Goal: Contribute content: Contribute content

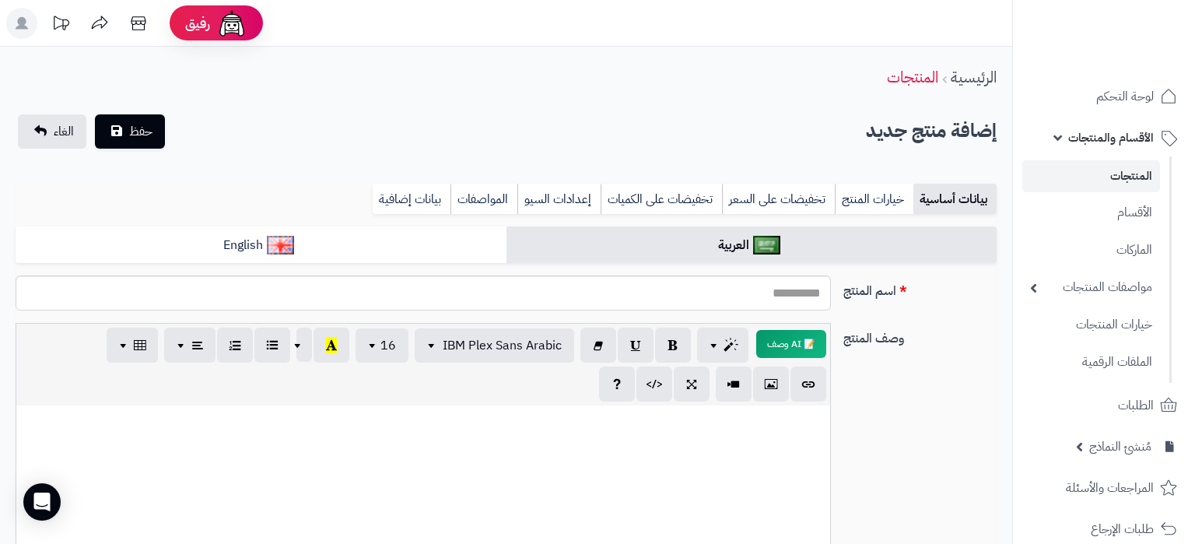
select select
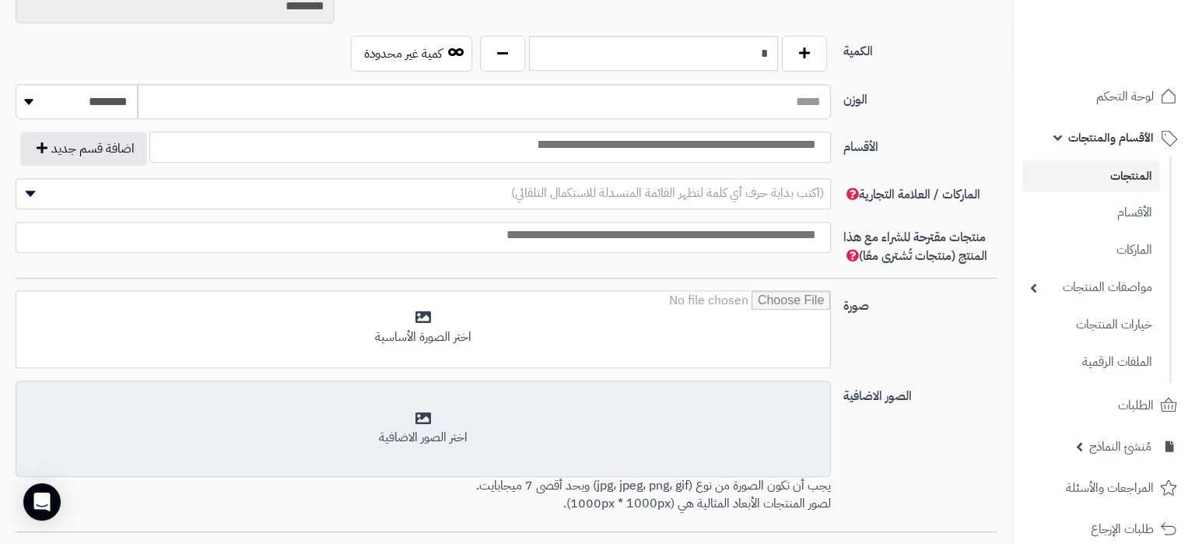
scroll to position [895, 0]
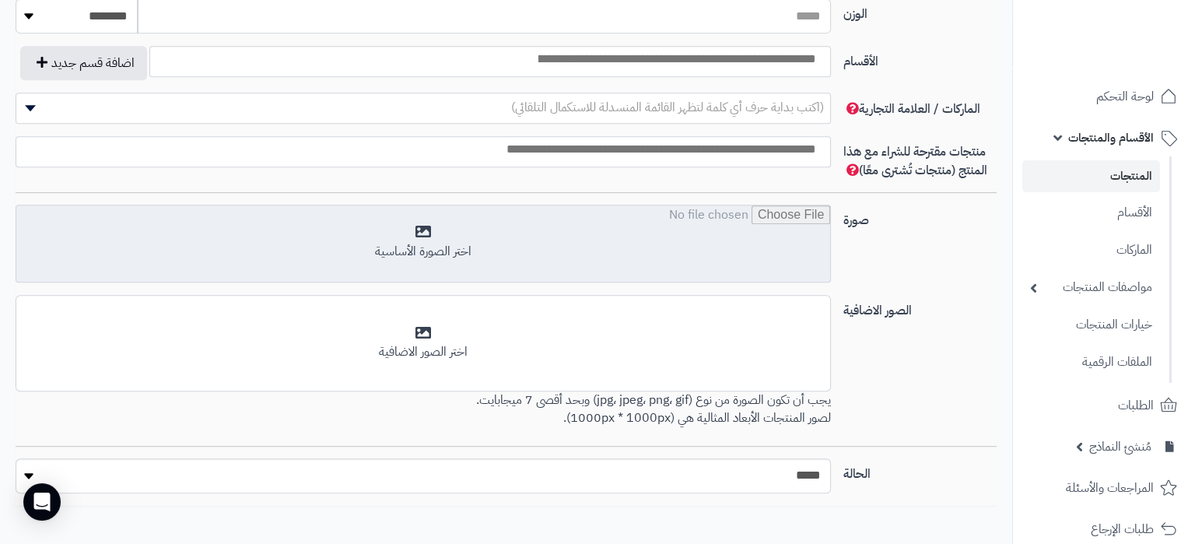
click at [679, 253] on input "file" at bounding box center [423, 244] width 814 height 78
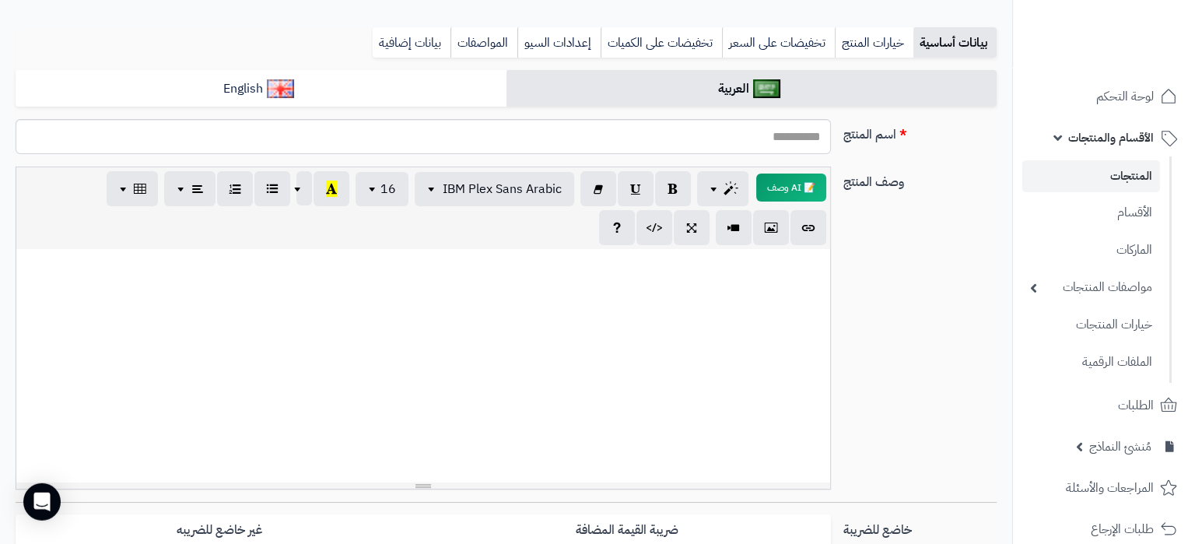
scroll to position [0, 0]
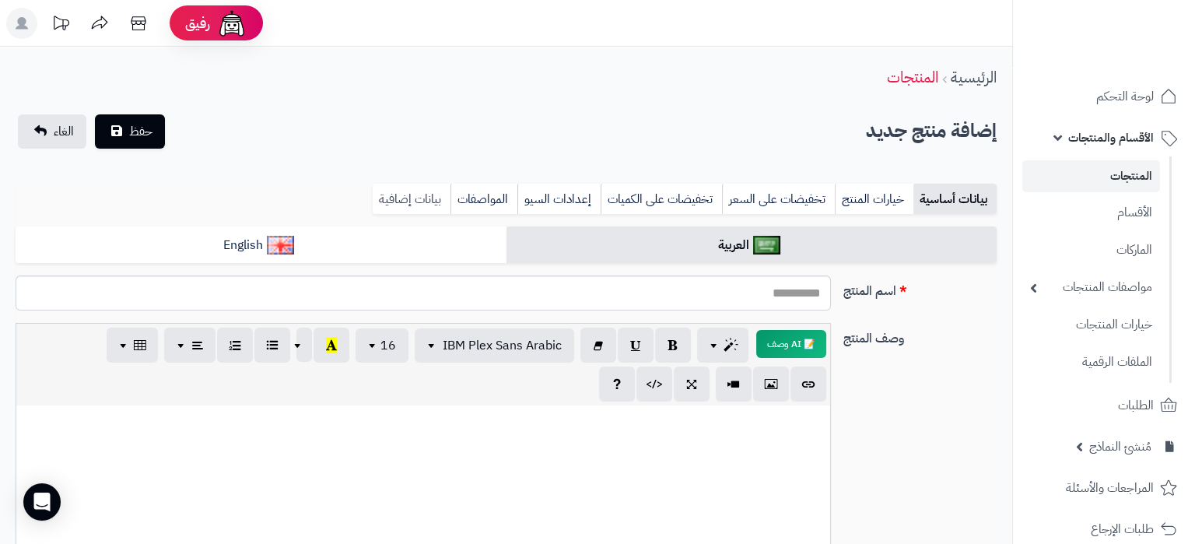
click at [411, 197] on link "بيانات إضافية" at bounding box center [412, 199] width 78 height 31
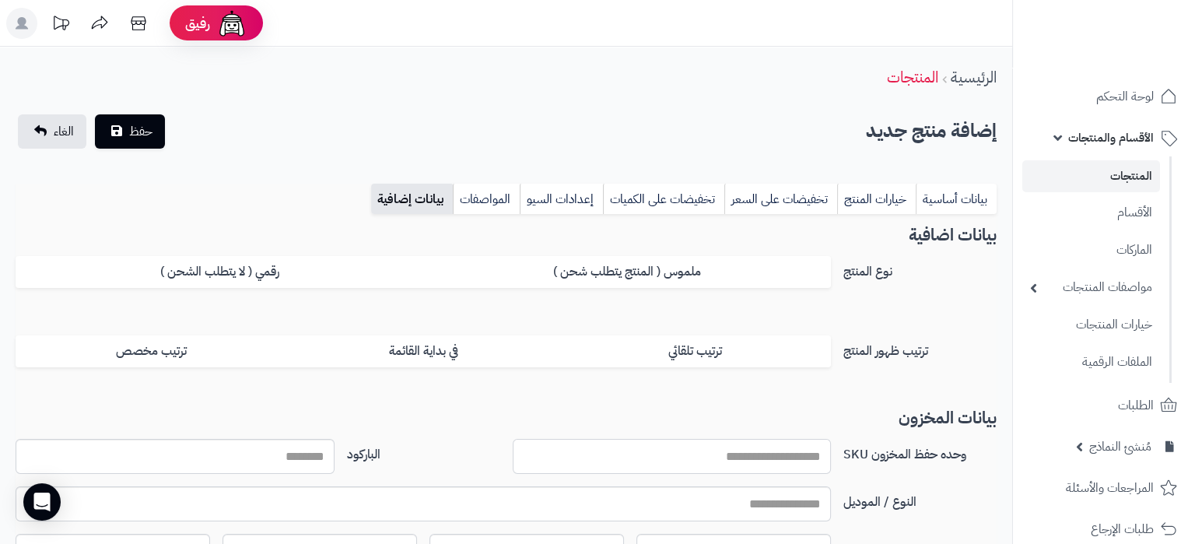
click at [819, 461] on input "وحده حفظ المخزون SKU" at bounding box center [672, 456] width 319 height 35
paste input "**********"
type input "**********"
click at [974, 186] on link "بيانات أساسية" at bounding box center [956, 199] width 81 height 31
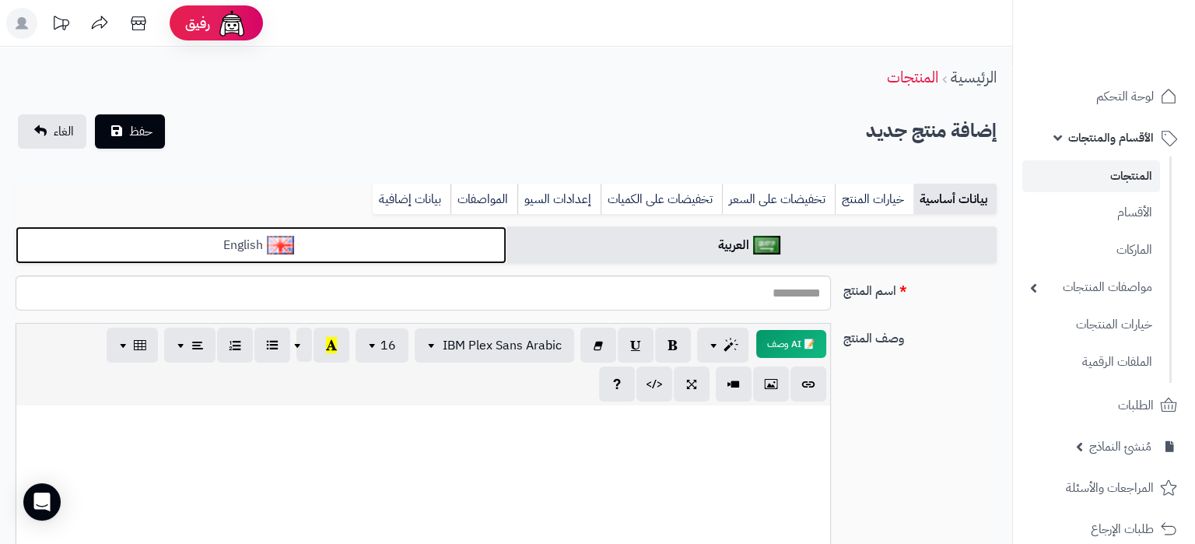
click at [415, 252] on link "English" at bounding box center [261, 245] width 491 height 38
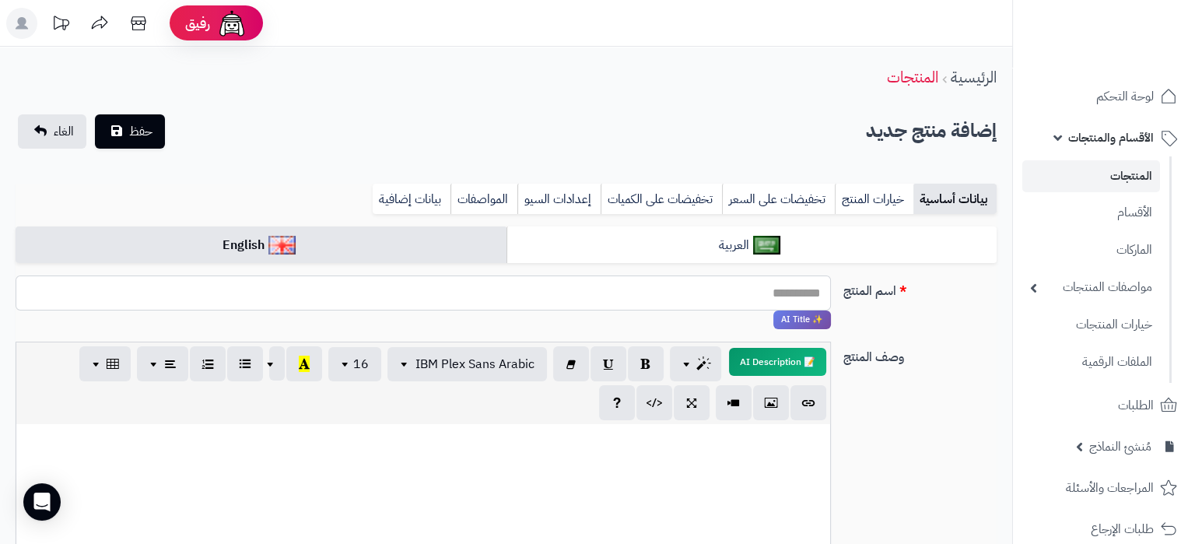
click at [665, 303] on input "اسم المنتج" at bounding box center [423, 292] width 815 height 35
paste input "**********"
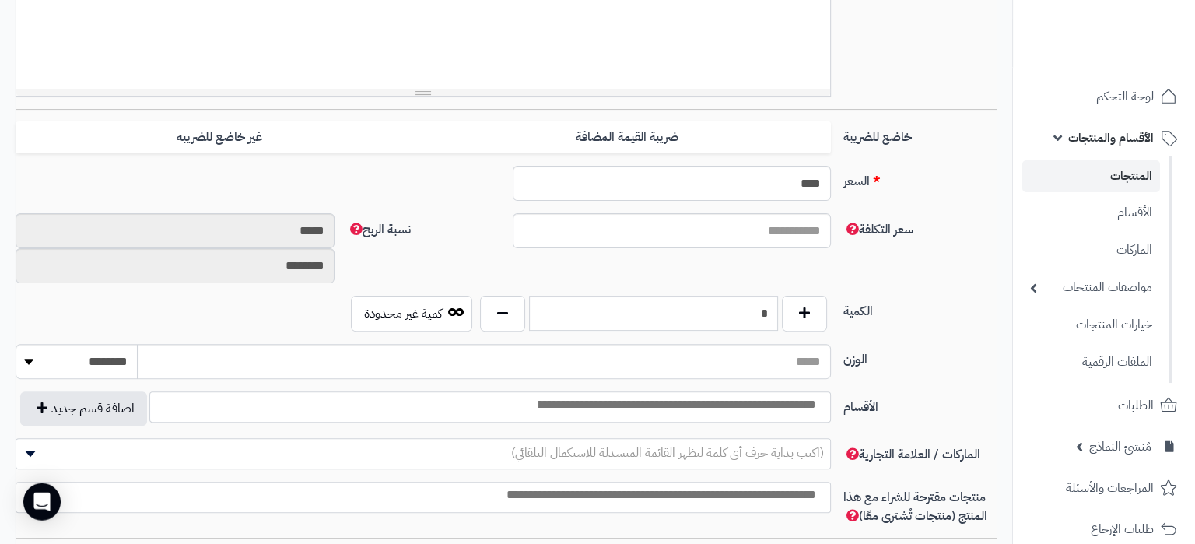
scroll to position [572, 0]
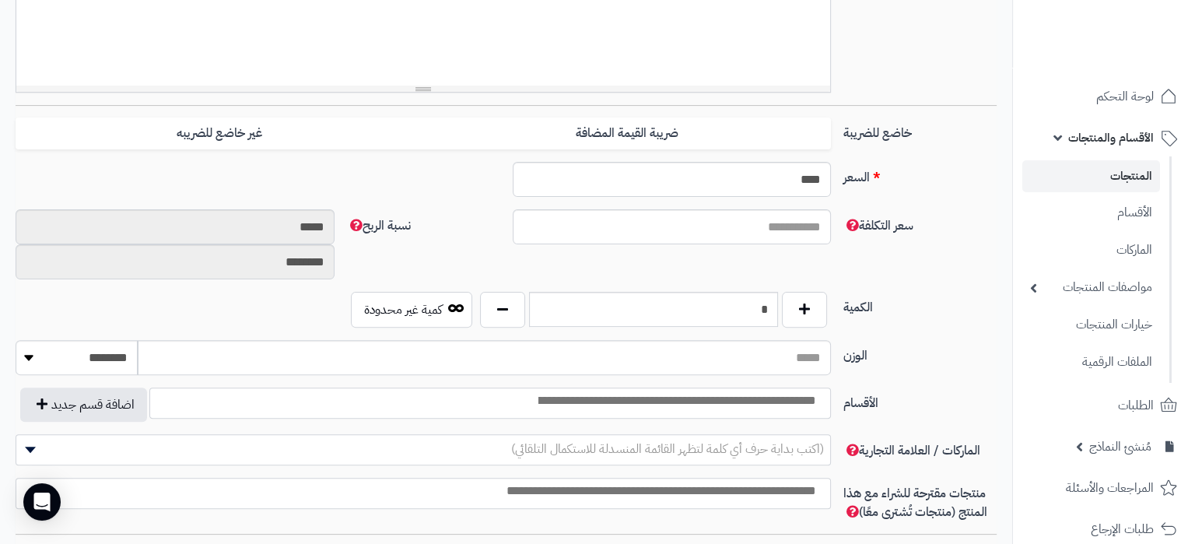
type input "**********"
click at [811, 181] on input "****" at bounding box center [672, 179] width 319 height 35
paste input "text"
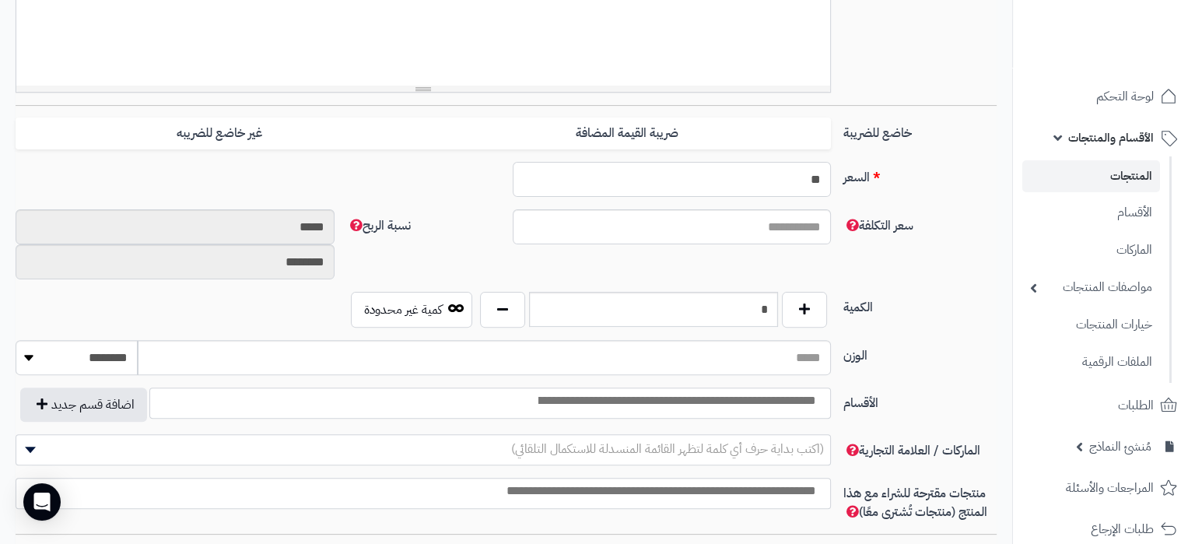
type input "**"
click at [750, 306] on input "*" at bounding box center [653, 309] width 249 height 35
drag, startPoint x: 773, startPoint y: 306, endPoint x: 789, endPoint y: 306, distance: 15.6
click at [778, 306] on input "*" at bounding box center [653, 309] width 249 height 35
type input "*"
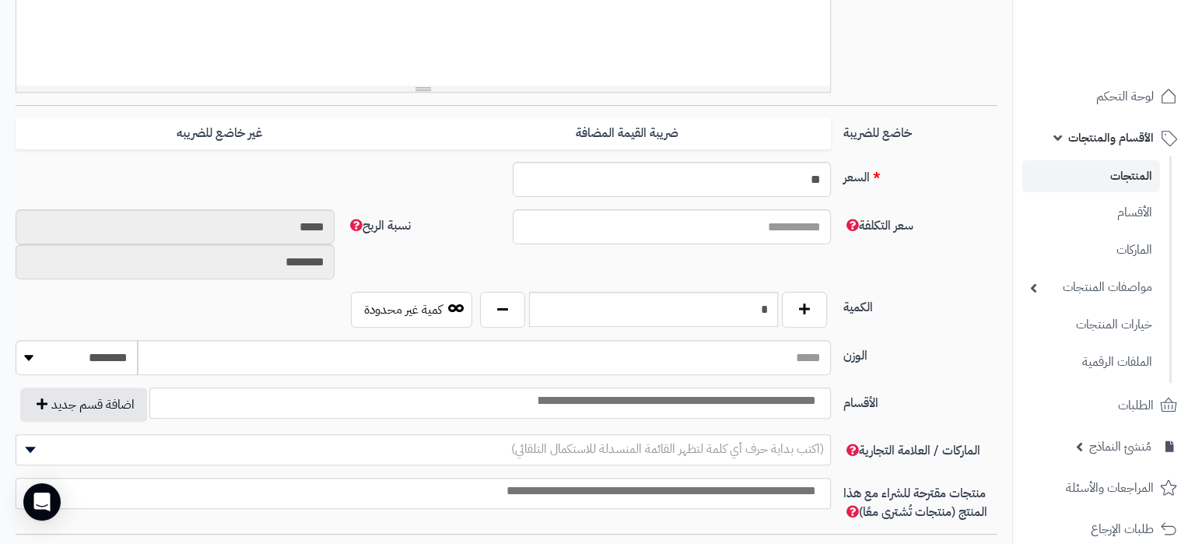
click at [814, 403] on input "search" at bounding box center [676, 401] width 300 height 18
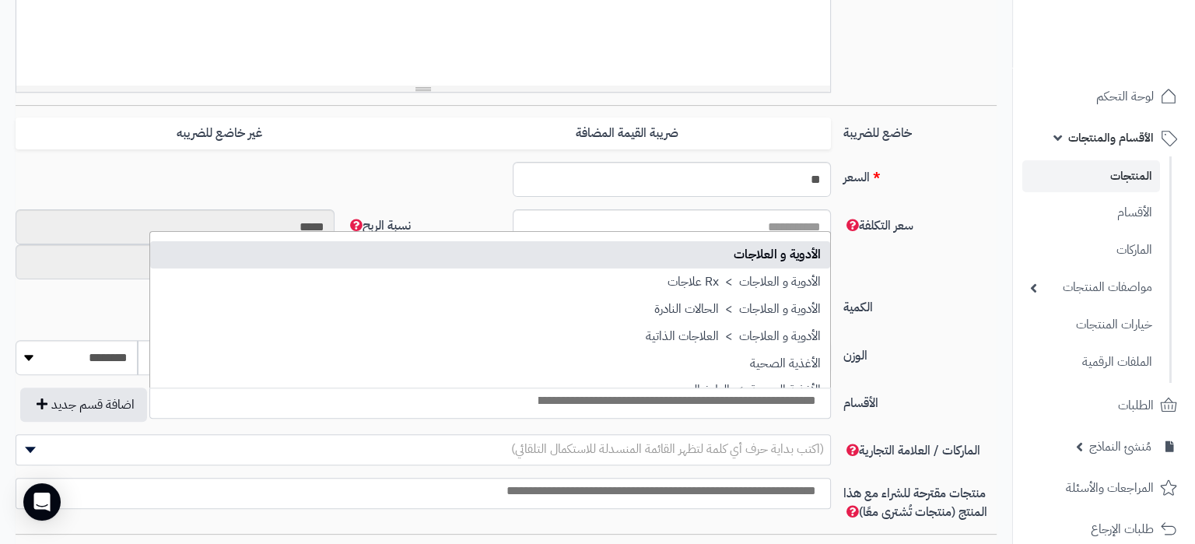
select select "***"
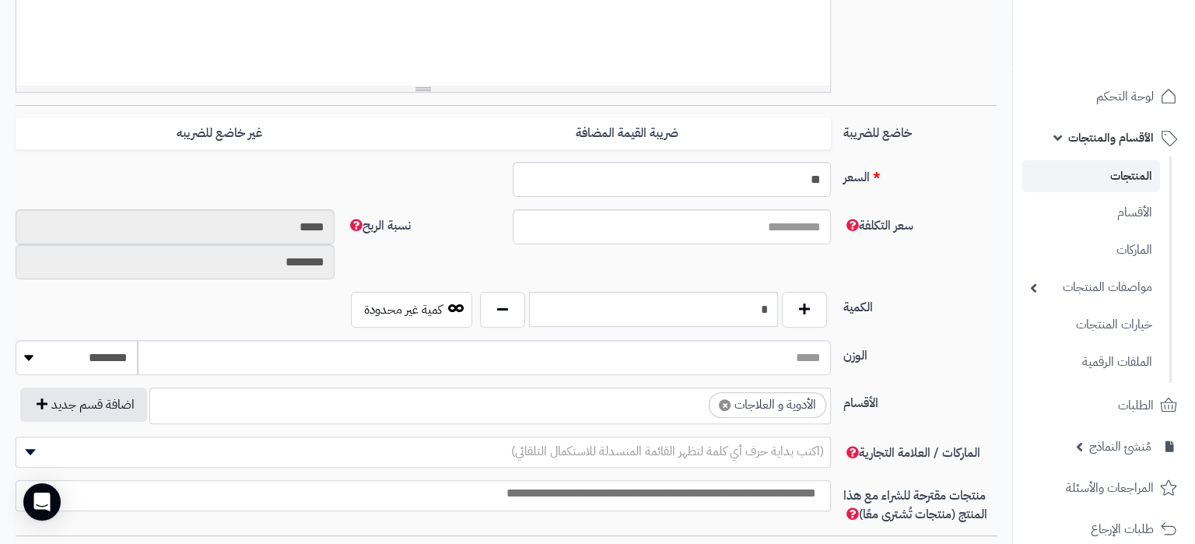
scroll to position [12, 0]
click at [682, 397] on ul "× الأدوية و العلاجات" at bounding box center [490, 403] width 680 height 30
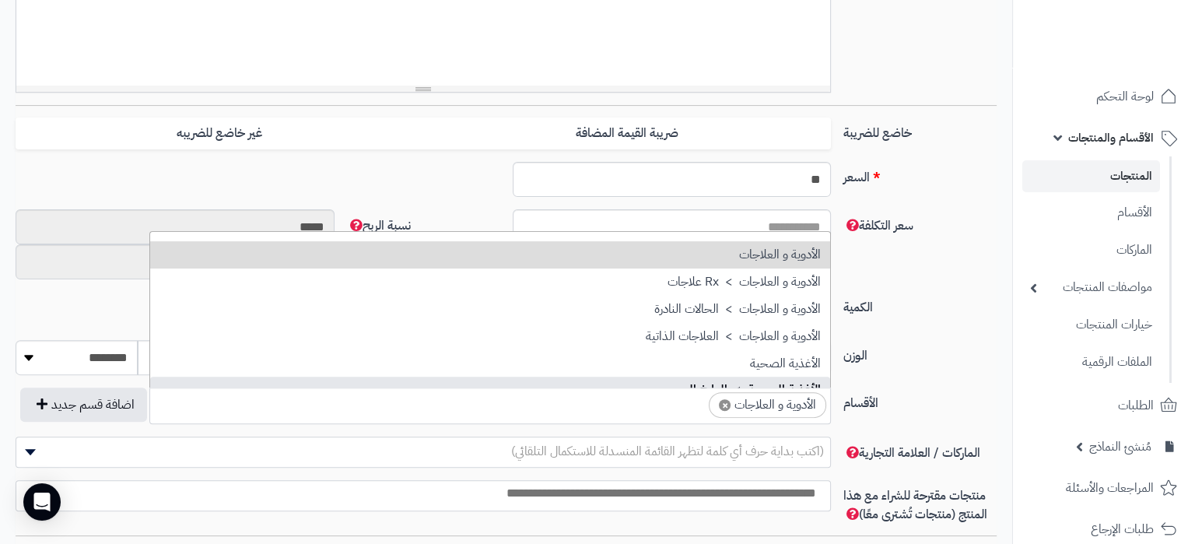
click at [724, 406] on span "×" at bounding box center [725, 405] width 12 height 12
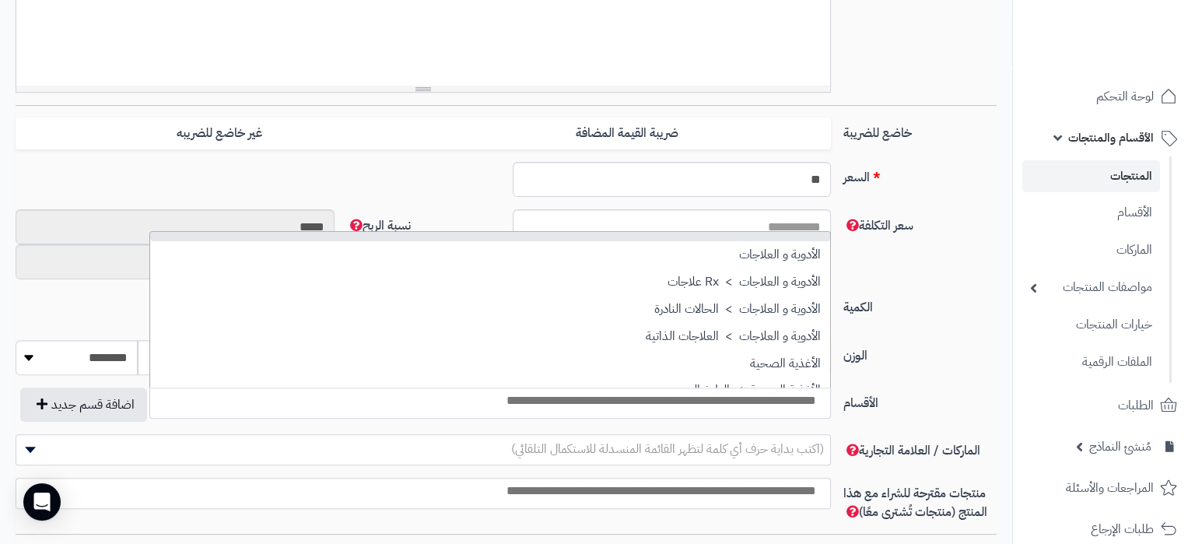
click at [741, 393] on input "search" at bounding box center [486, 401] width 680 height 18
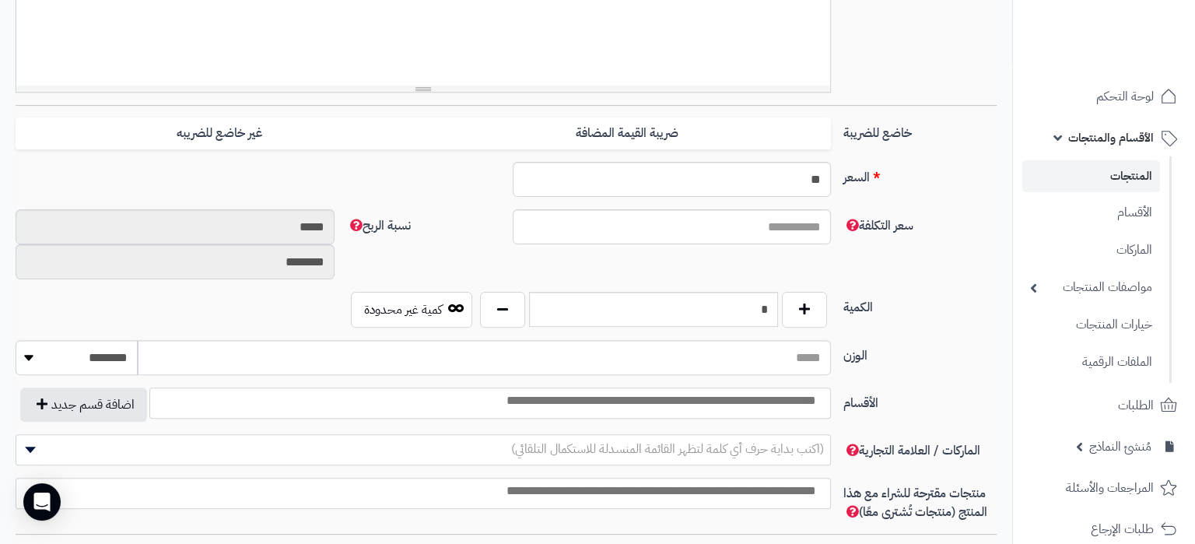
click at [777, 403] on input "search" at bounding box center [486, 401] width 680 height 18
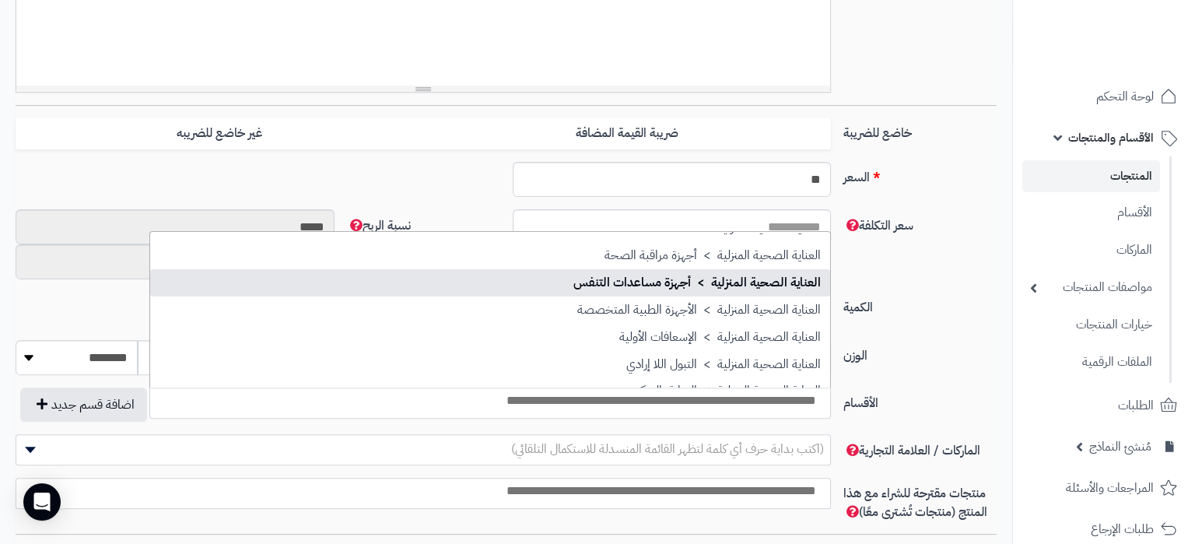
scroll to position [582, 0]
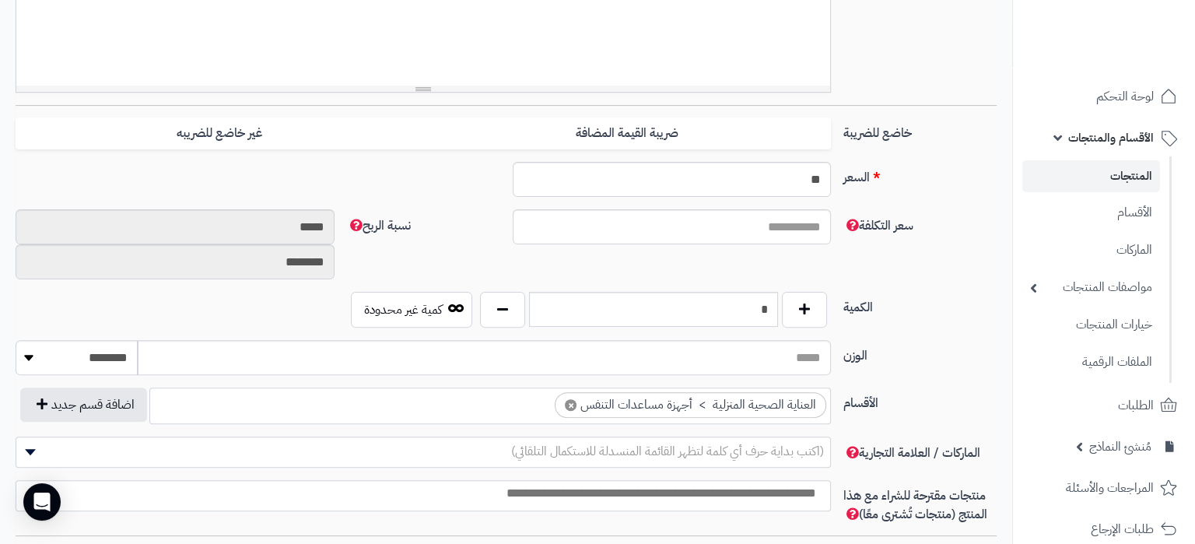
click at [551, 409] on input "search" at bounding box center [540, 401] width 20 height 18
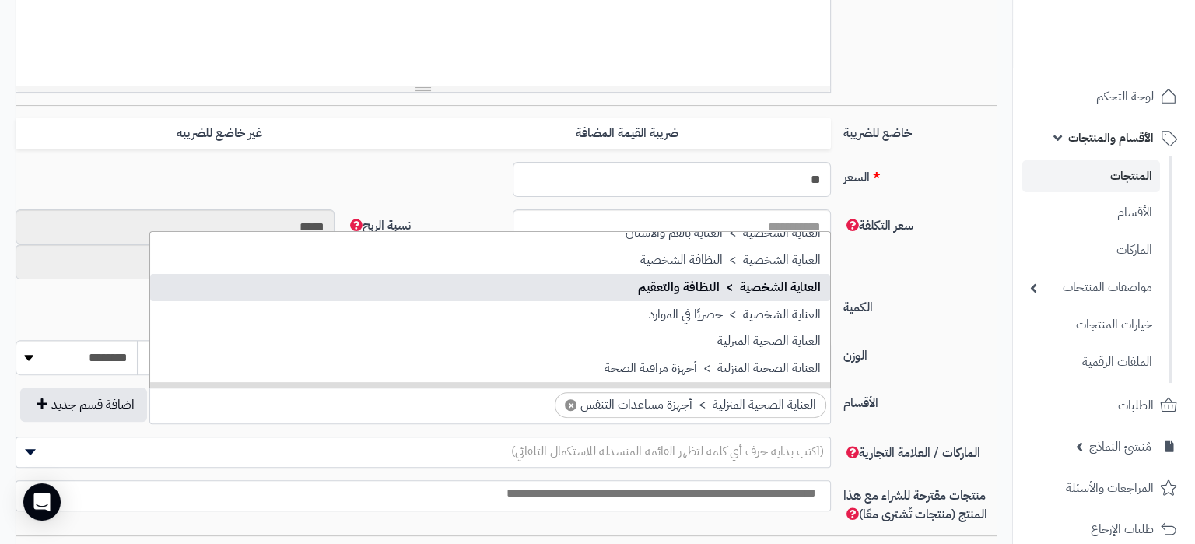
scroll to position [451, 0]
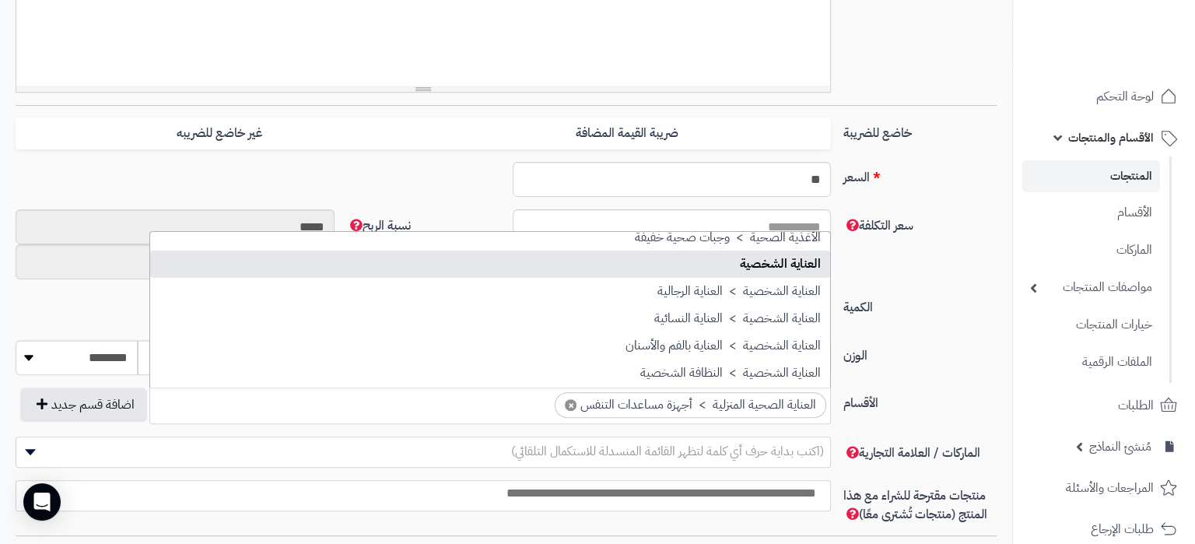
select select "***"
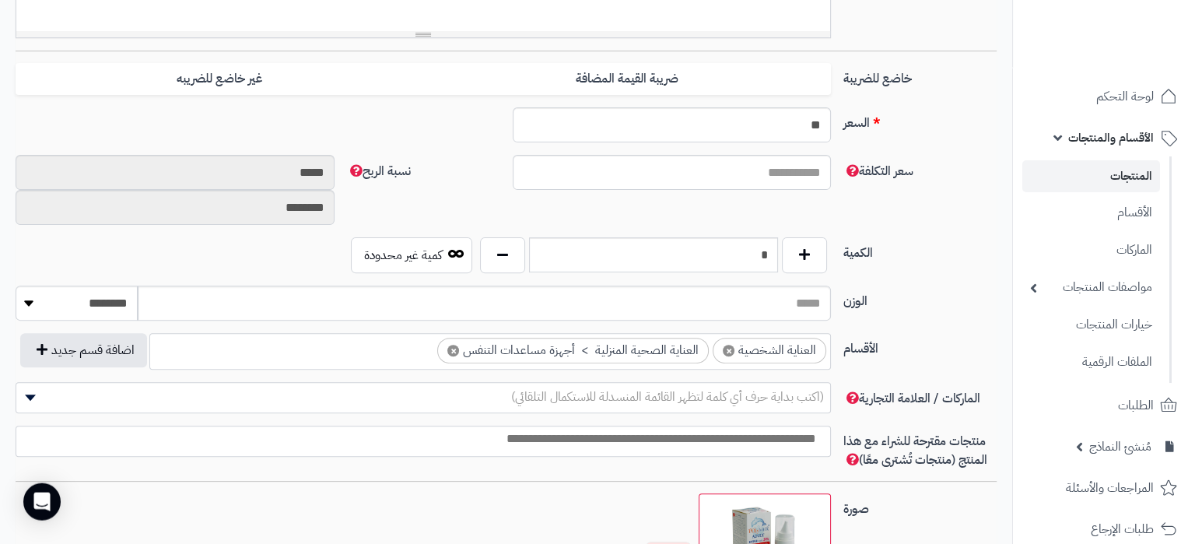
scroll to position [653, 0]
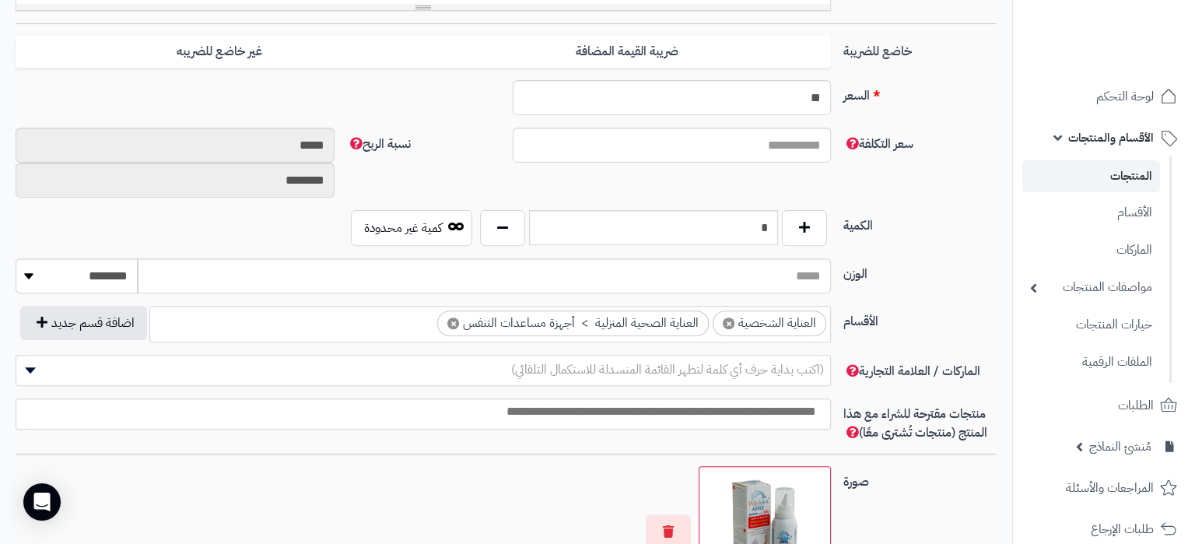
click at [784, 362] on span "(اكتب بداية حرف أي كلمة لتظهر القائمة المنسدلة للاستكمال التلقائي)" at bounding box center [667, 369] width 313 height 19
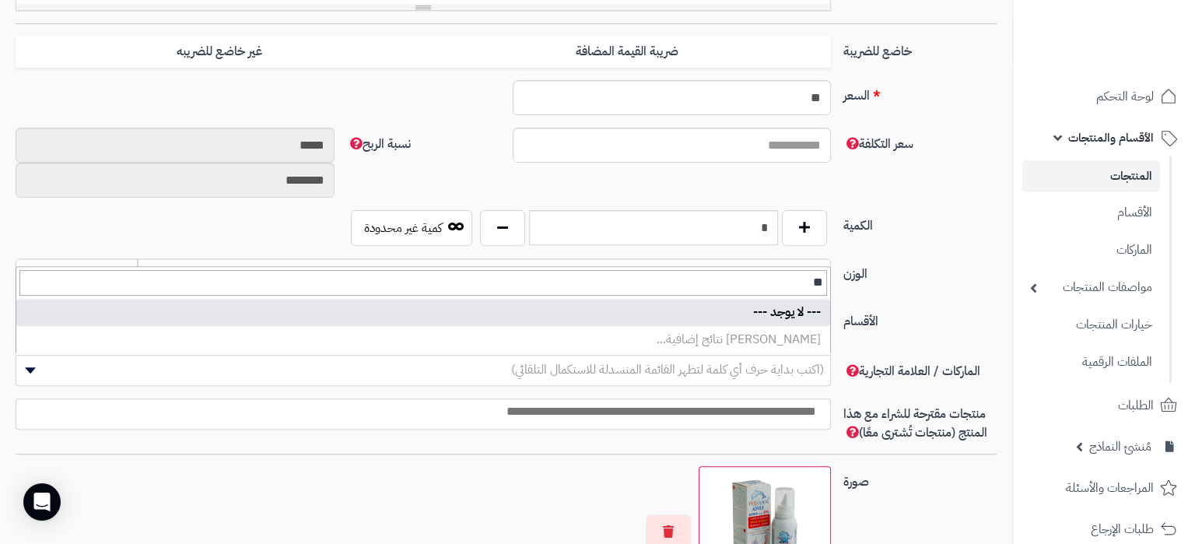
type input "*"
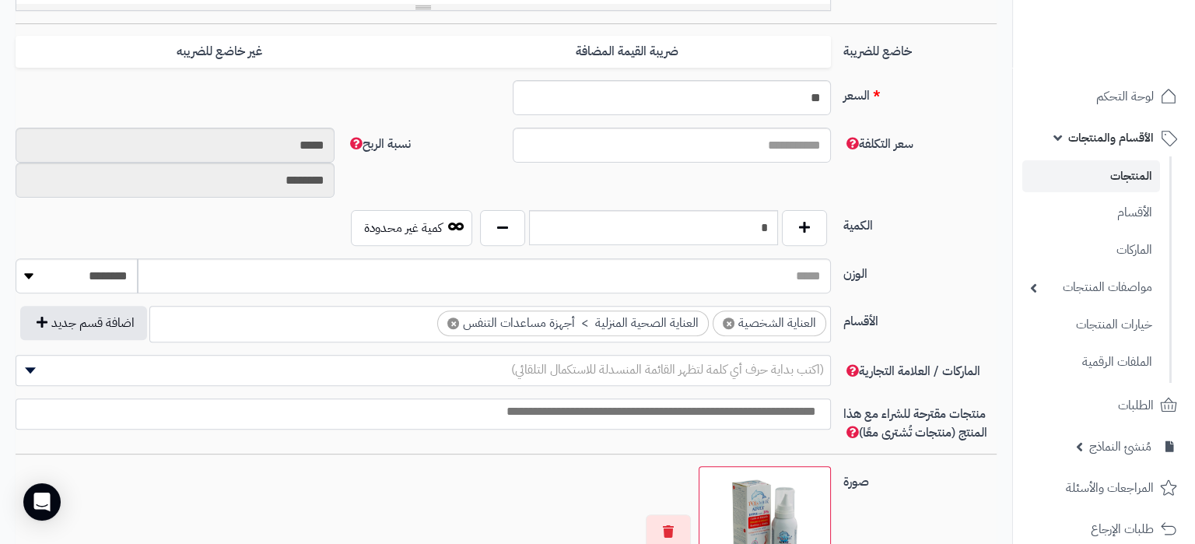
click at [952, 308] on label "الأقسام" at bounding box center [920, 318] width 166 height 25
click at [832, 306] on select "**********" at bounding box center [831, 306] width 2 height 2
click at [788, 411] on input "search" at bounding box center [419, 412] width 814 height 18
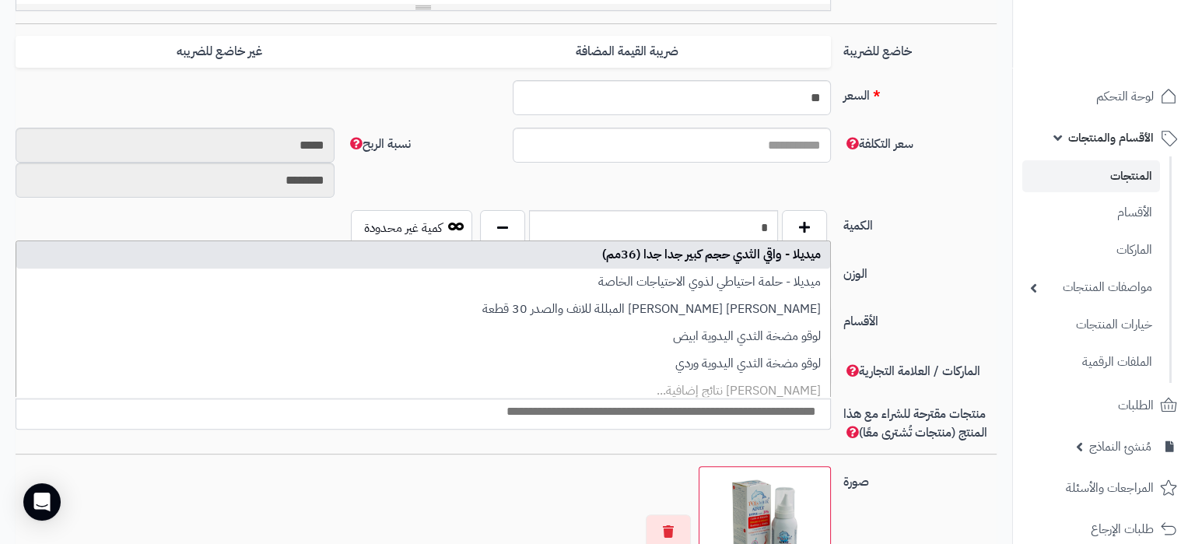
type input "*"
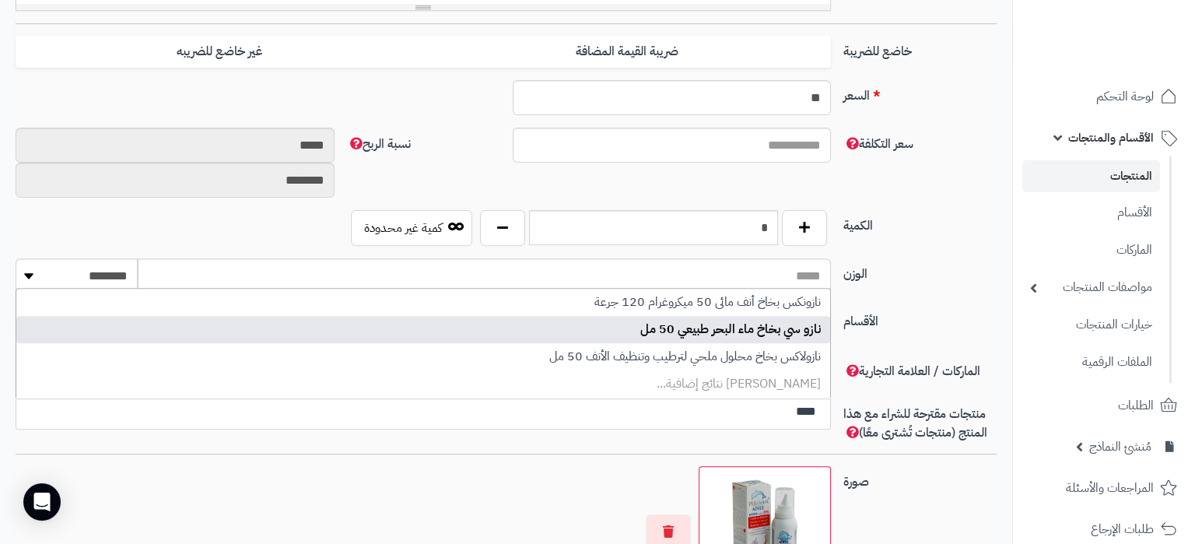
type input "****"
select select "*****"
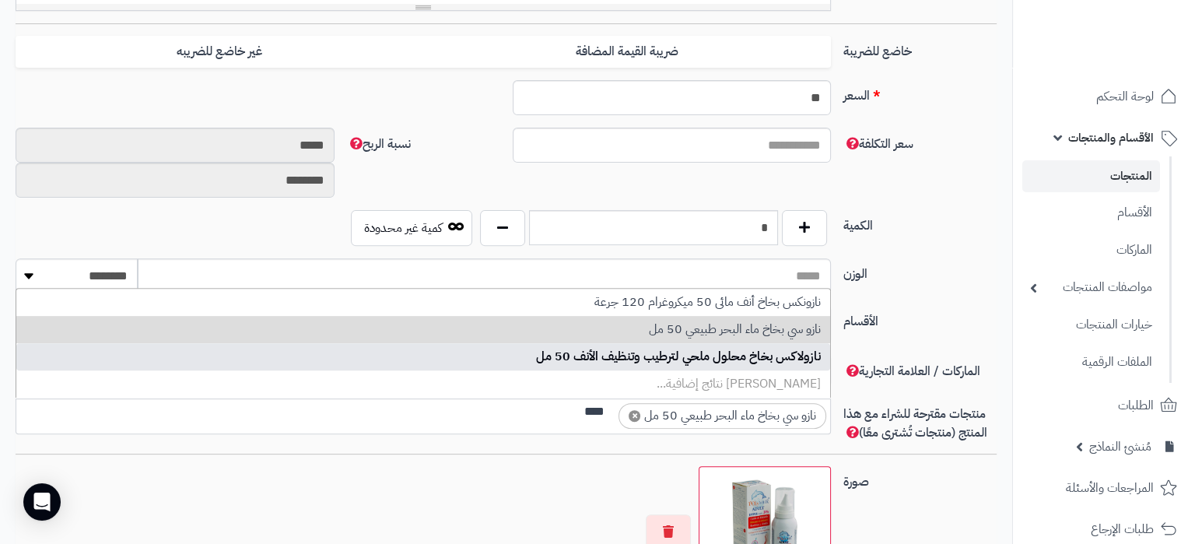
type input "****"
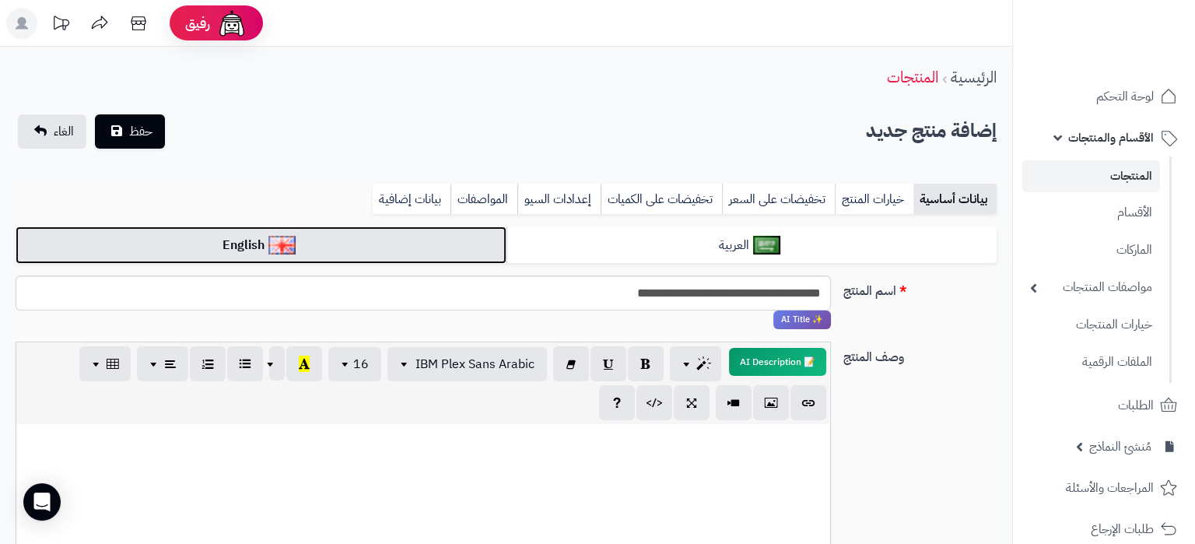
click at [467, 240] on link "English" at bounding box center [261, 245] width 491 height 38
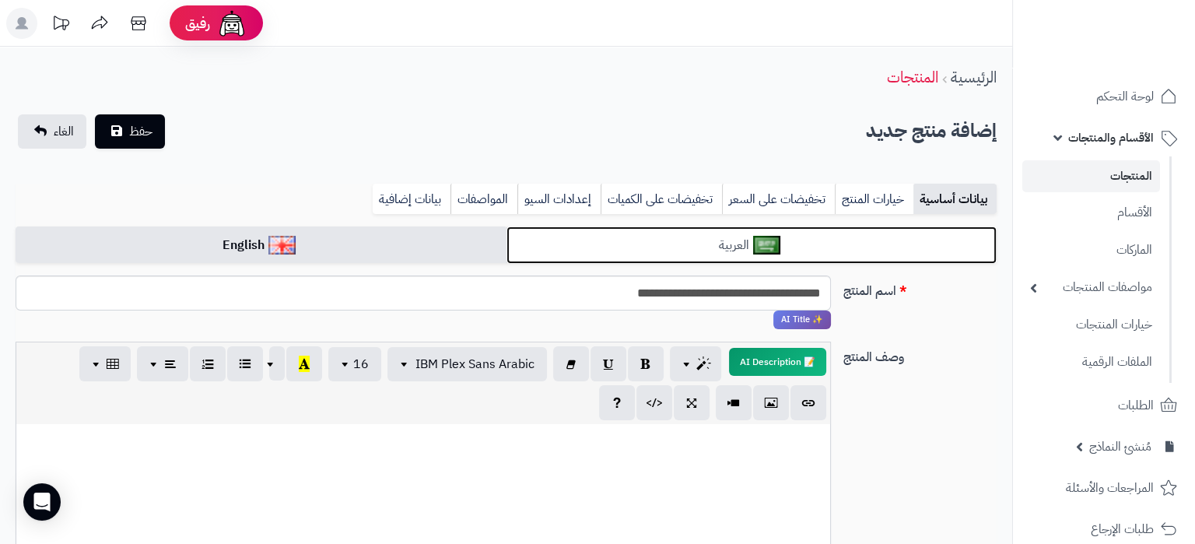
click at [609, 241] on link "العربية" at bounding box center [751, 245] width 491 height 38
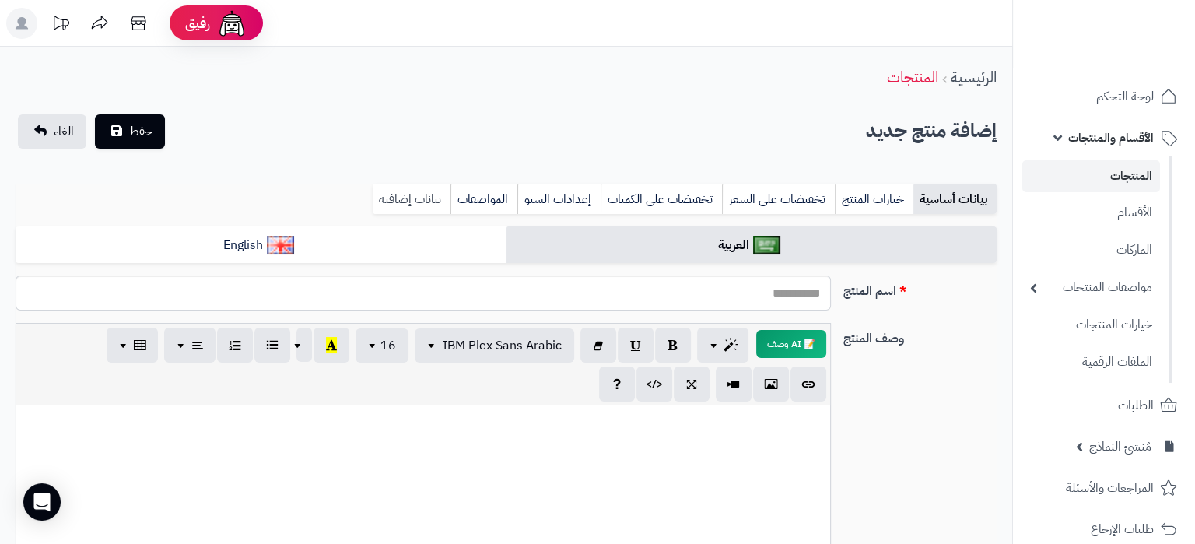
click at [387, 184] on link "بيانات إضافية" at bounding box center [412, 199] width 78 height 31
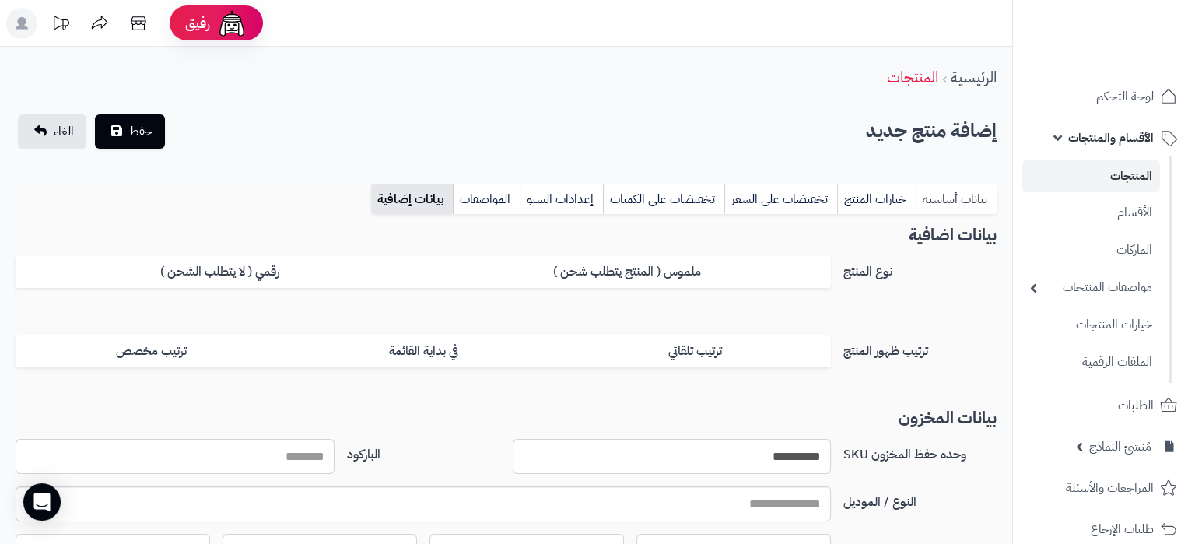
click at [944, 192] on link "بيانات أساسية" at bounding box center [956, 199] width 81 height 31
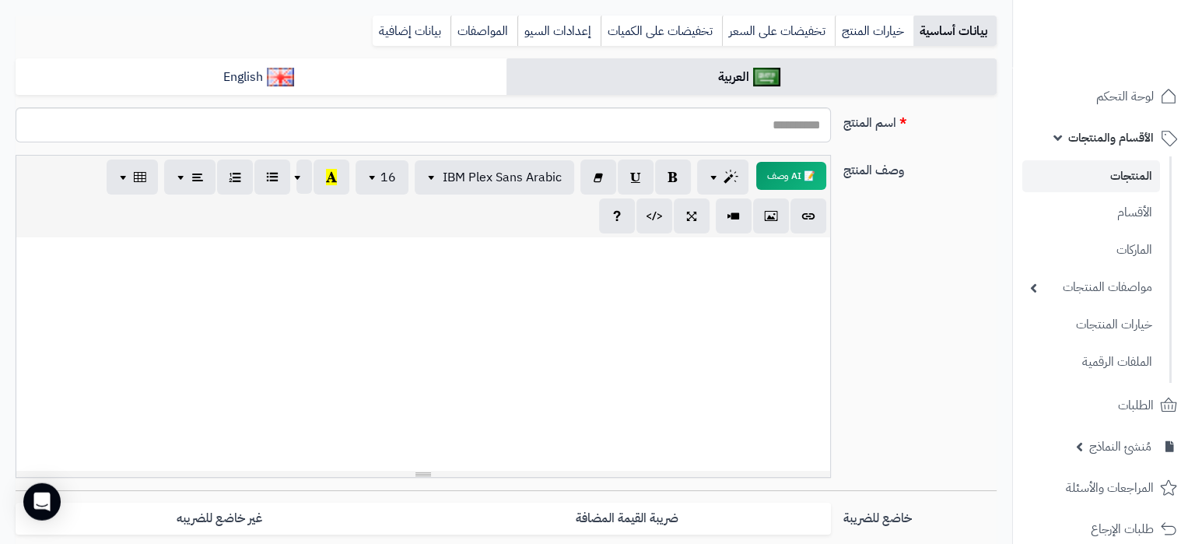
scroll to position [245, 0]
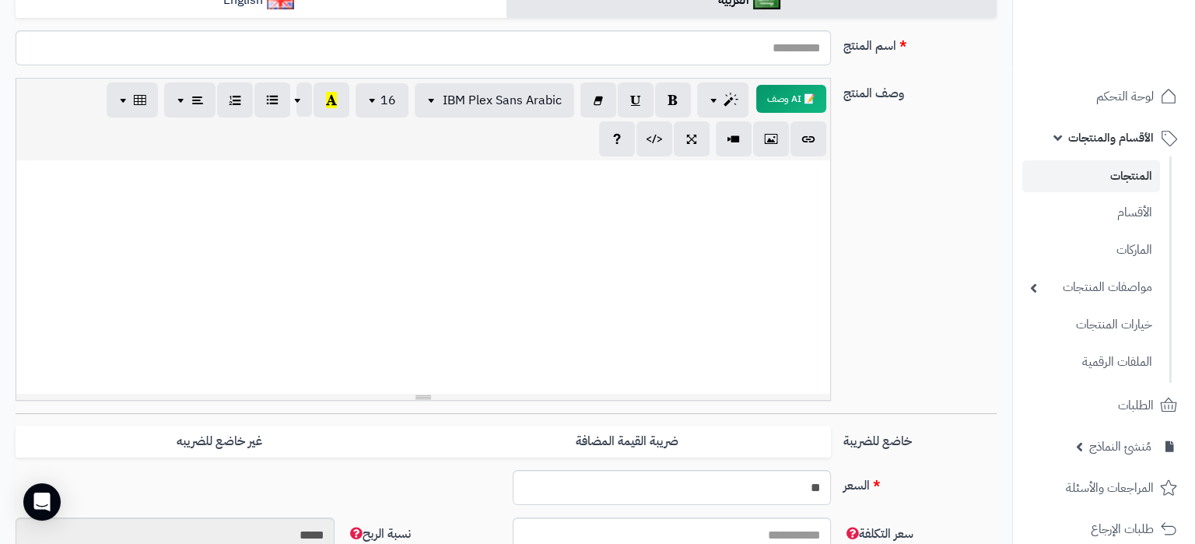
click at [710, 277] on div at bounding box center [423, 276] width 814 height 233
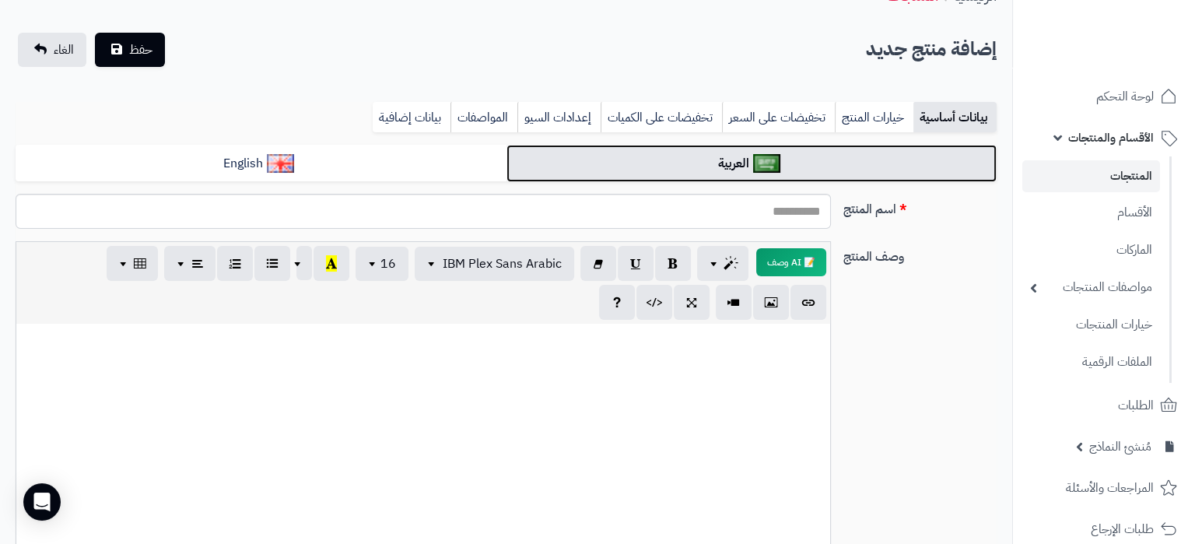
click at [715, 156] on link "العربية" at bounding box center [751, 164] width 491 height 38
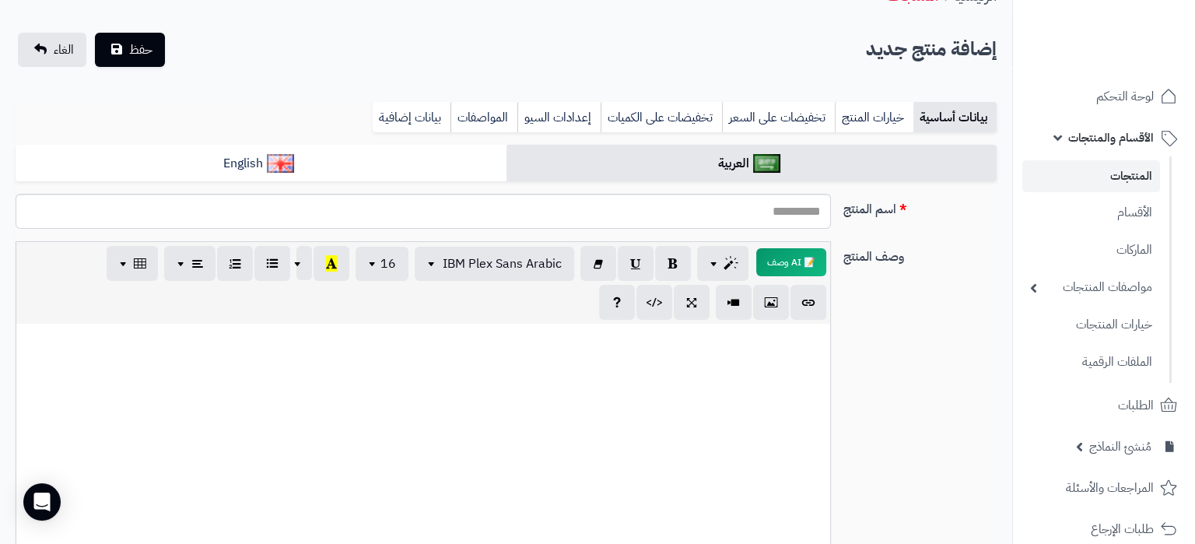
click at [681, 450] on div at bounding box center [423, 440] width 814 height 233
paste div
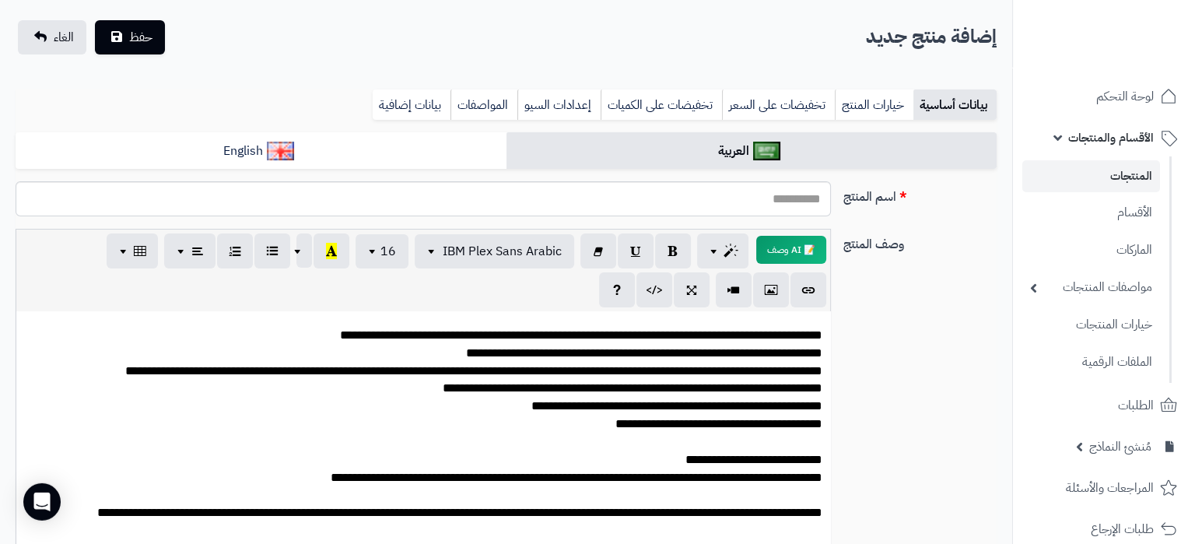
scroll to position [513, 0]
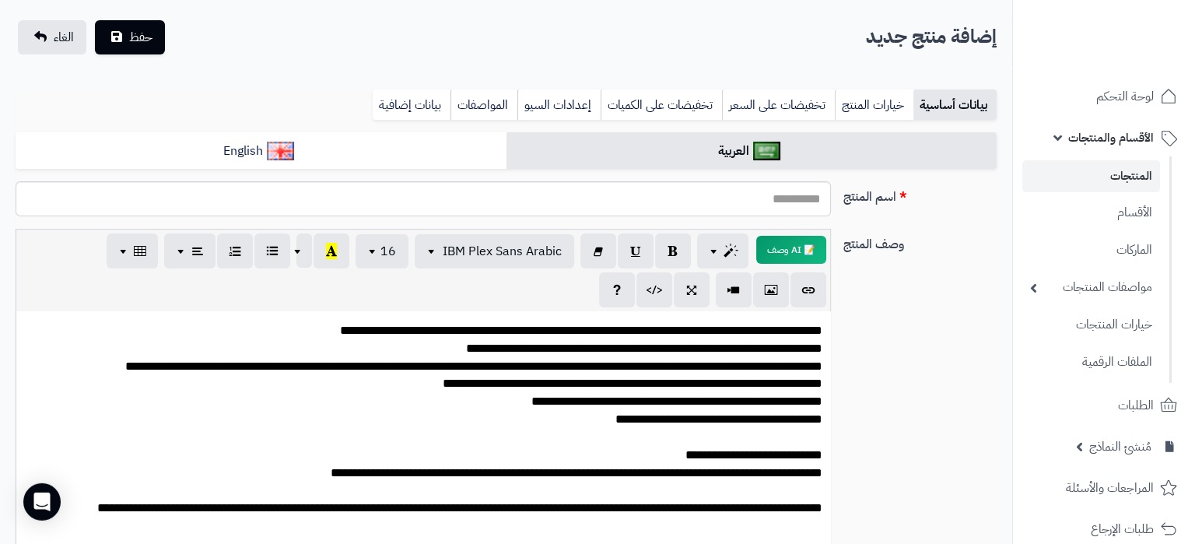
click at [609, 349] on p "**********" at bounding box center [423, 179] width 798 height 747
click at [609, 348] on p "**********" at bounding box center [423, 179] width 798 height 747
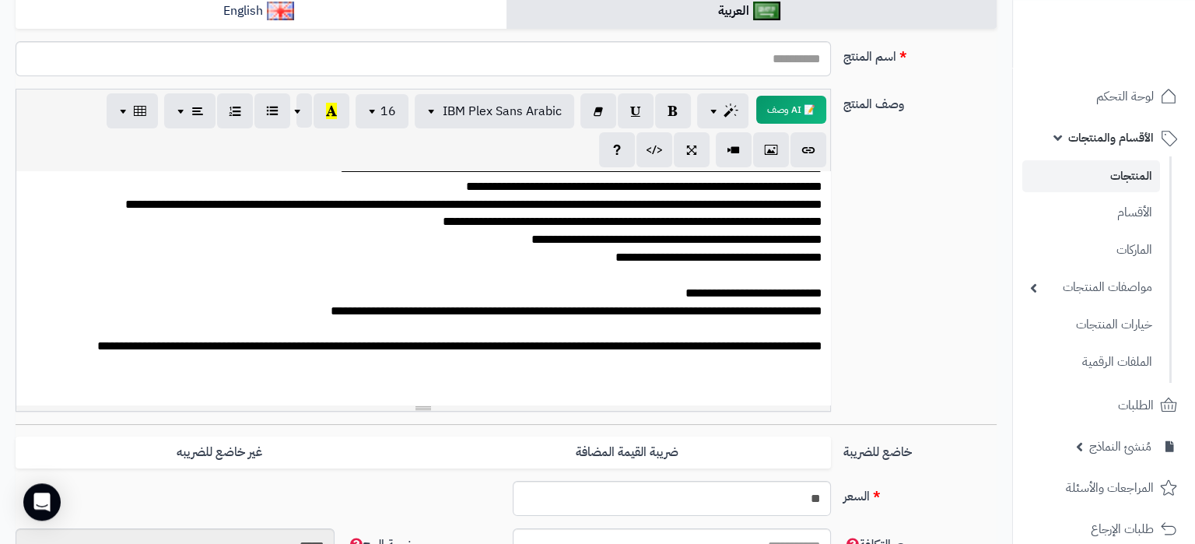
scroll to position [257, 0]
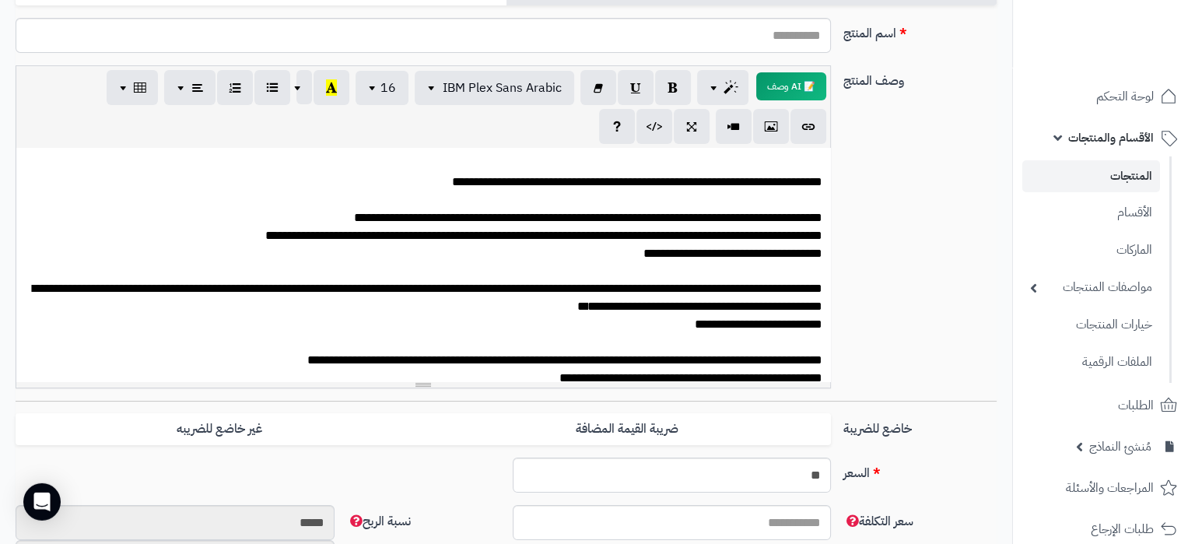
scroll to position [0, 0]
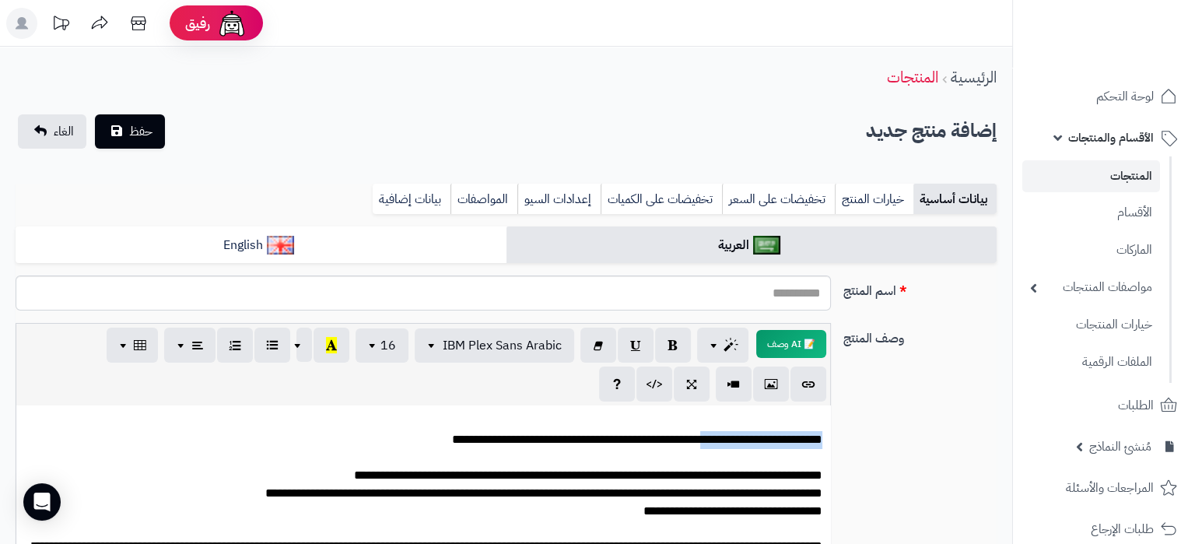
drag, startPoint x: 821, startPoint y: 442, endPoint x: 707, endPoint y: 442, distance: 114.3
copy p "**********"
click at [759, 294] on input "اسم المنتج" at bounding box center [423, 292] width 815 height 35
paste input "**********"
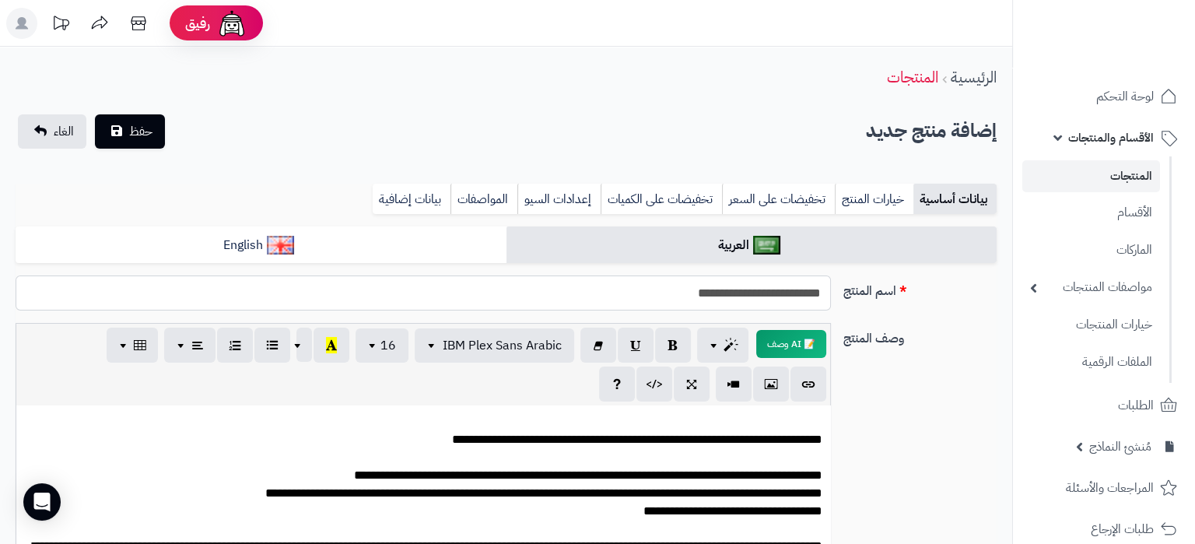
click at [640, 287] on input "**********" at bounding box center [423, 292] width 815 height 35
type input "**********"
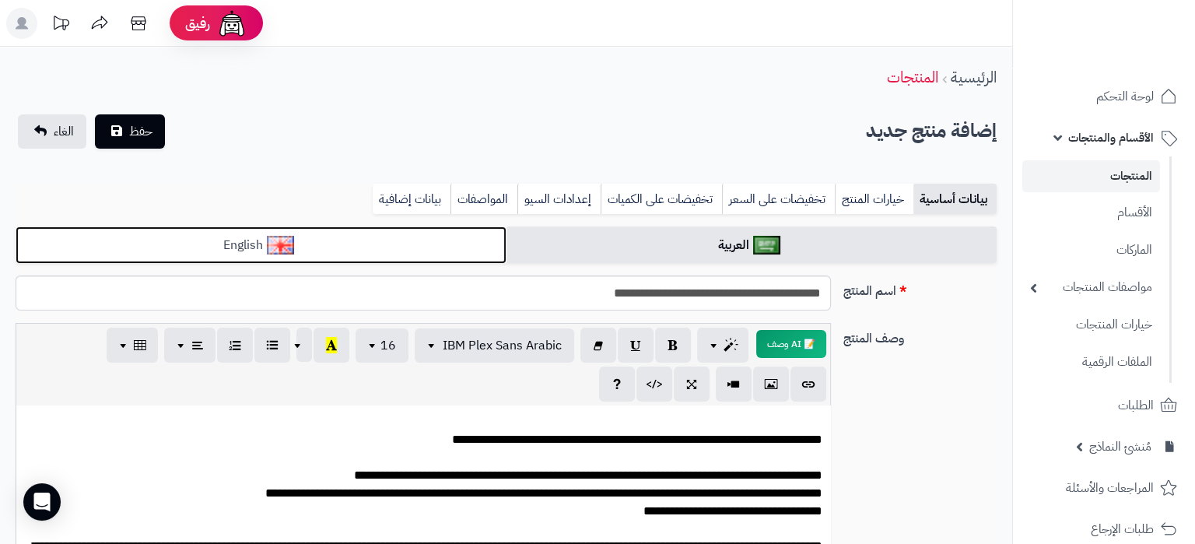
click at [423, 244] on link "English" at bounding box center [261, 245] width 491 height 38
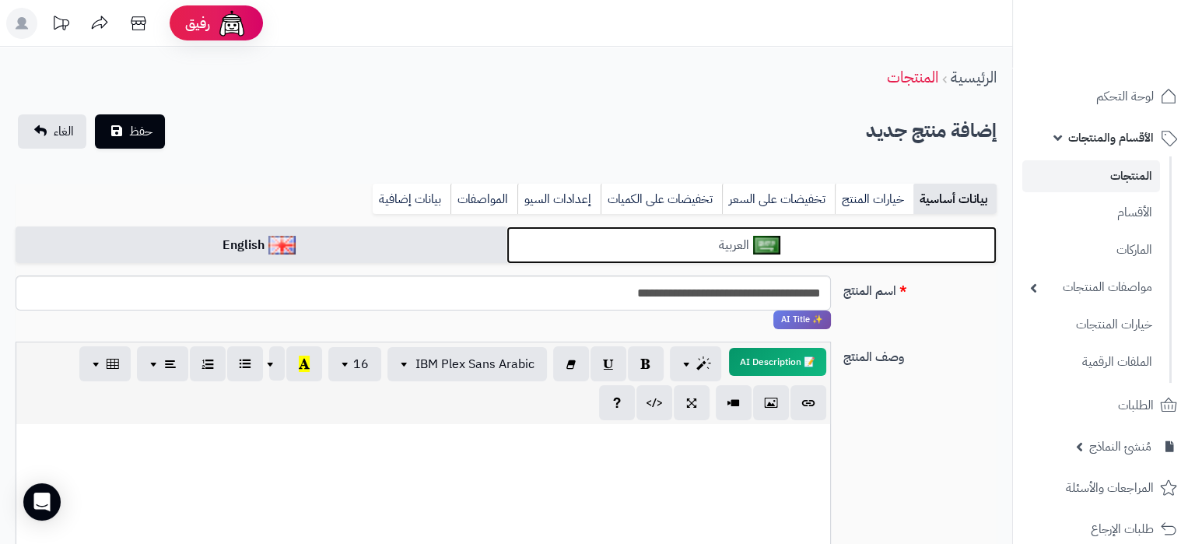
click at [706, 240] on link "العربية" at bounding box center [751, 245] width 491 height 38
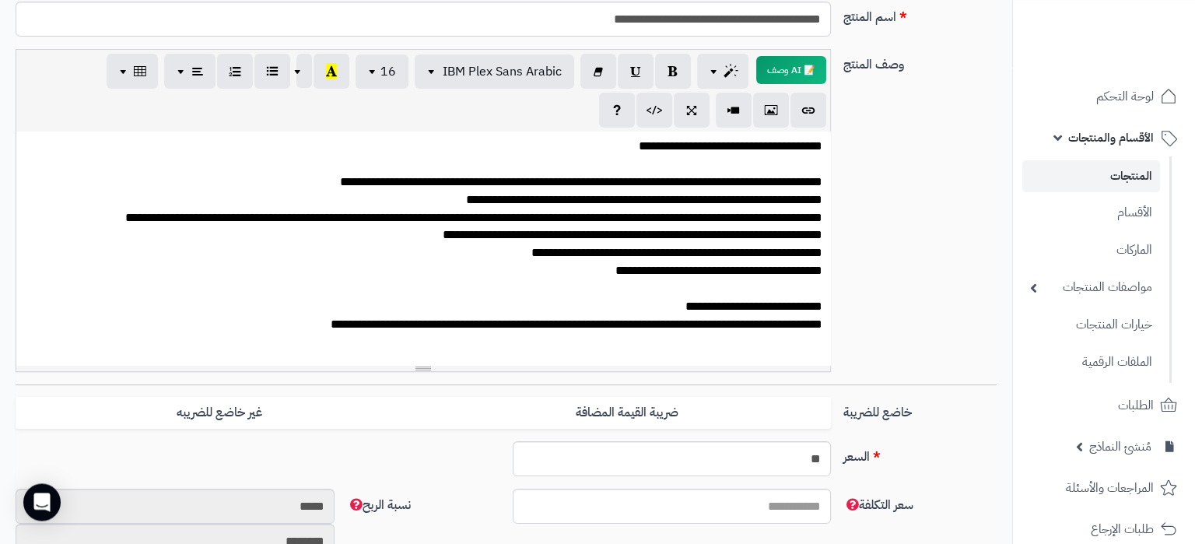
scroll to position [215, 0]
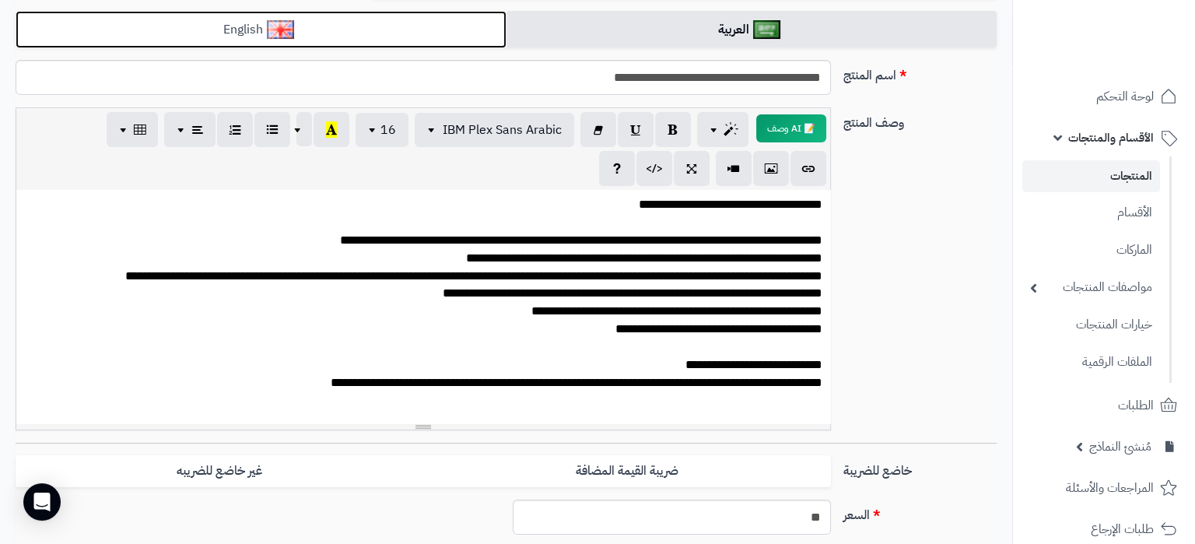
click at [191, 31] on link "English" at bounding box center [261, 30] width 491 height 38
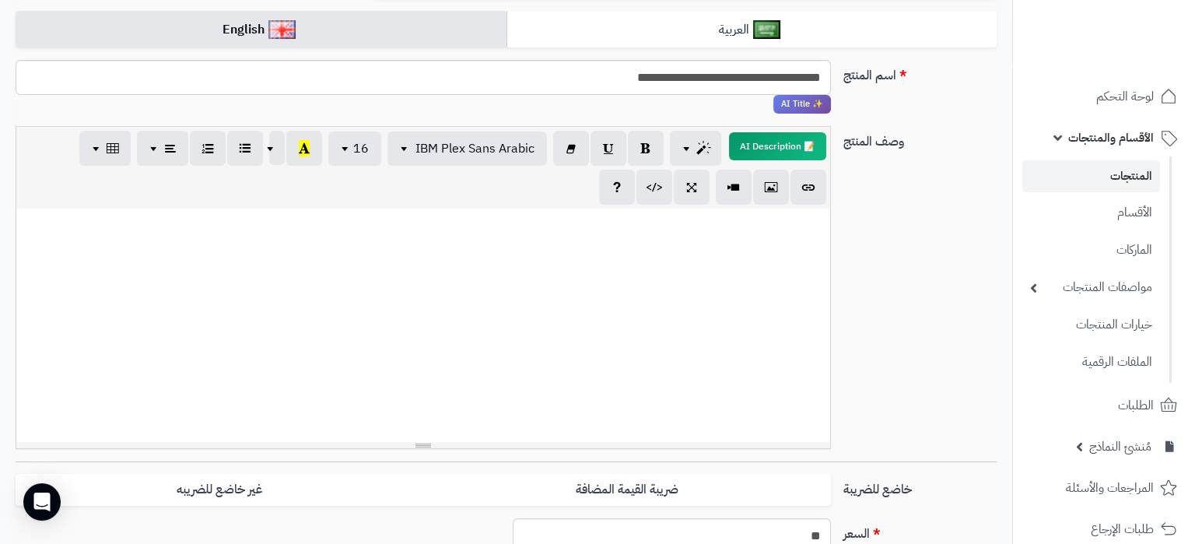
click at [769, 294] on div at bounding box center [423, 324] width 814 height 233
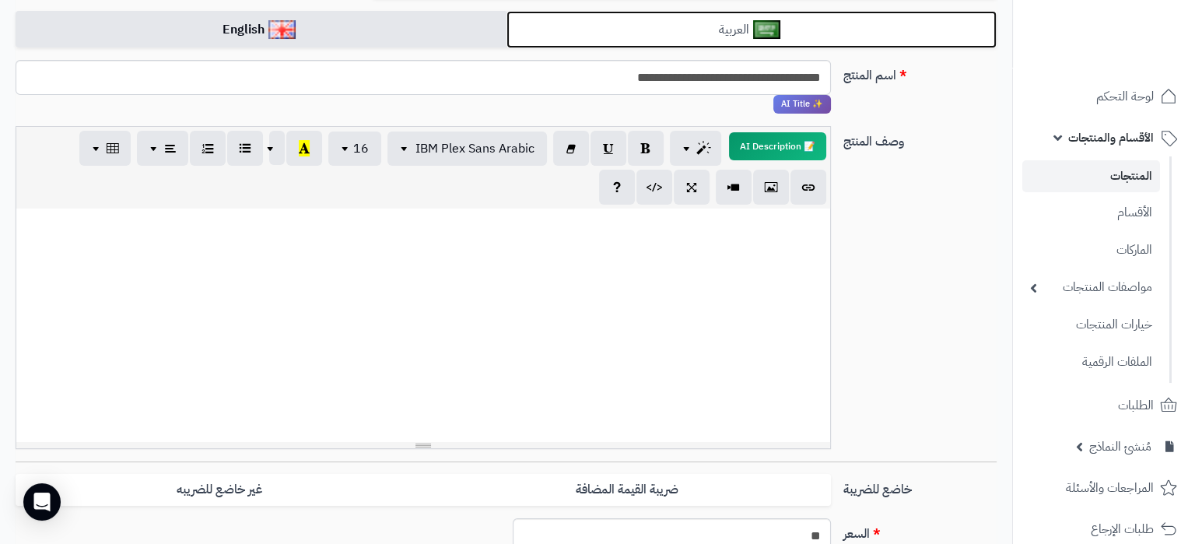
click at [594, 30] on link "العربية" at bounding box center [751, 30] width 491 height 38
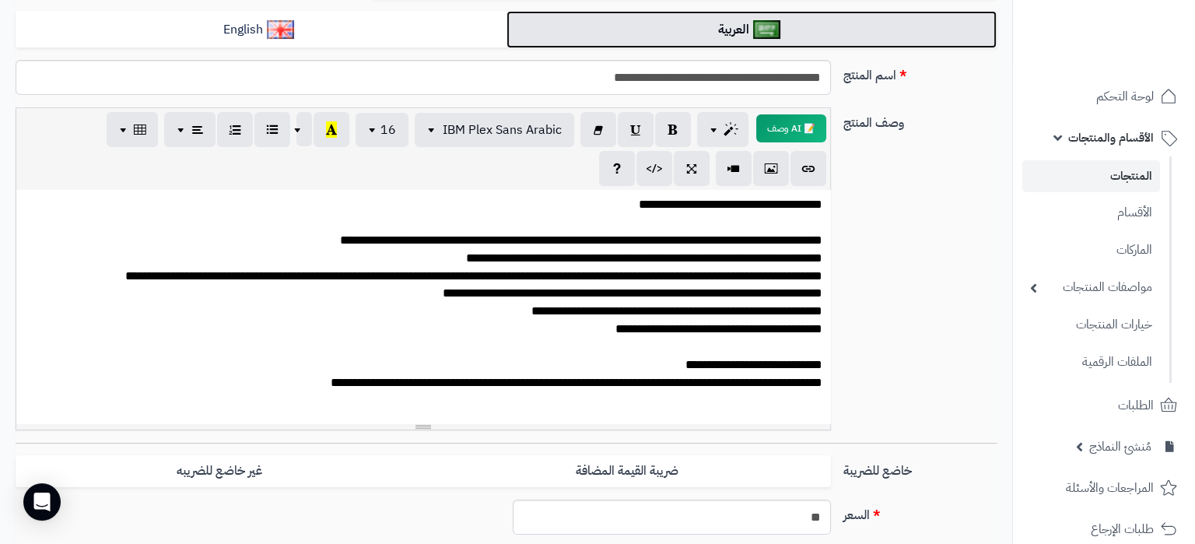
scroll to position [481, 0]
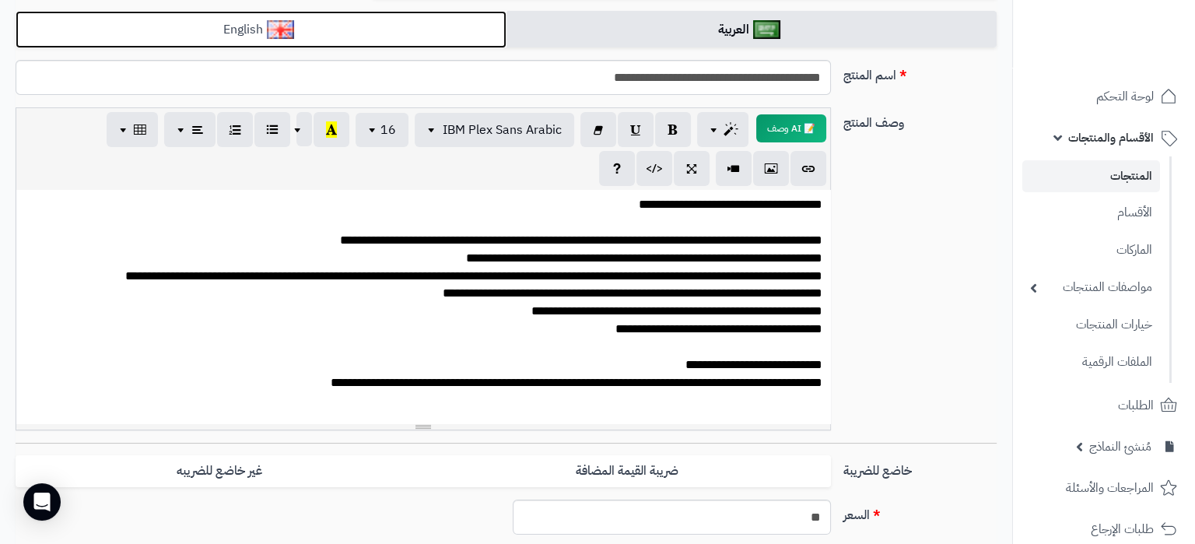
click at [375, 45] on link "English" at bounding box center [261, 30] width 491 height 38
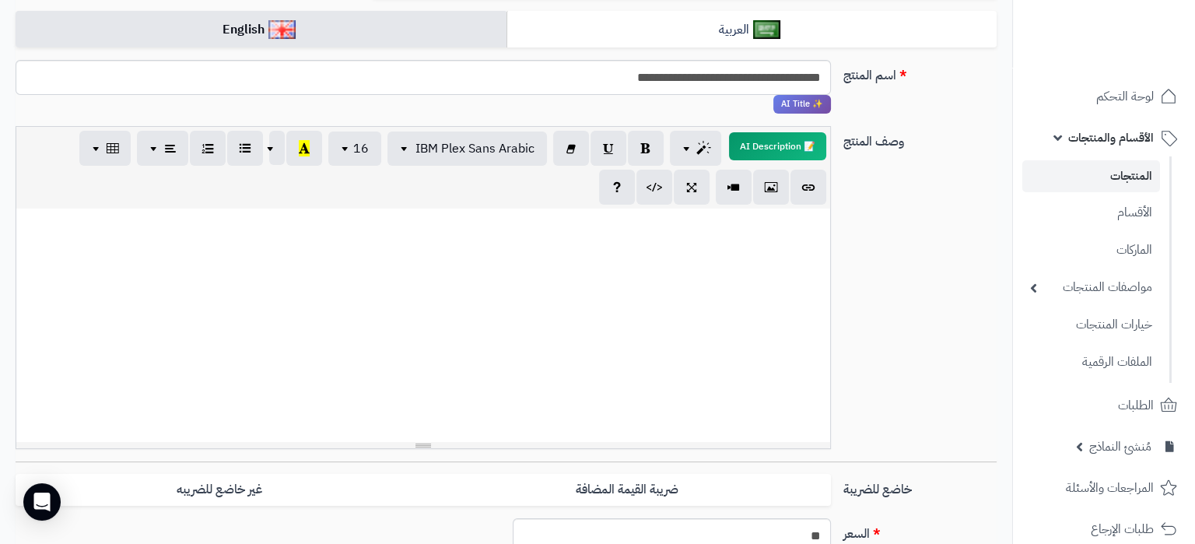
click at [650, 330] on div at bounding box center [423, 324] width 814 height 233
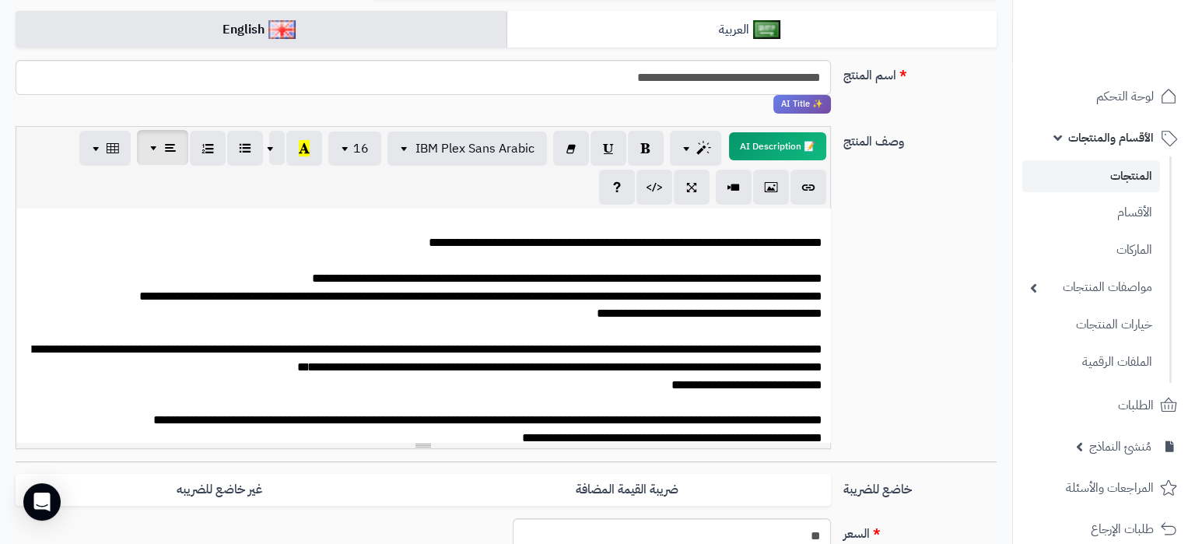
click at [154, 156] on span "button" at bounding box center [155, 147] width 12 height 19
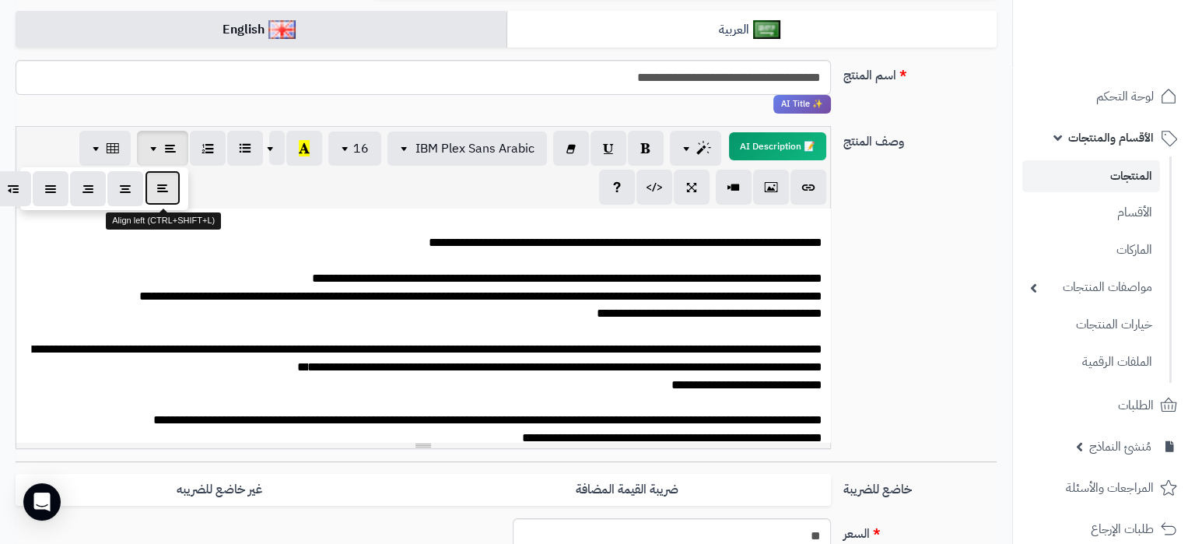
click at [162, 189] on icon "button" at bounding box center [162, 188] width 11 height 16
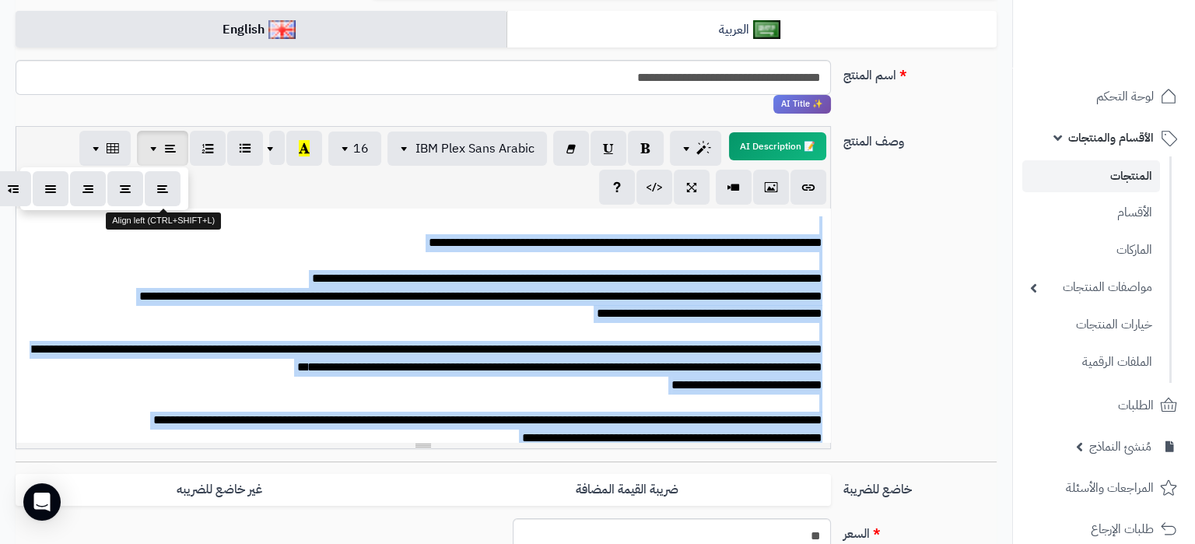
scroll to position [592, 0]
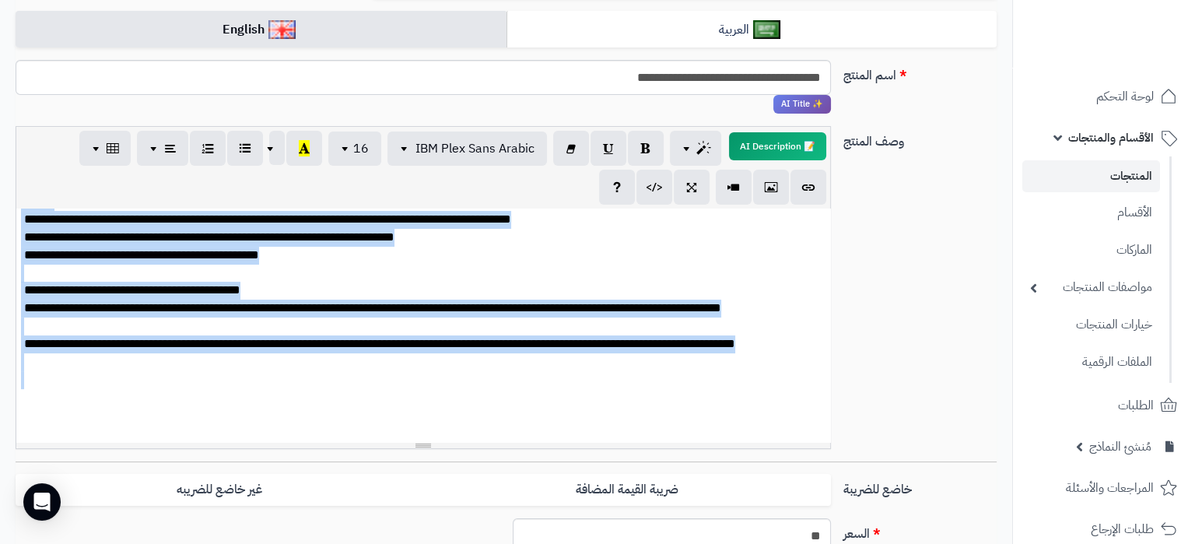
click at [175, 277] on p "**********" at bounding box center [423, 33] width 798 height 818
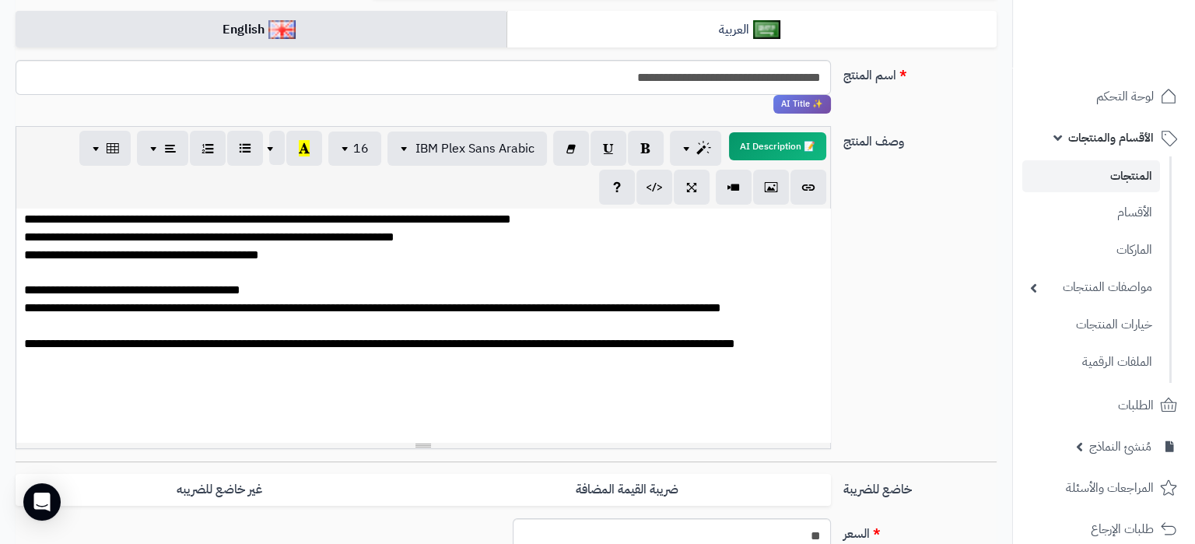
scroll to position [607, 0]
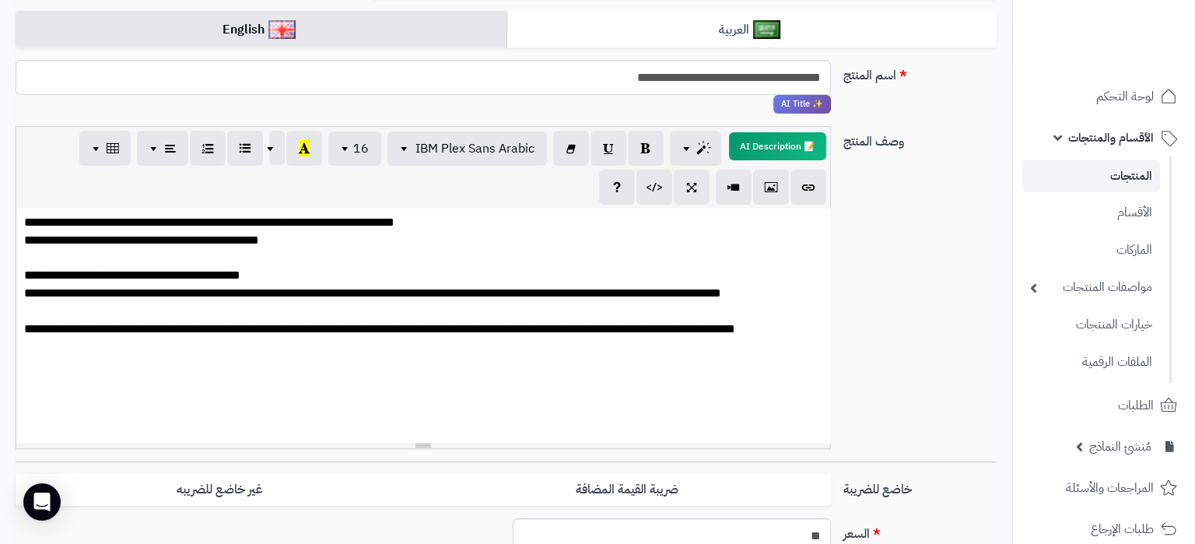
click at [618, 355] on p "**********" at bounding box center [423, 19] width 798 height 818
click at [621, 371] on p "**********" at bounding box center [423, 19] width 798 height 818
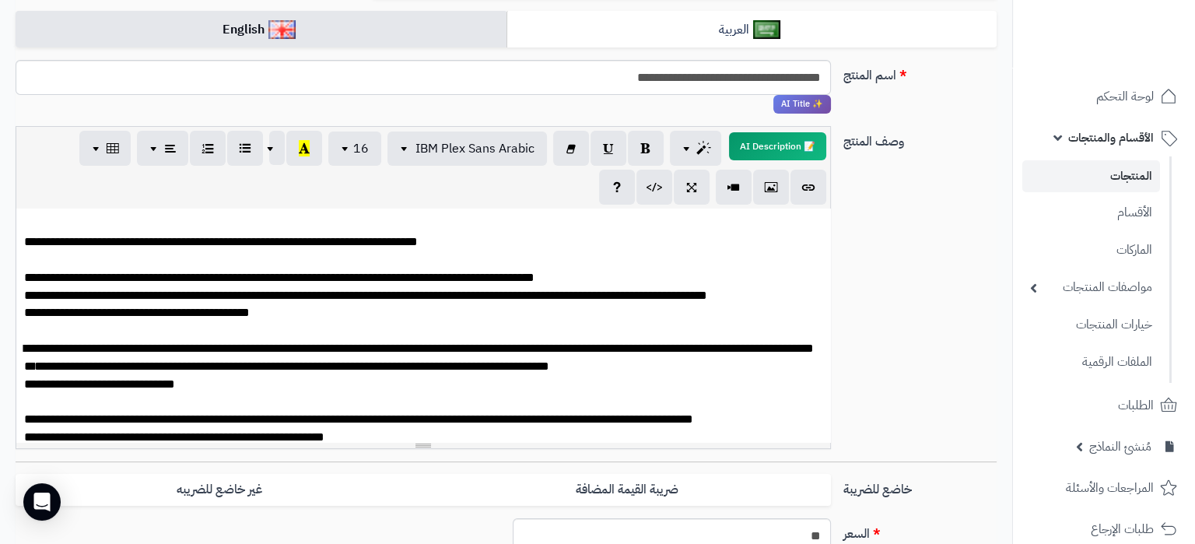
scroll to position [0, 0]
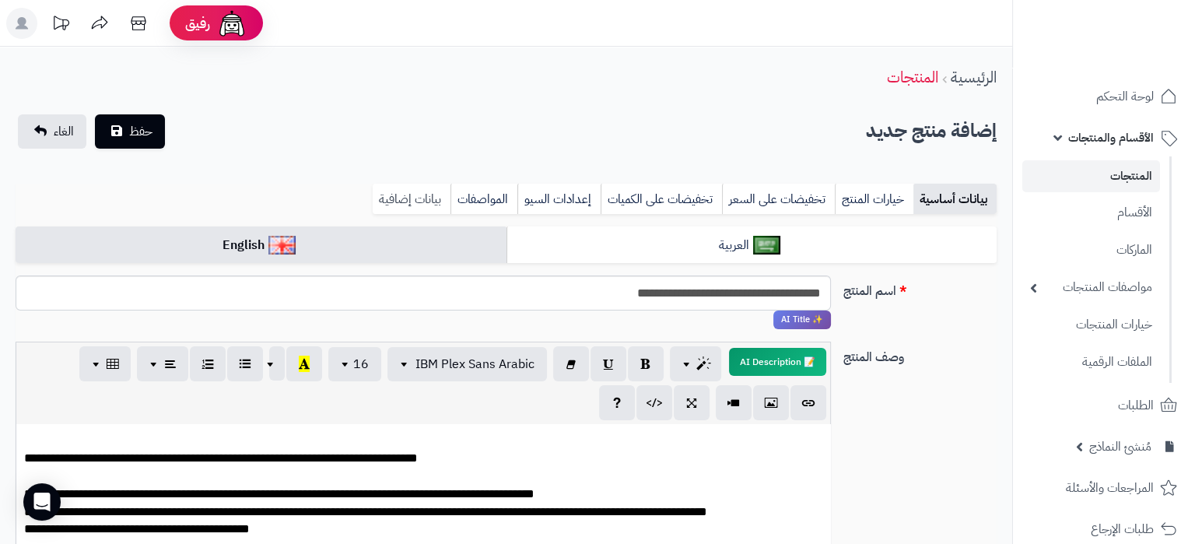
click at [418, 201] on link "بيانات إضافية" at bounding box center [412, 199] width 78 height 31
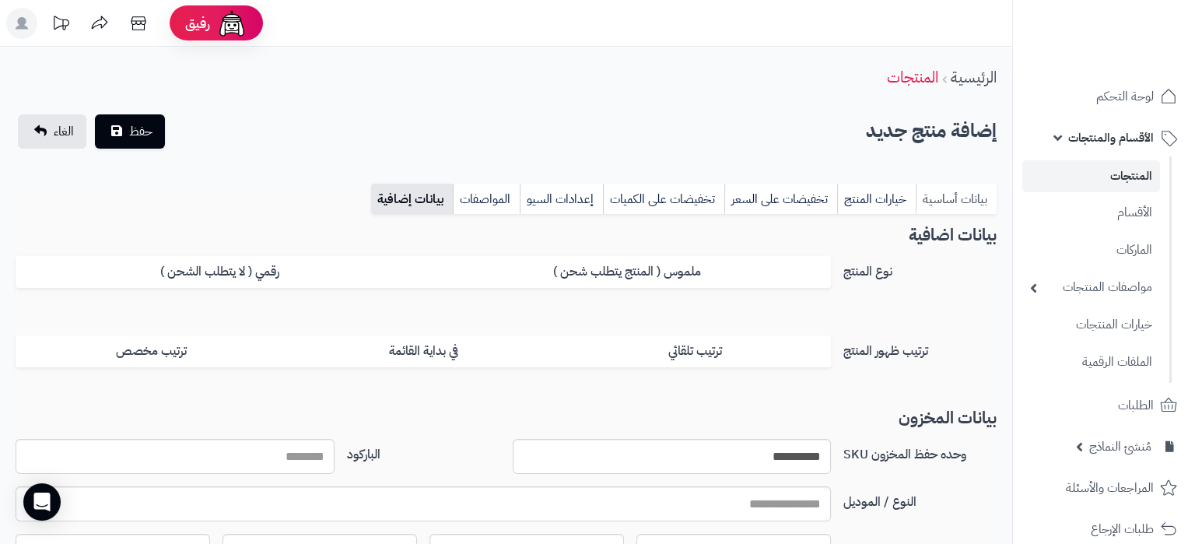
click at [979, 205] on link "بيانات أساسية" at bounding box center [956, 199] width 81 height 31
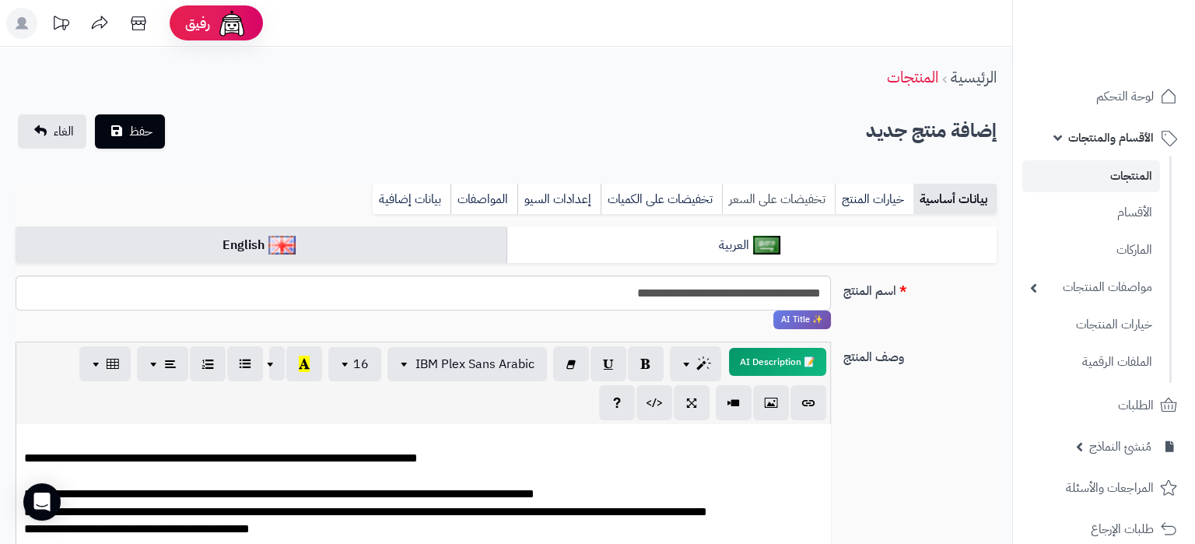
click at [810, 205] on link "تخفيضات على السعر" at bounding box center [778, 199] width 113 height 31
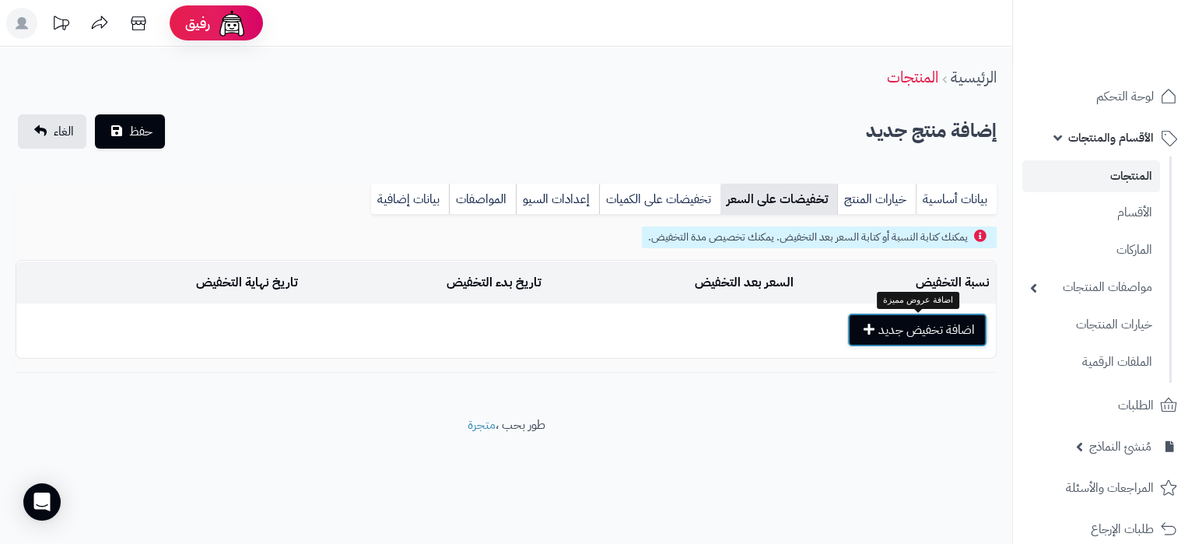
click at [915, 341] on button "اضافة تخفيض جديد" at bounding box center [917, 330] width 140 height 34
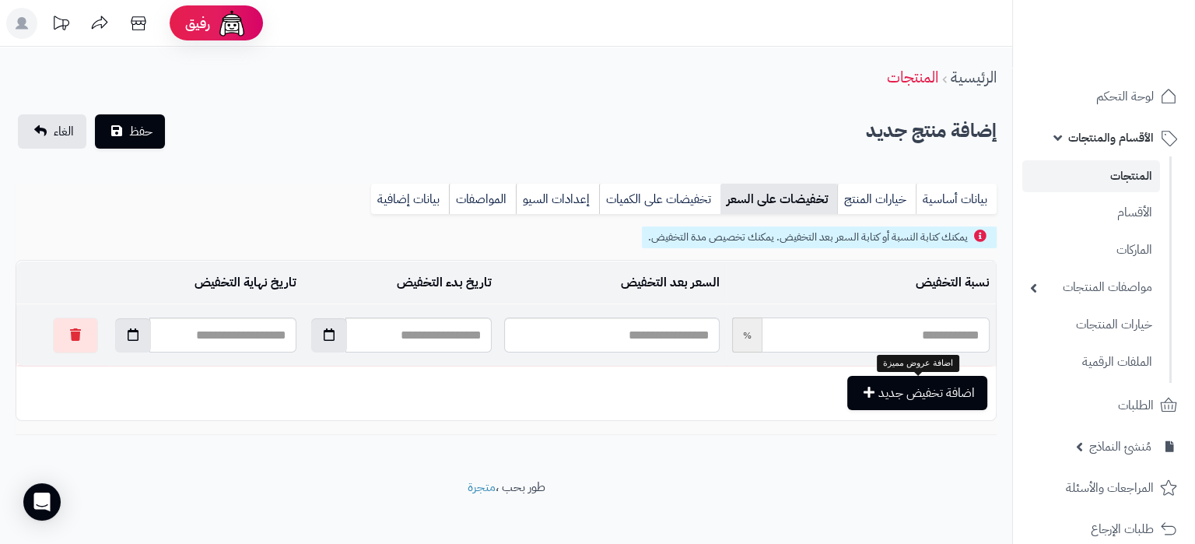
click at [779, 341] on input "text" at bounding box center [876, 334] width 228 height 35
type input "*"
type input "*****"
type input "**"
type input "*****"
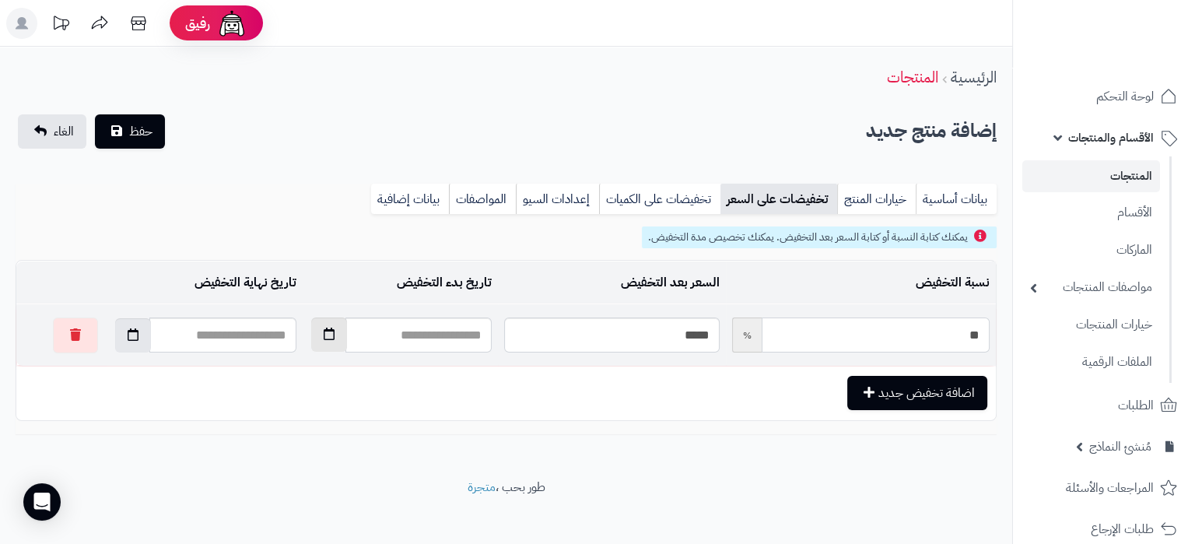
click at [311, 322] on button "button" at bounding box center [329, 334] width 36 height 34
click at [356, 463] on td "18" at bounding box center [362, 467] width 28 height 23
type input "**********"
click at [128, 338] on icon "button" at bounding box center [133, 333] width 11 height 12
click at [111, 373] on th "›" at bounding box center [110, 373] width 28 height 23
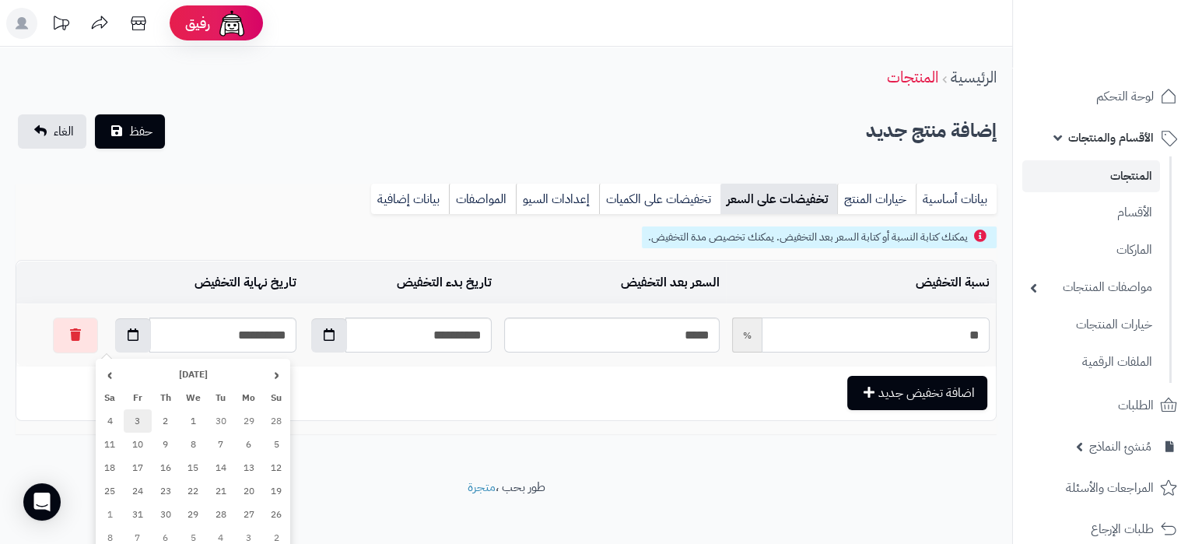
click at [138, 418] on td "3" at bounding box center [138, 420] width 28 height 23
type input "**********"
type input "**"
click at [129, 142] on button "حفظ" at bounding box center [130, 131] width 70 height 34
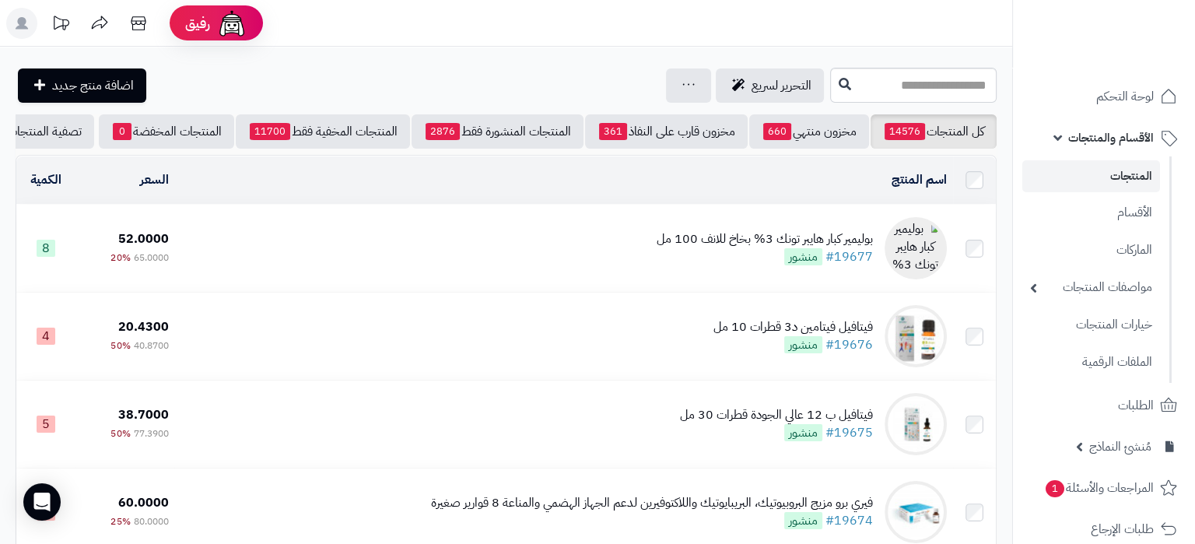
click at [909, 243] on img at bounding box center [915, 248] width 62 height 62
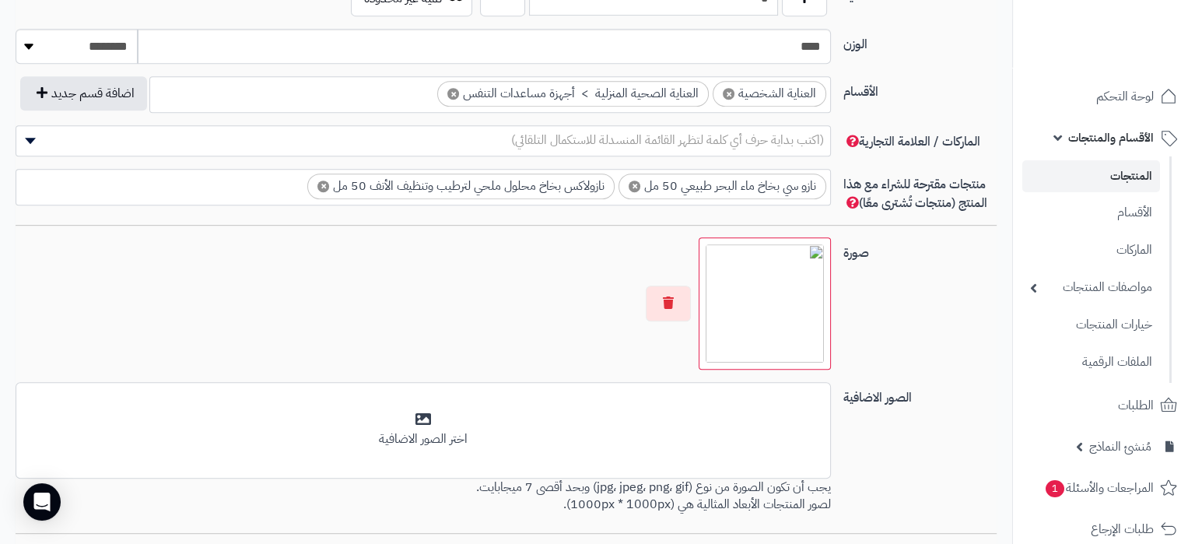
scroll to position [380, 0]
click at [761, 294] on img at bounding box center [765, 303] width 118 height 118
click at [666, 308] on button "button" at bounding box center [668, 303] width 45 height 36
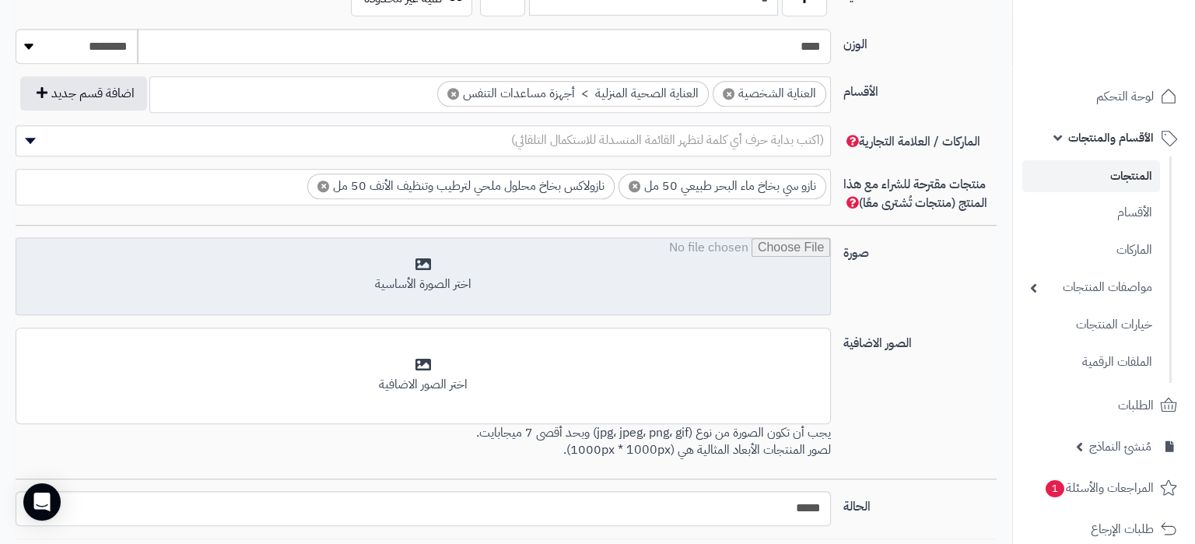
click at [731, 297] on input "file" at bounding box center [423, 277] width 814 height 78
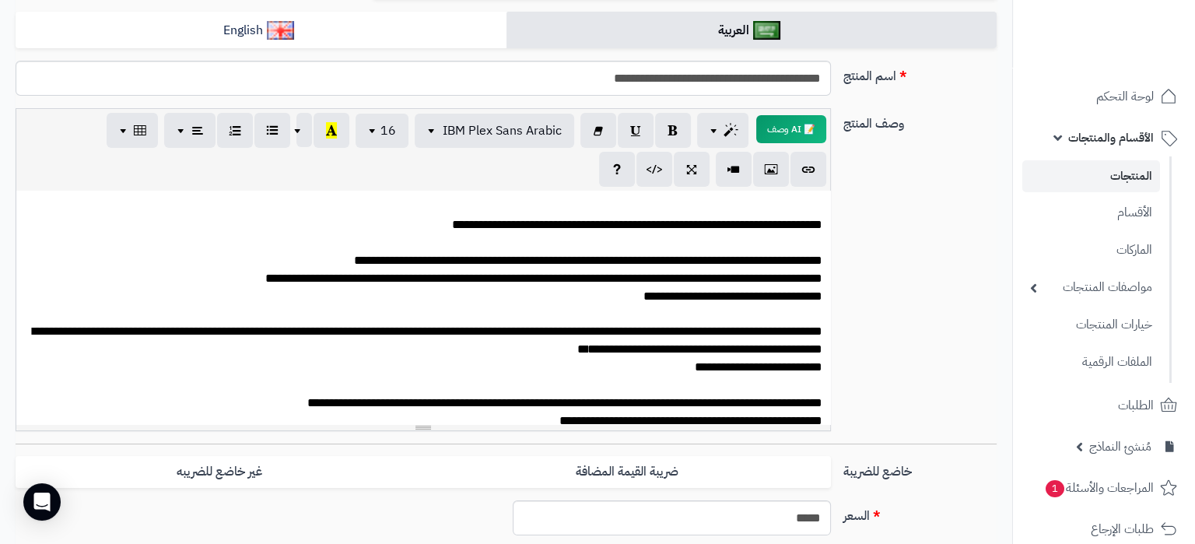
scroll to position [0, 0]
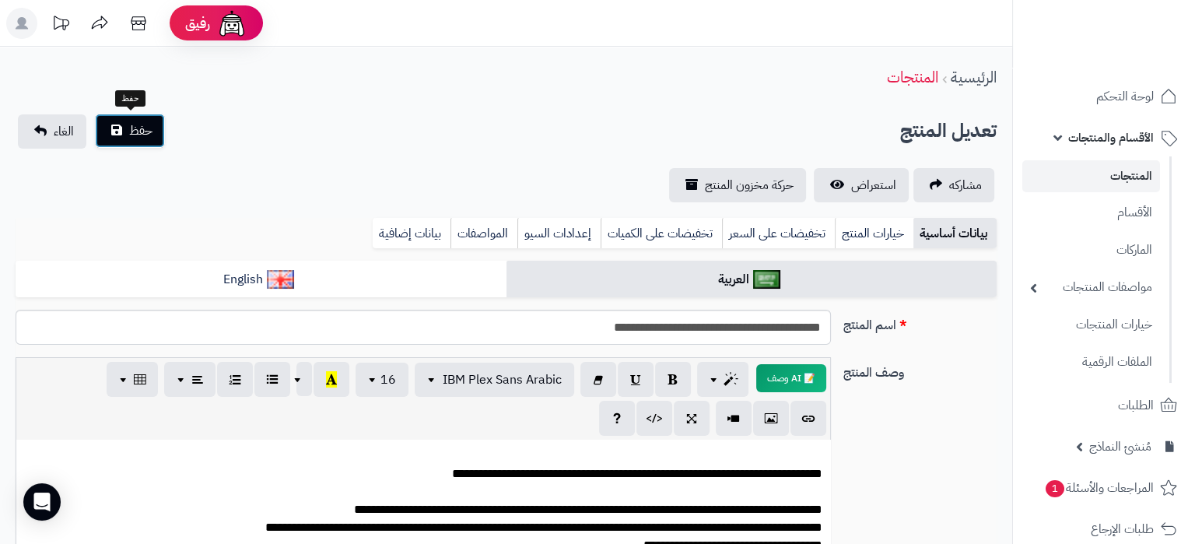
click at [125, 132] on button "حفظ" at bounding box center [130, 131] width 70 height 34
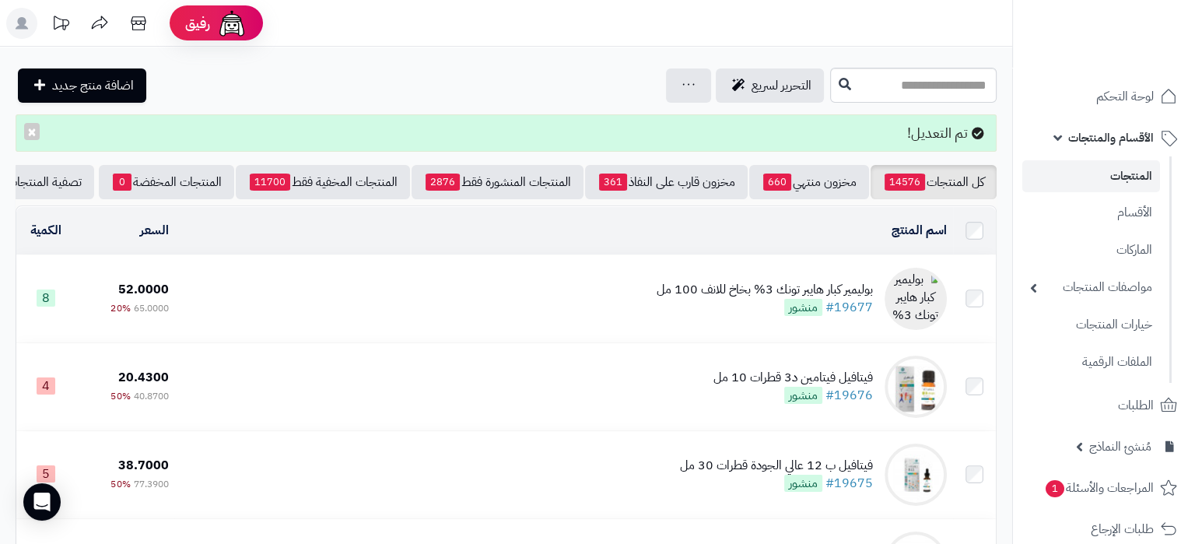
click at [664, 291] on div "بوليمير كبار هايبر تونك 3% بخاخ للانف 100 مل" at bounding box center [765, 290] width 216 height 18
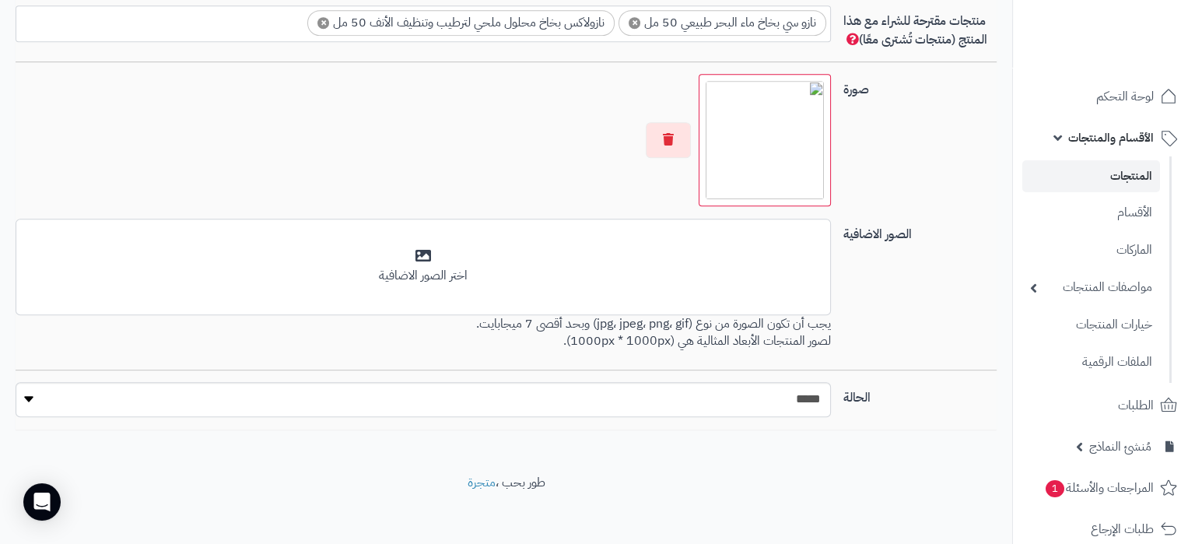
scroll to position [380, 0]
click at [668, 151] on button "button" at bounding box center [668, 139] width 45 height 36
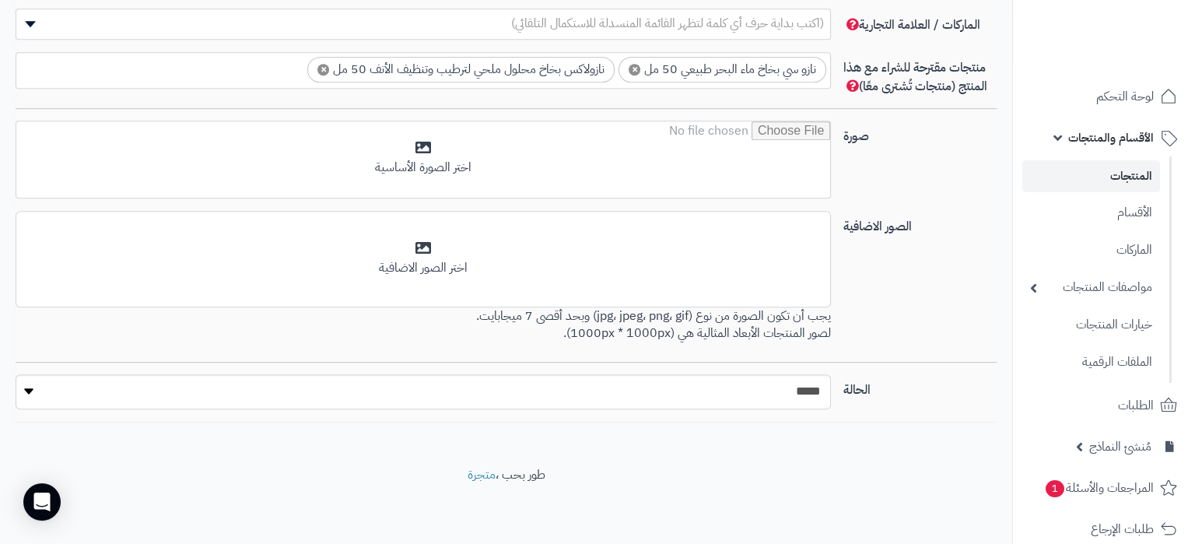
scroll to position [1011, 0]
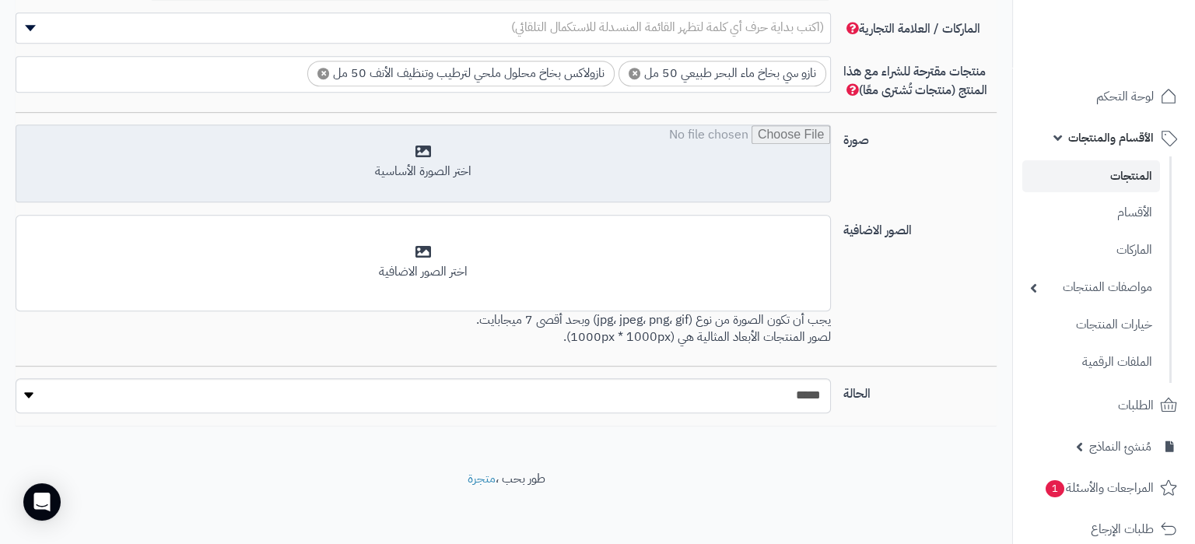
click at [758, 149] on input "file" at bounding box center [423, 164] width 814 height 78
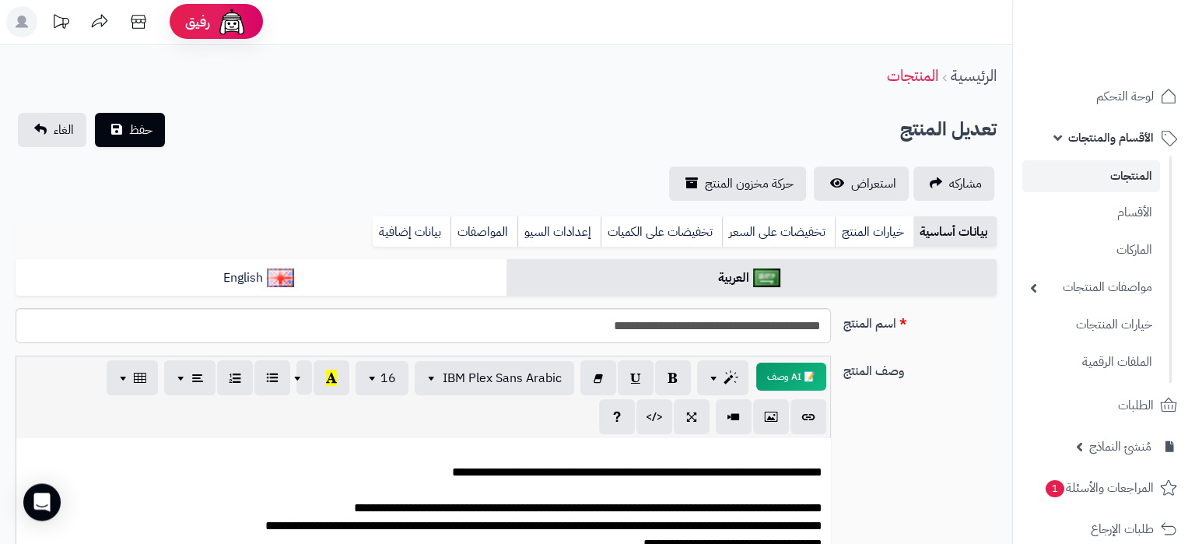
scroll to position [0, 0]
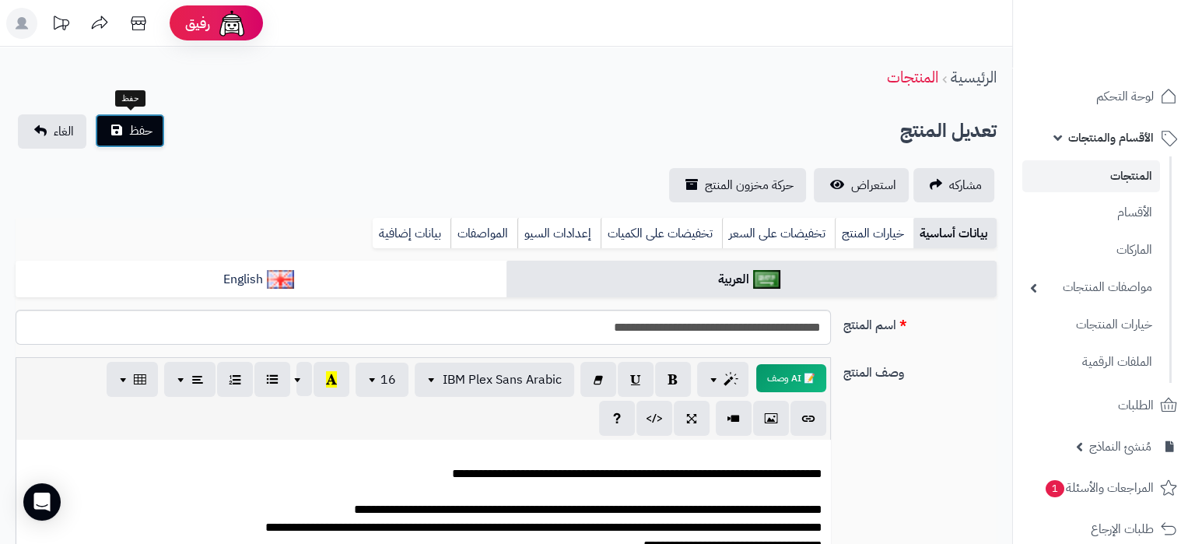
click at [152, 127] on span "حفظ" at bounding box center [140, 130] width 23 height 19
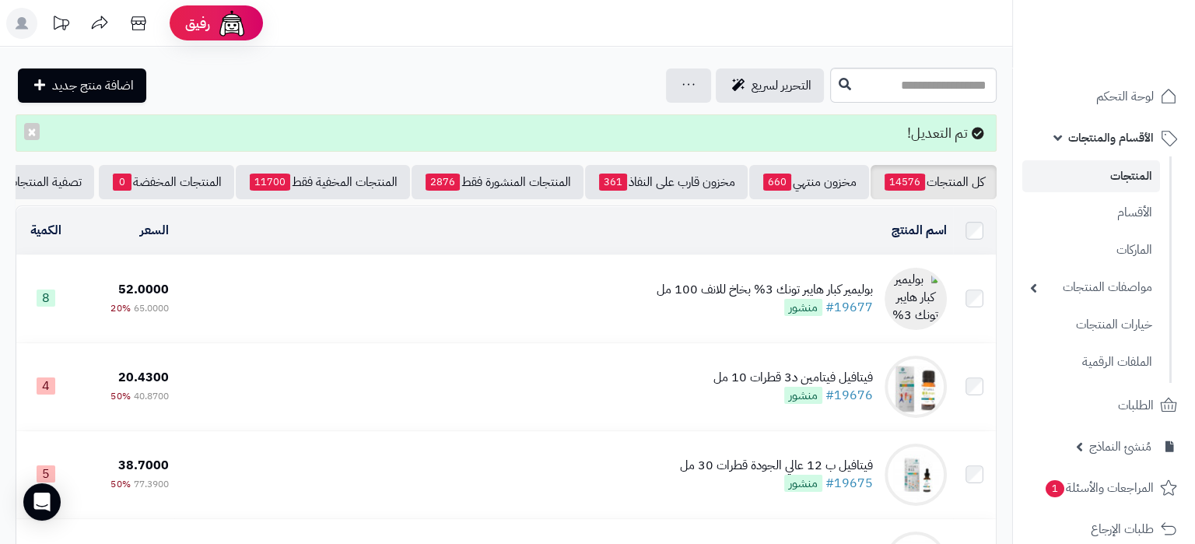
click at [570, 287] on td "بوليمير كبار هايبر تونك 3% بخاخ للانف 100 مل #19677 منشور" at bounding box center [563, 298] width 778 height 87
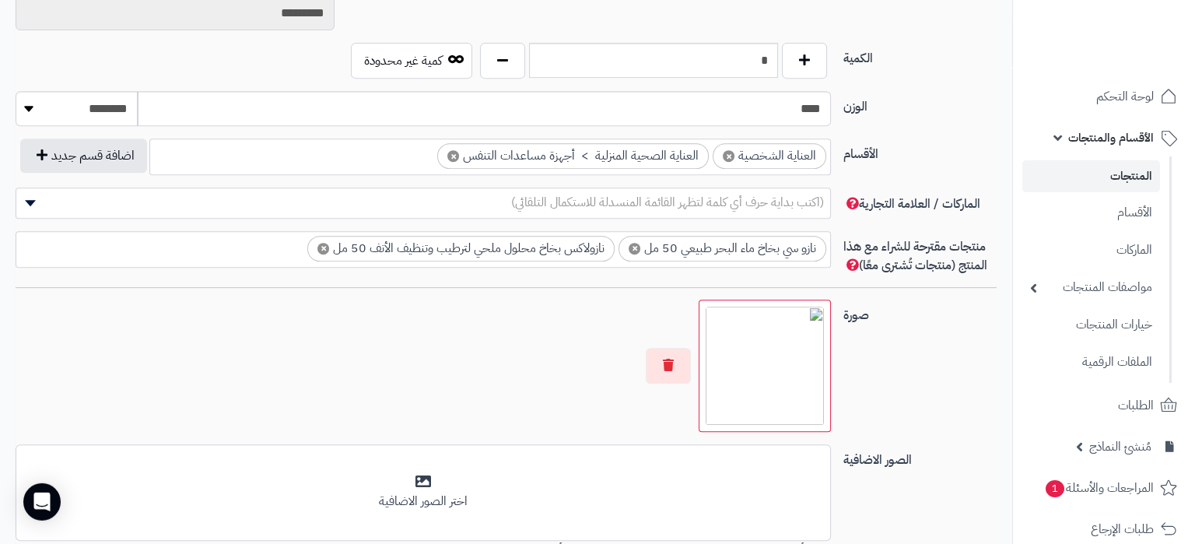
scroll to position [898, 0]
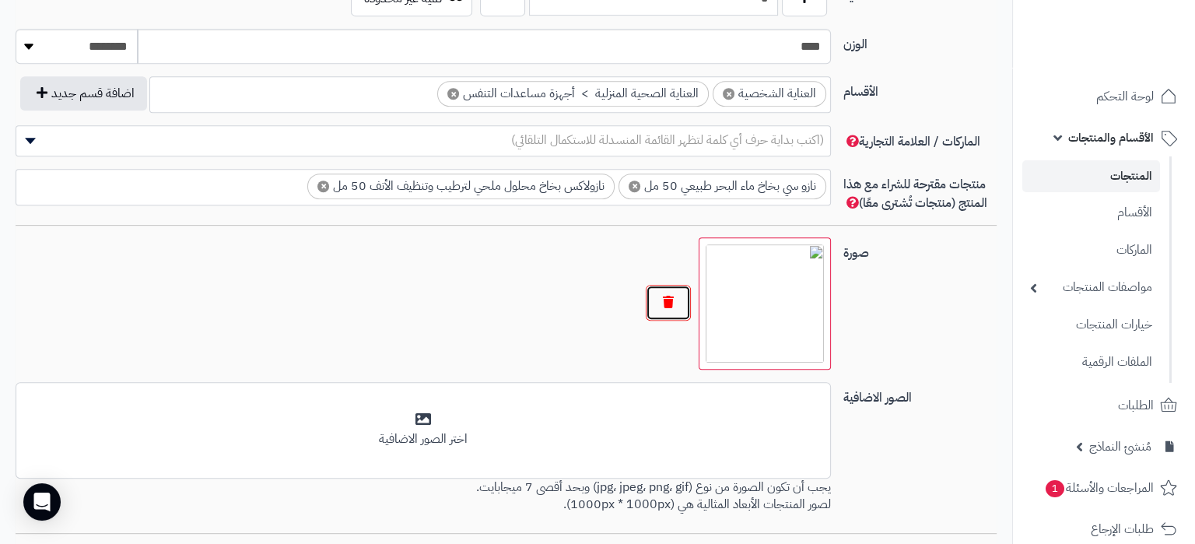
click at [664, 303] on button "button" at bounding box center [668, 303] width 45 height 36
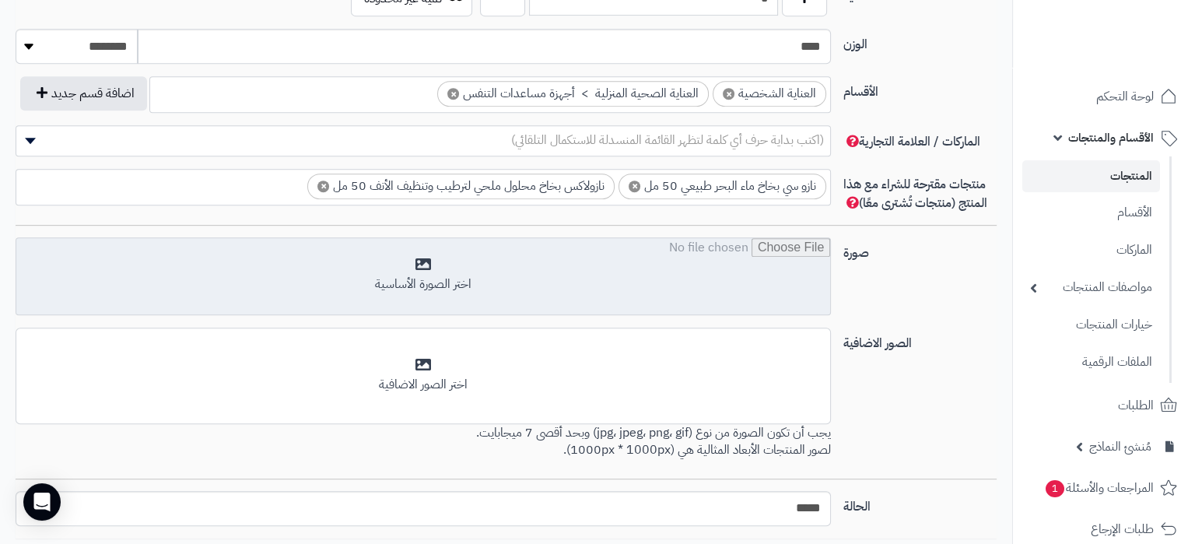
click at [740, 281] on input "file" at bounding box center [423, 277] width 814 height 78
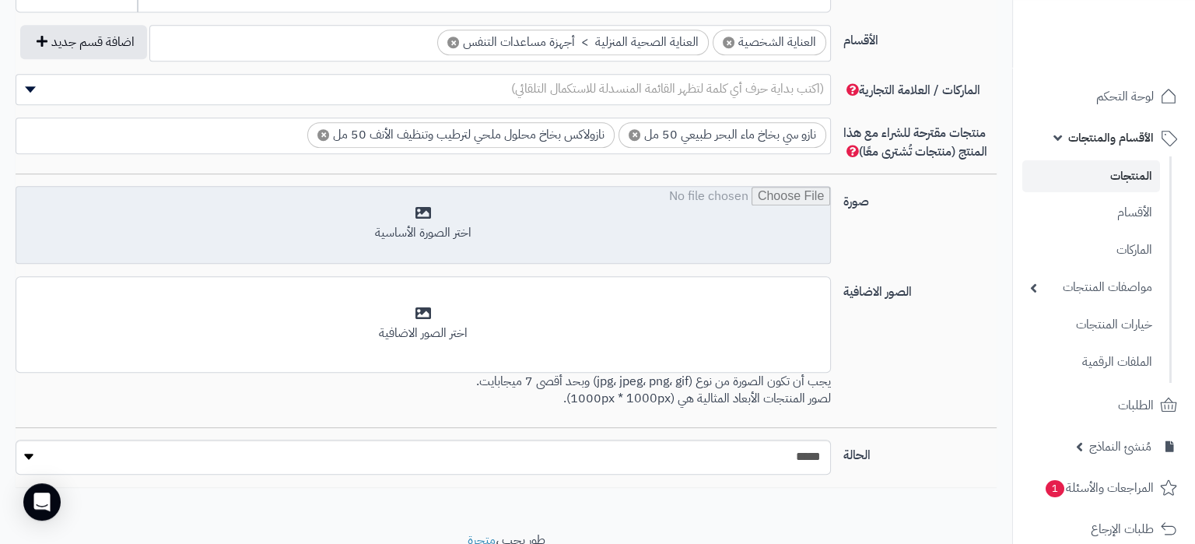
scroll to position [1011, 0]
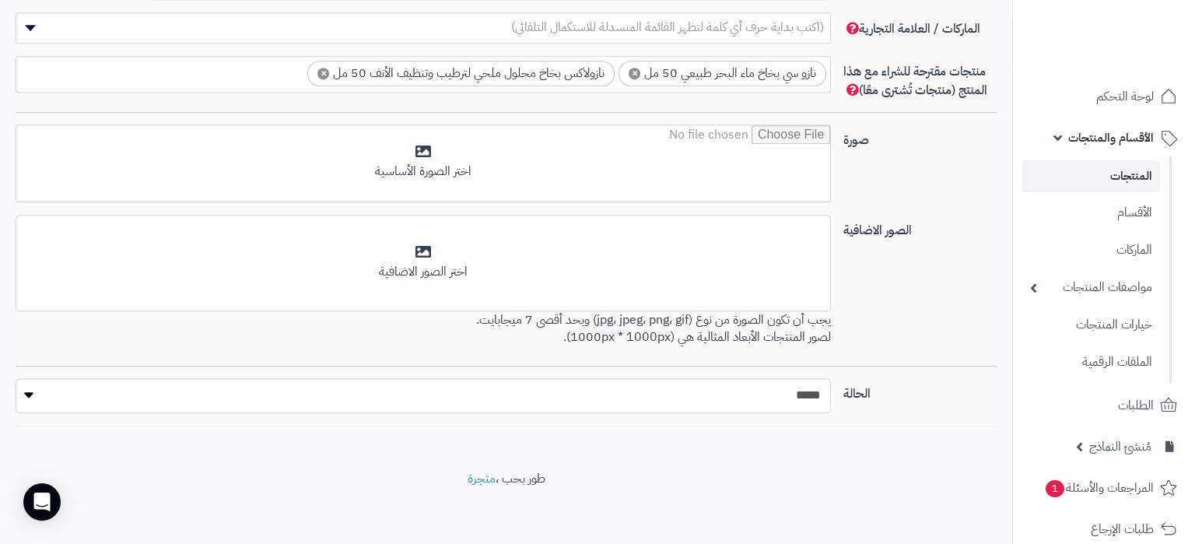
click at [613, 317] on p "يجب أن تكون الصورة من نوع (jpg، jpeg، png، gif) وبحد أقصى 7 ميجابايت. لصور المن…" at bounding box center [423, 329] width 815 height 36
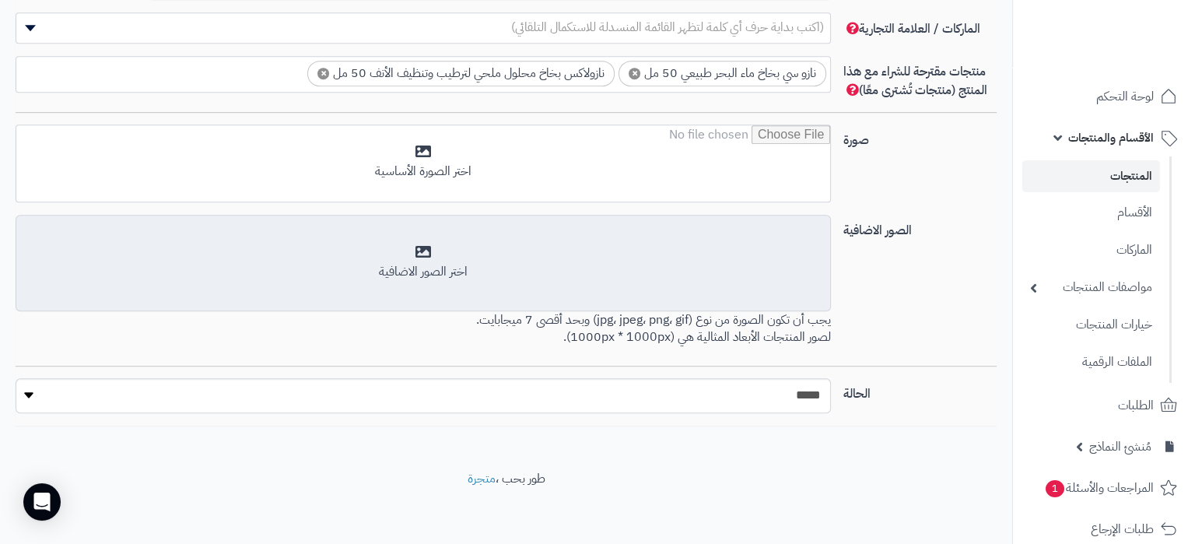
click at [615, 278] on div "اختر الصور الاضافية" at bounding box center [423, 272] width 795 height 18
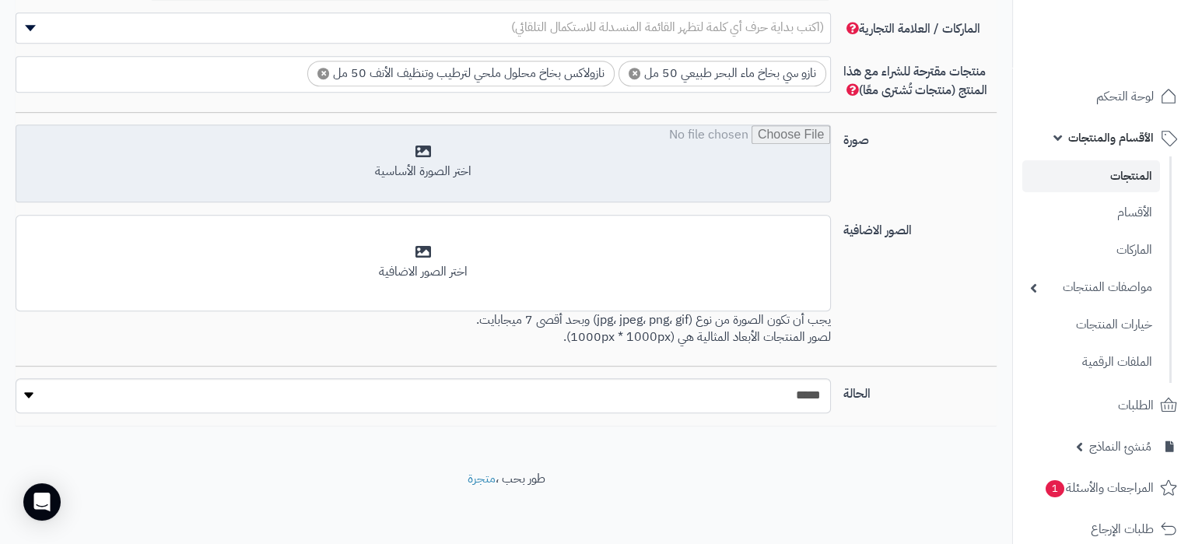
click at [567, 125] on input "file" at bounding box center [423, 164] width 814 height 78
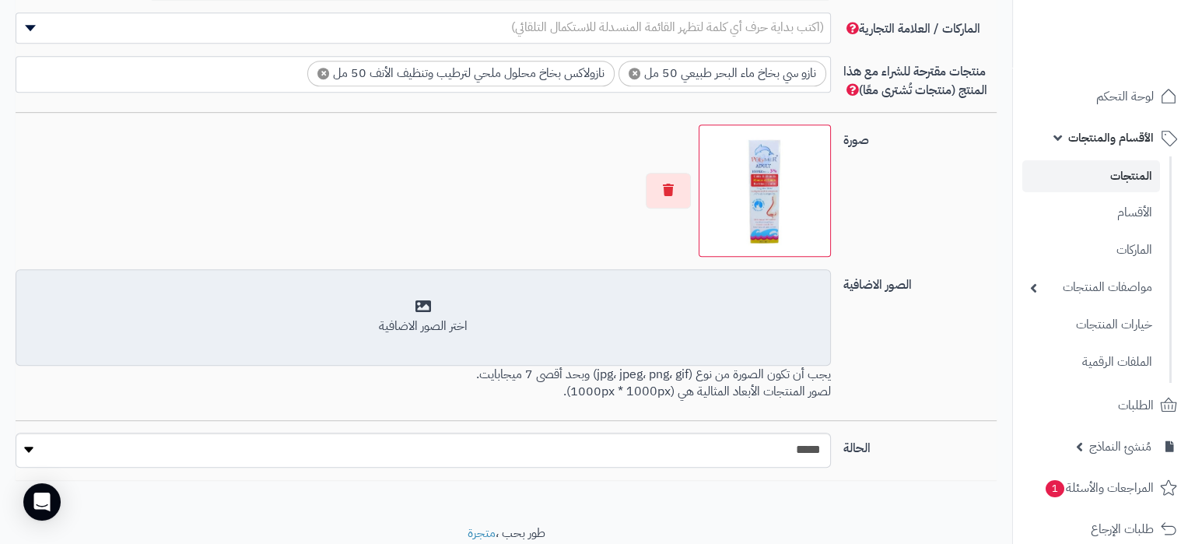
click at [565, 276] on div "أضف الصور الاضافية اختر الصور الاضافية" at bounding box center [423, 317] width 815 height 96
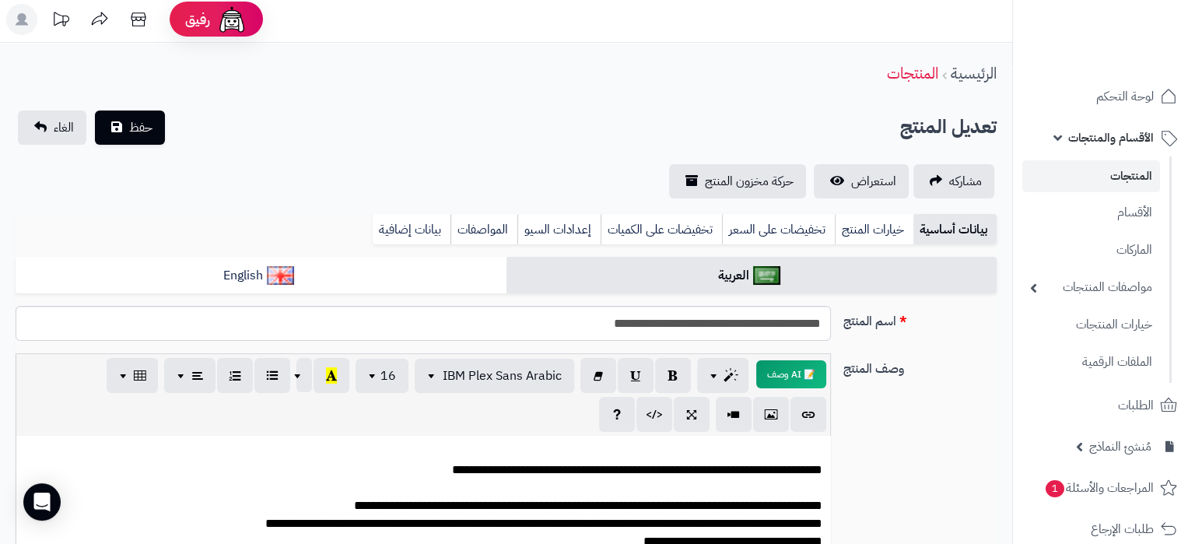
scroll to position [0, 0]
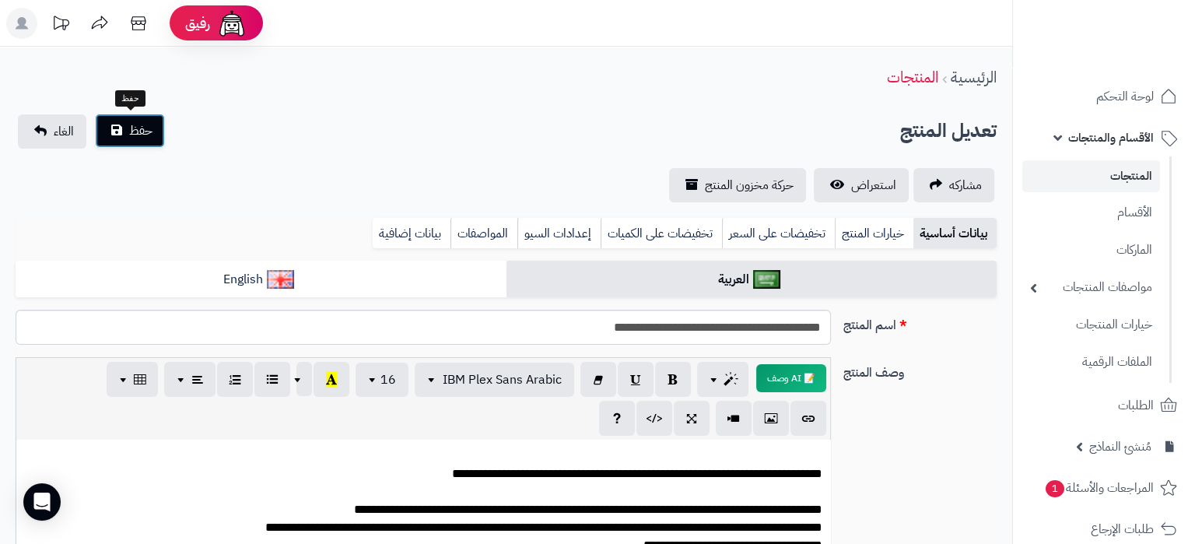
click at [103, 123] on button "حفظ" at bounding box center [130, 131] width 70 height 34
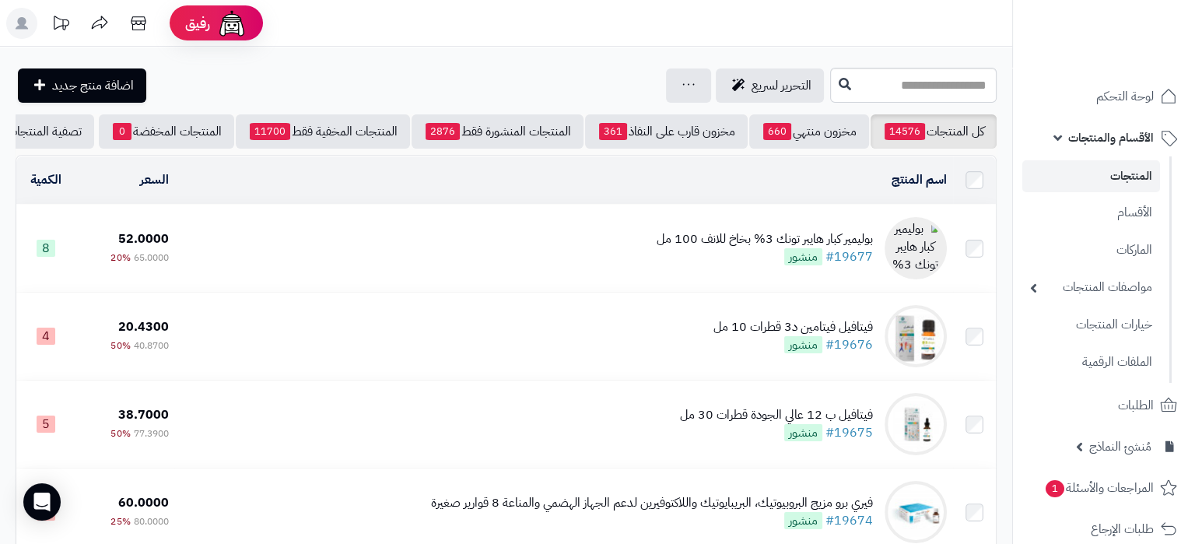
click at [33, 24] on rect at bounding box center [21, 23] width 31 height 31
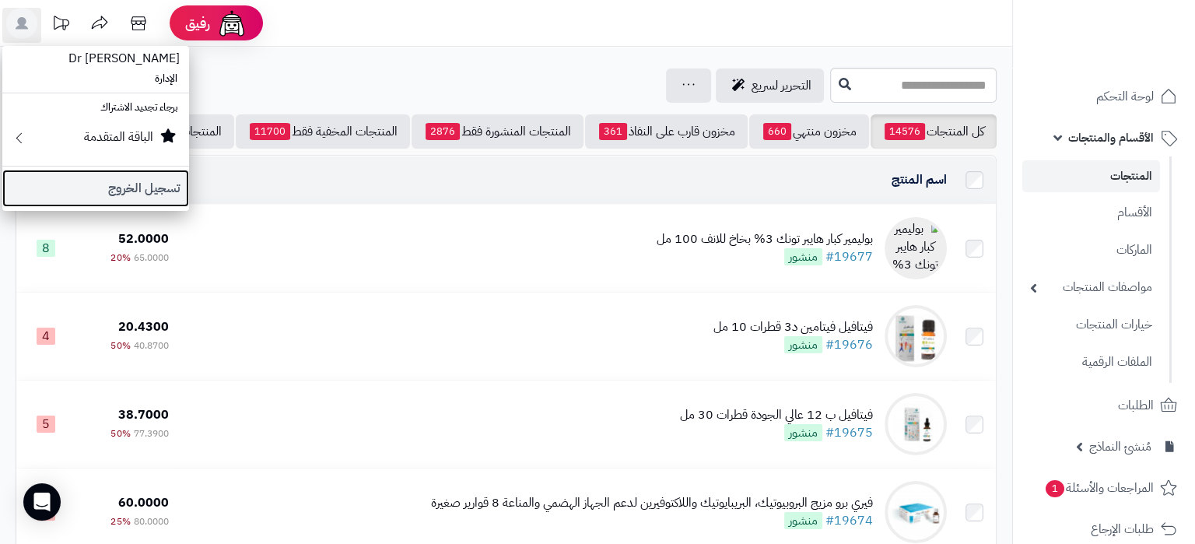
click at [136, 184] on link "تسجيل الخروج" at bounding box center [95, 188] width 187 height 37
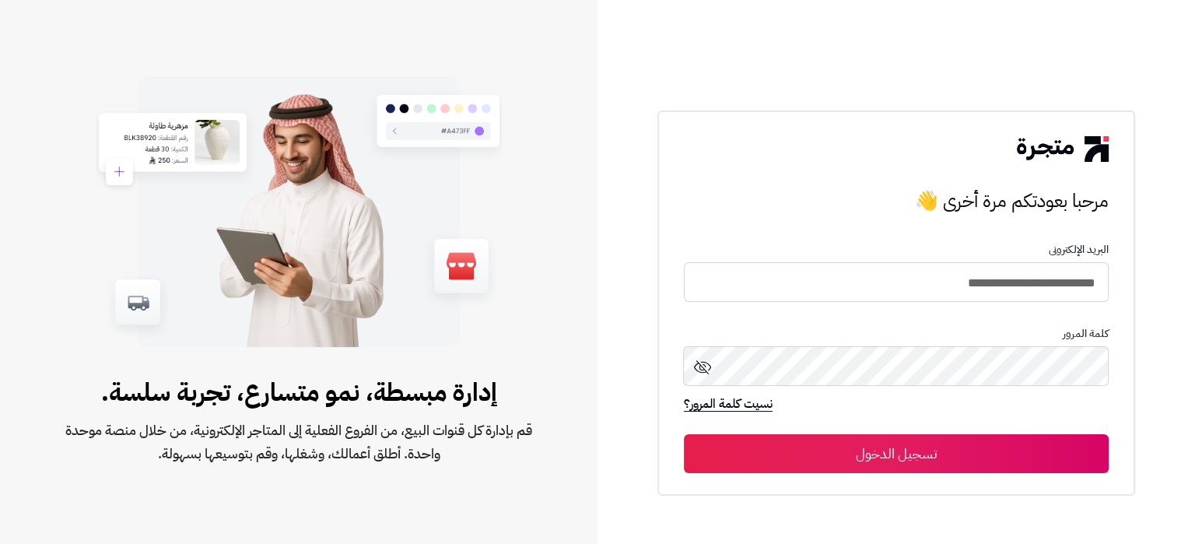
click at [962, 442] on button "تسجيل الدخول" at bounding box center [896, 453] width 425 height 39
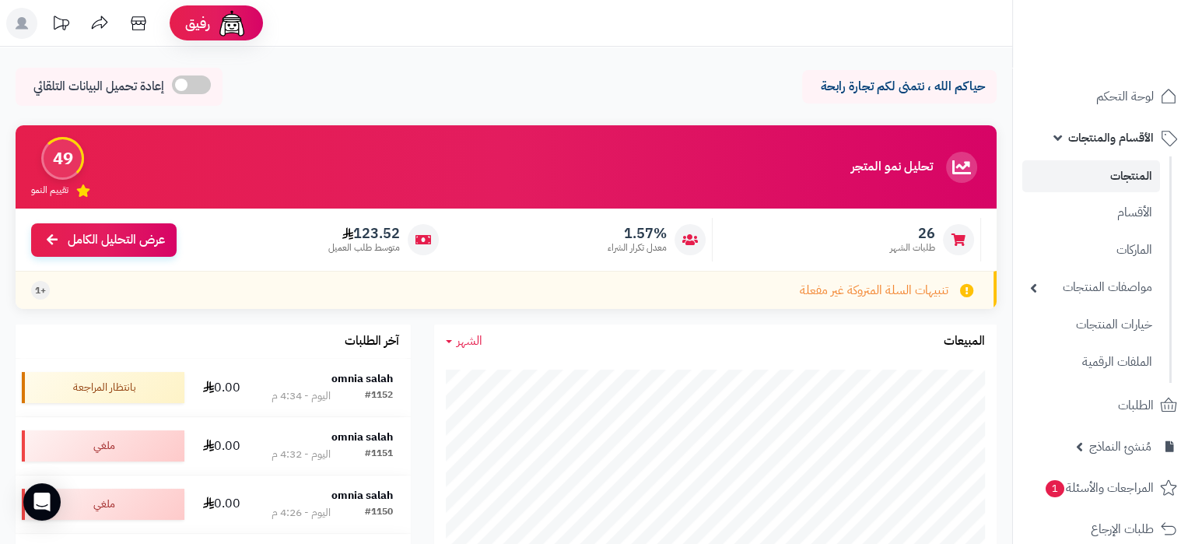
click at [1122, 131] on span "الأقسام والمنتجات" at bounding box center [1111, 138] width 86 height 22
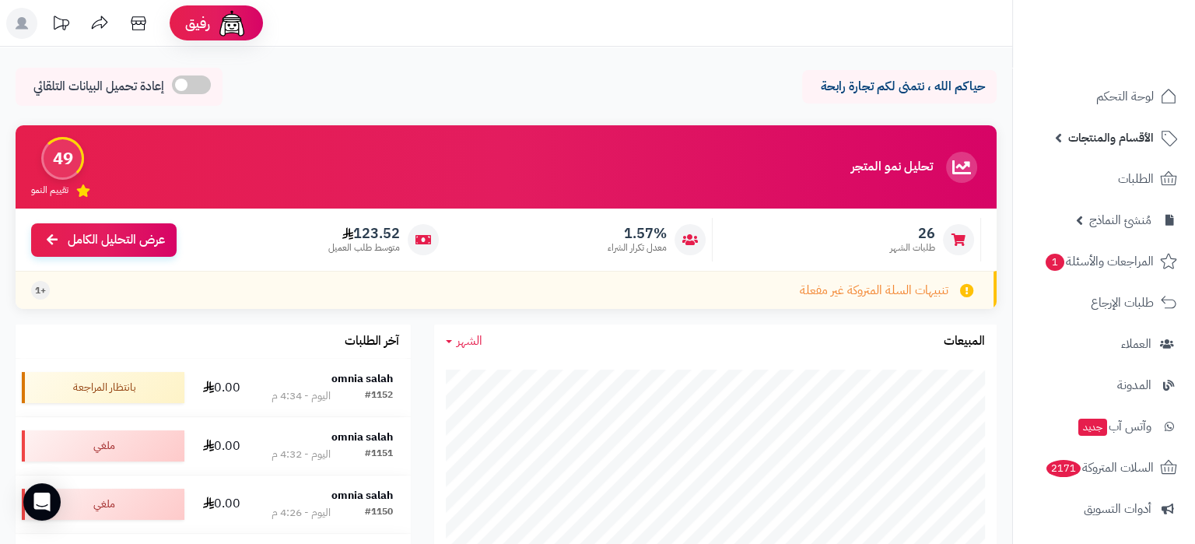
click at [1119, 142] on span "الأقسام والمنتجات" at bounding box center [1111, 138] width 86 height 22
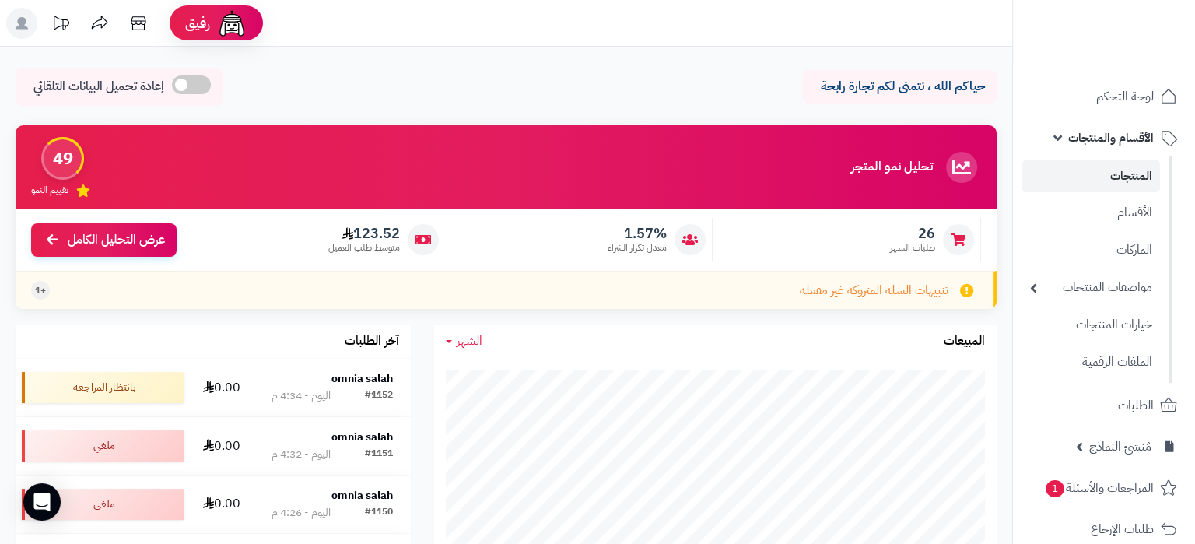
click at [1126, 178] on link "المنتجات" at bounding box center [1091, 176] width 138 height 32
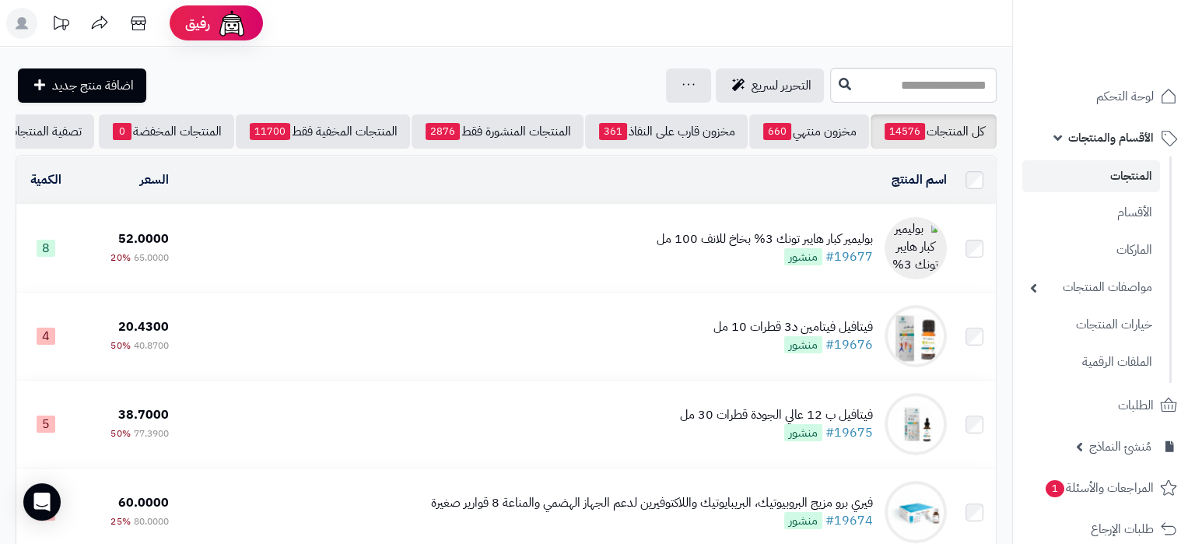
click at [609, 242] on td "بوليمير كبار هايبر تونك 3% بخاخ للانف 100 مل #19677 منشور" at bounding box center [563, 248] width 778 height 87
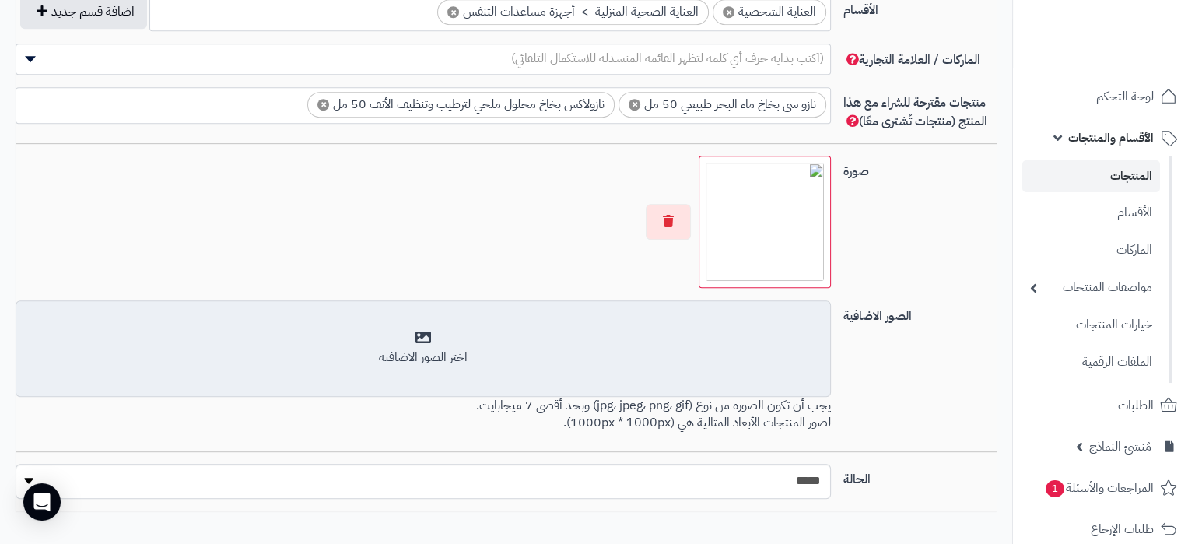
scroll to position [380, 0]
click at [682, 337] on div "اختر الصور الاضافية" at bounding box center [423, 348] width 795 height 37
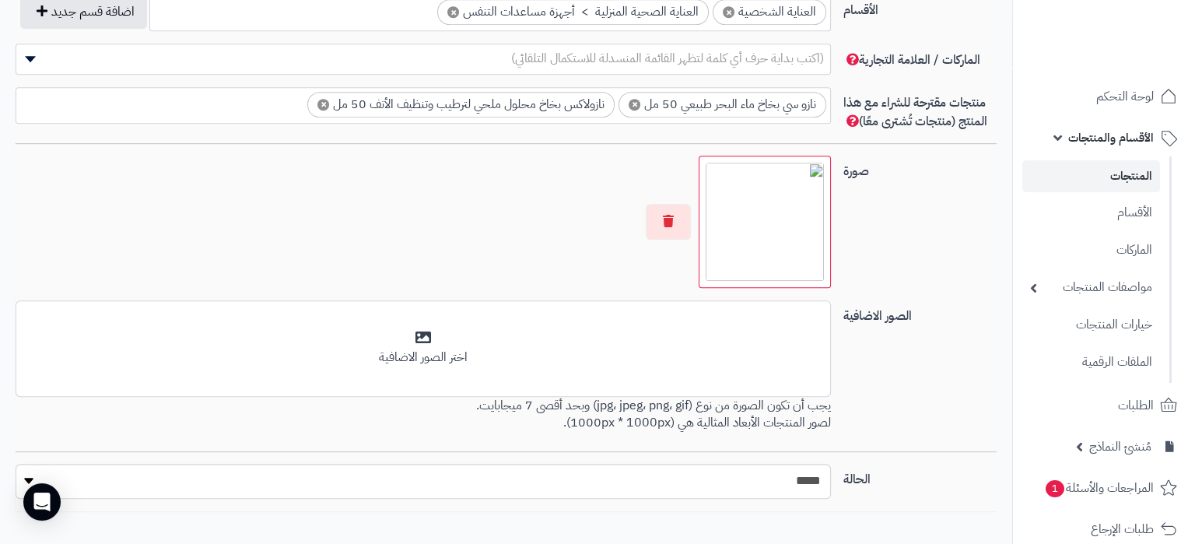
click at [954, 360] on div "الصور الاضافية أضف الصور الاضافية اختر الصور الاضافية يجب أن تكون الصورة من نوع…" at bounding box center [505, 375] width 993 height 151
click at [761, 208] on img at bounding box center [765, 222] width 118 height 118
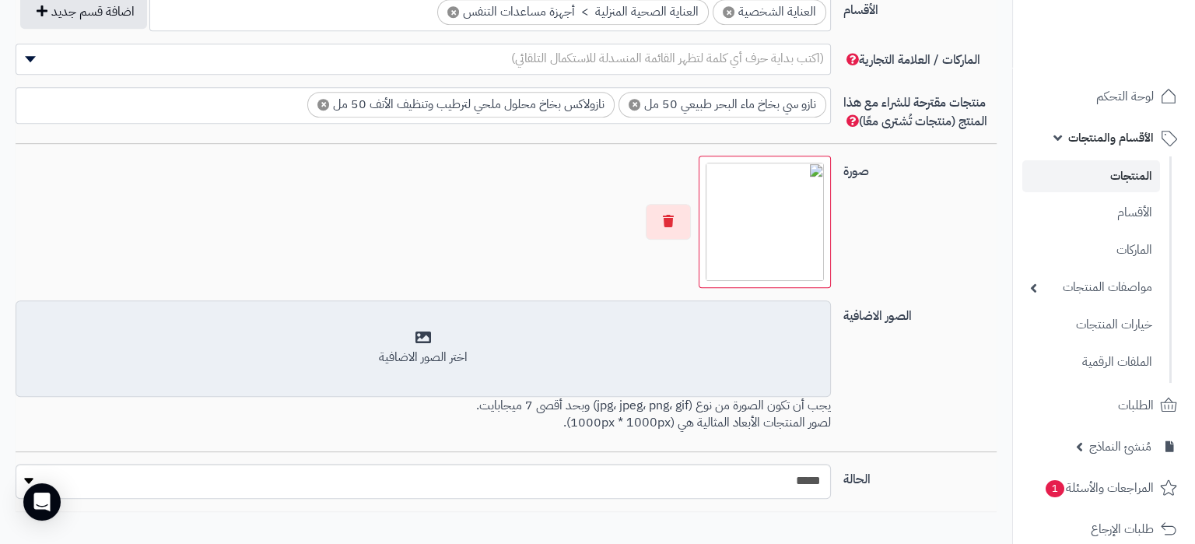
click at [564, 306] on div "أضف الصور الاضافية اختر الصور الاضافية" at bounding box center [423, 348] width 815 height 96
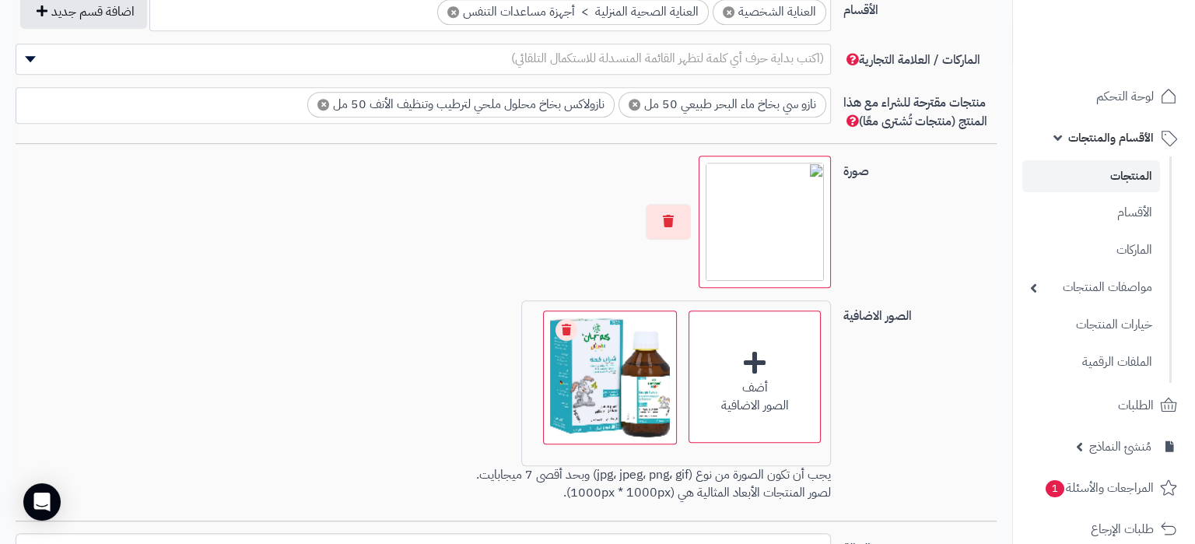
click at [743, 244] on img at bounding box center [765, 222] width 118 height 118
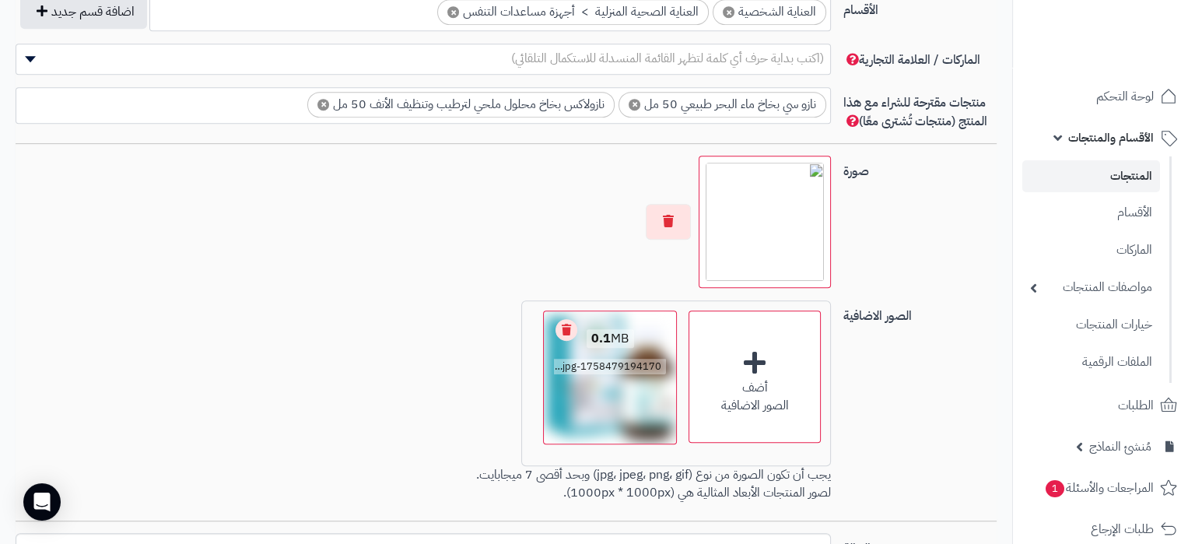
click at [568, 319] on link "Remove file" at bounding box center [566, 330] width 22 height 22
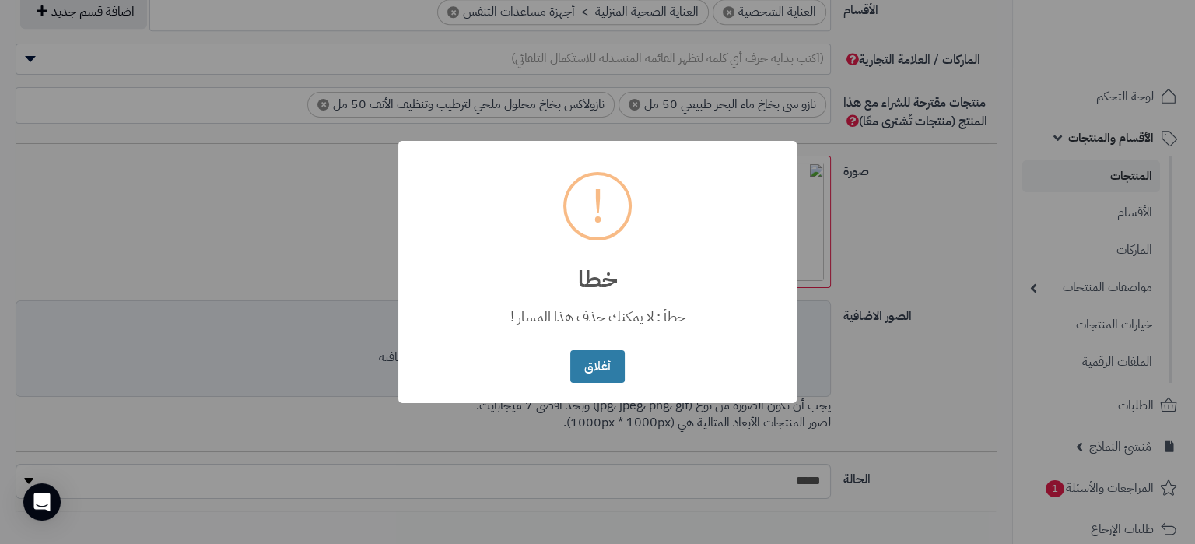
click at [589, 357] on button "أغلاق" at bounding box center [597, 366] width 54 height 33
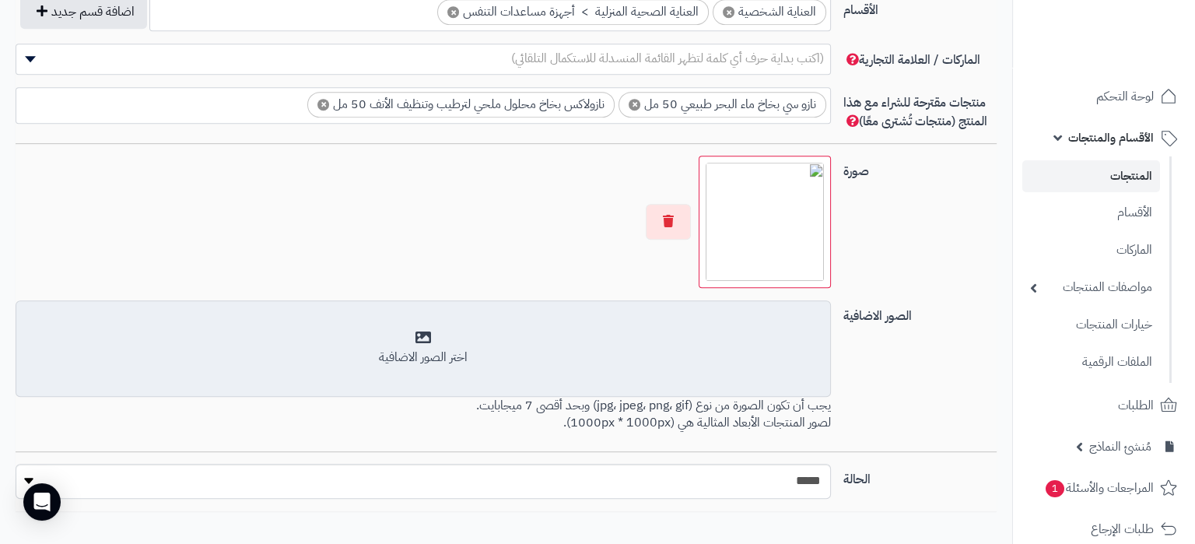
click at [506, 345] on div "اختر الصور الاضافية" at bounding box center [423, 348] width 795 height 37
click at [575, 333] on div "اختر الصور الاضافية" at bounding box center [423, 348] width 795 height 37
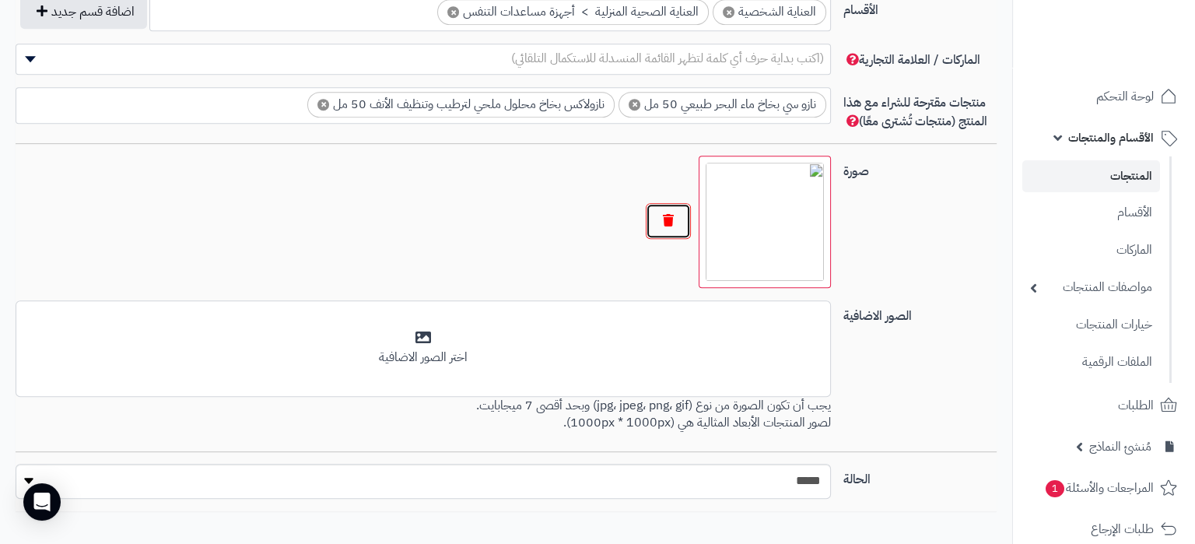
click at [660, 223] on button "button" at bounding box center [668, 221] width 45 height 36
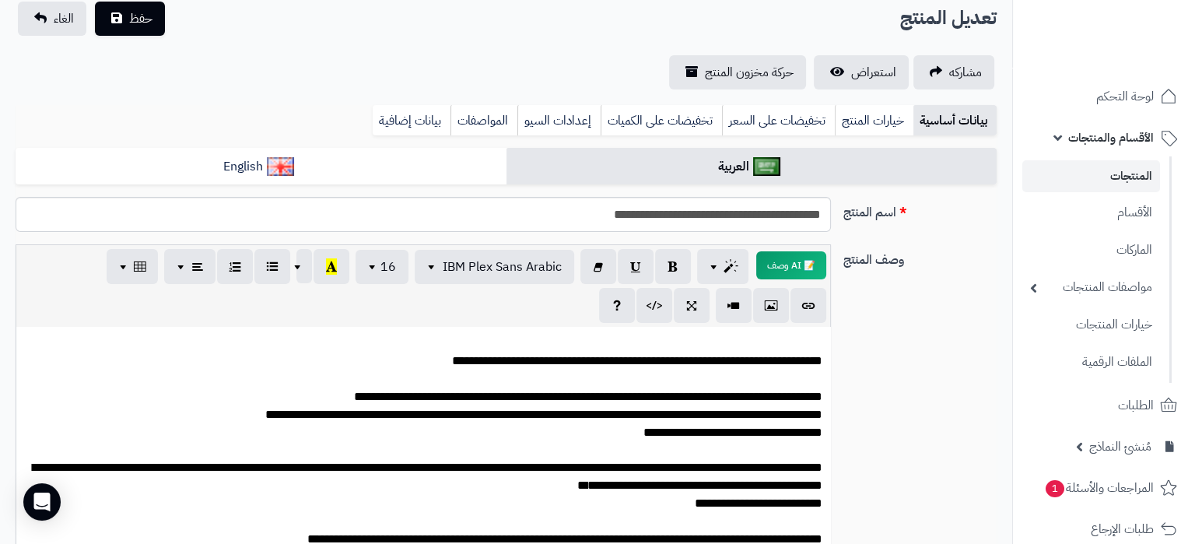
scroll to position [0, 0]
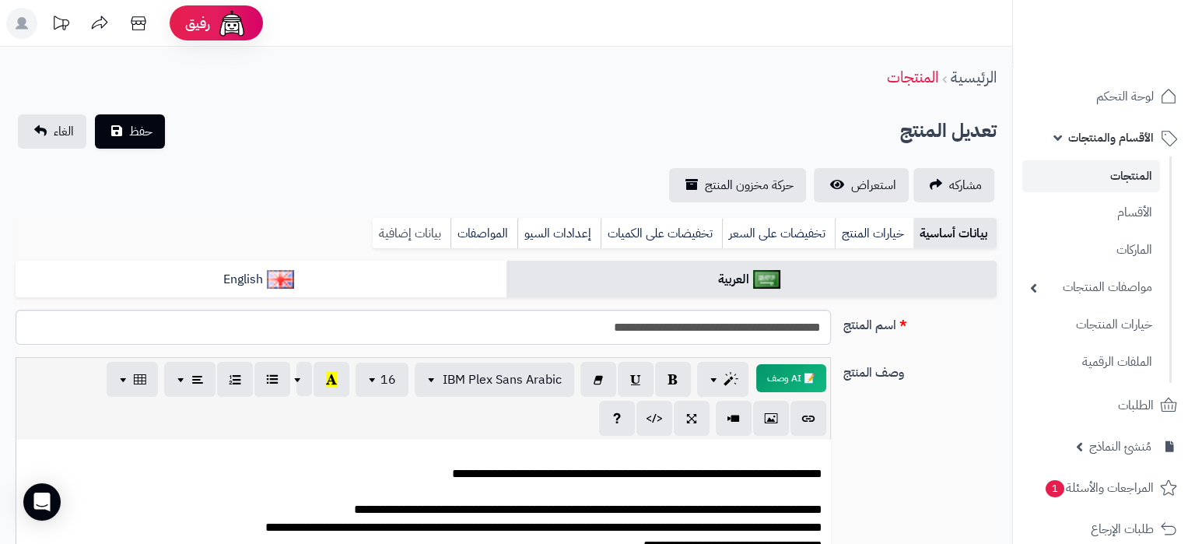
click at [418, 247] on link "بيانات إضافية" at bounding box center [412, 233] width 78 height 31
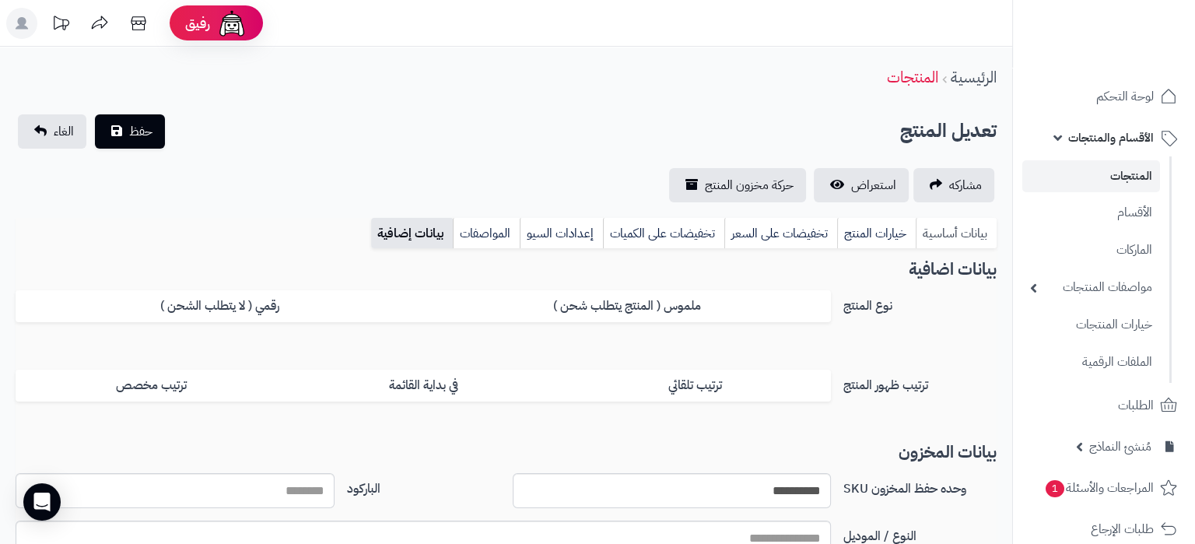
click at [963, 236] on link "بيانات أساسية" at bounding box center [956, 233] width 81 height 31
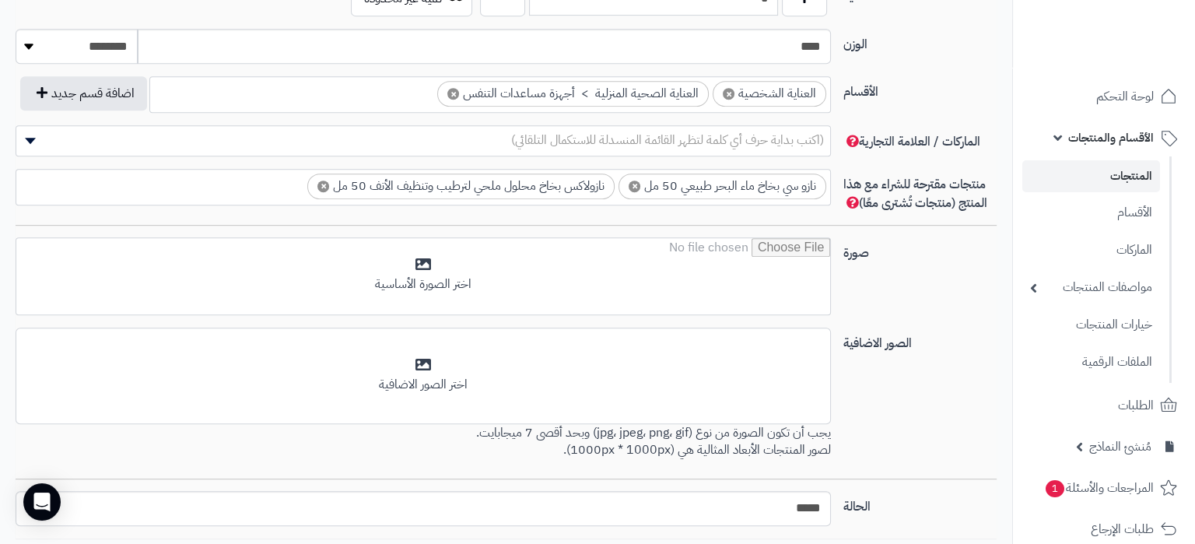
scroll to position [1011, 0]
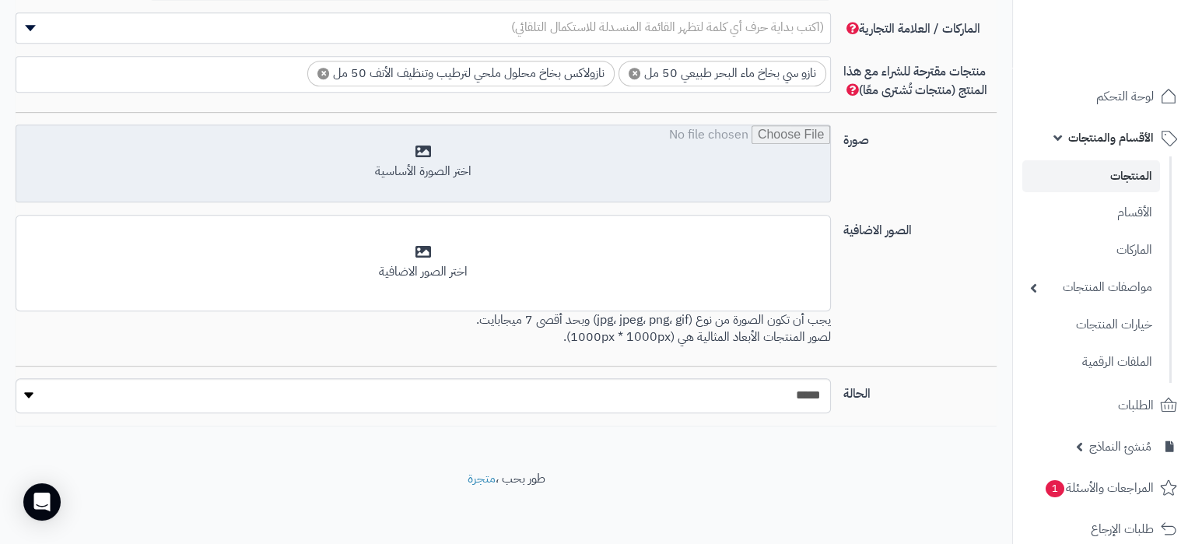
click at [568, 184] on input "file" at bounding box center [423, 164] width 814 height 78
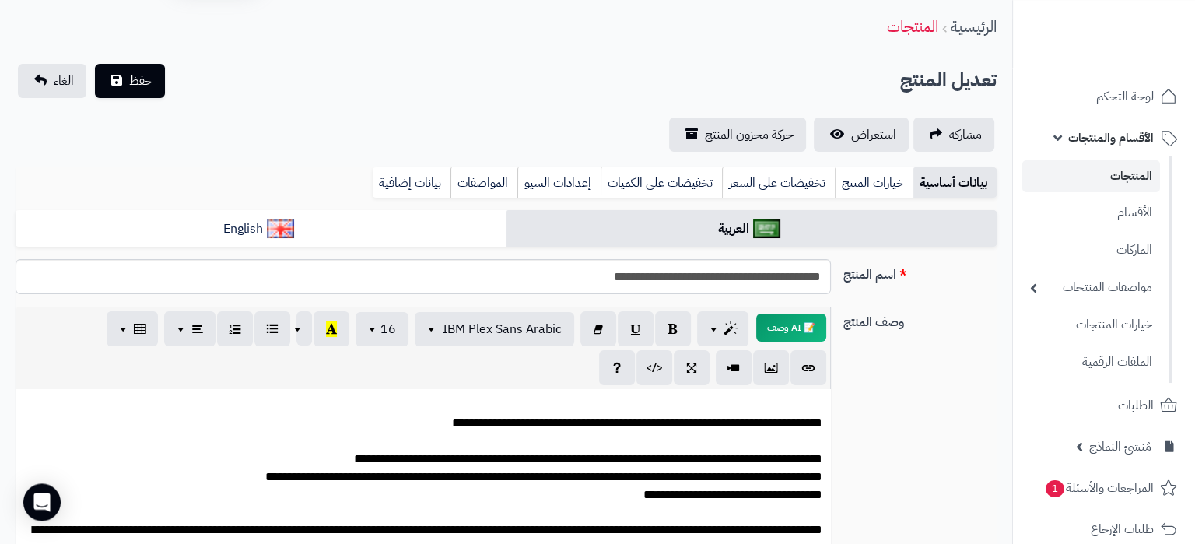
scroll to position [0, 0]
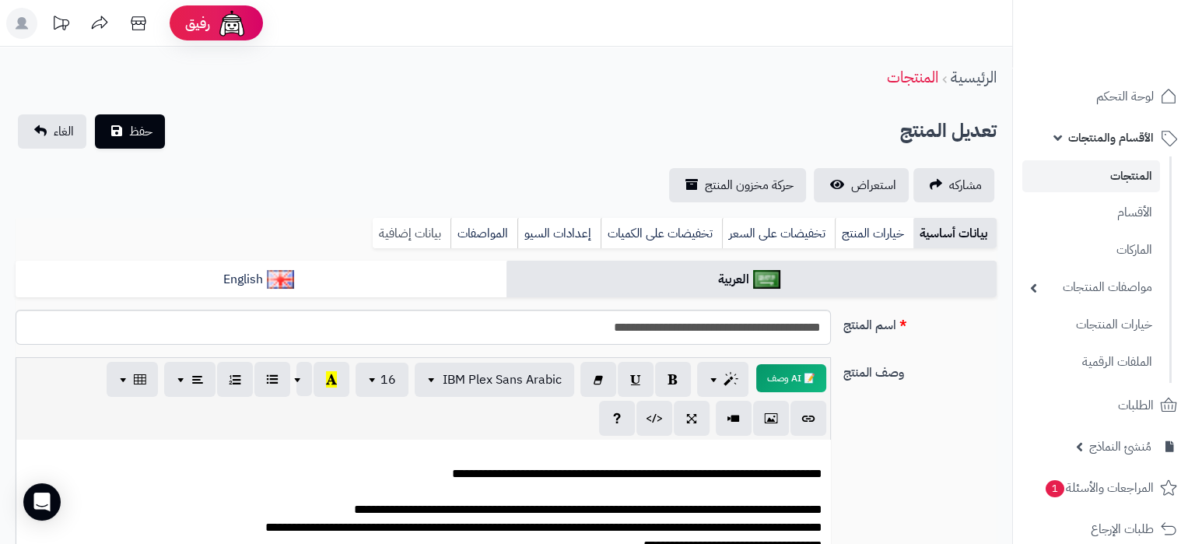
click at [388, 232] on link "بيانات إضافية" at bounding box center [412, 233] width 78 height 31
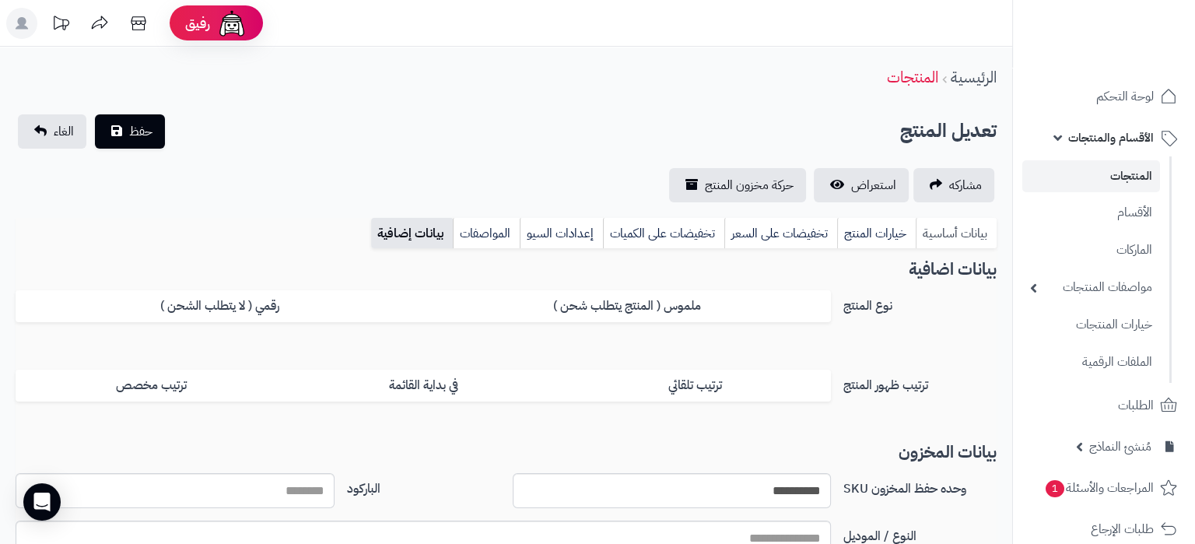
click at [967, 230] on link "بيانات أساسية" at bounding box center [956, 233] width 81 height 31
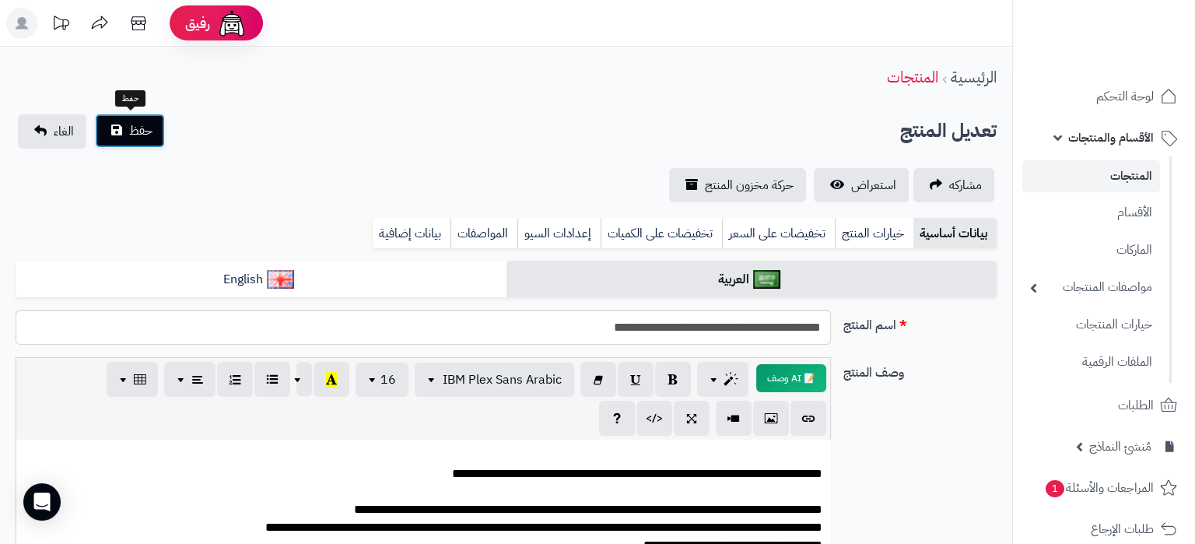
click at [128, 131] on button "حفظ" at bounding box center [130, 131] width 70 height 34
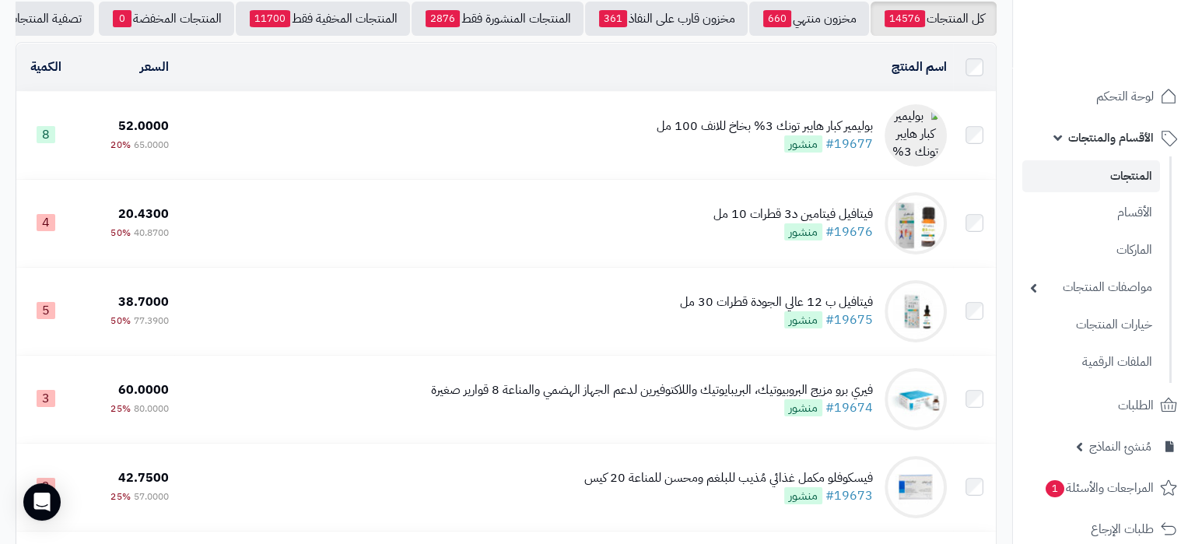
scroll to position [82, 0]
